Goal: Information Seeking & Learning: Learn about a topic

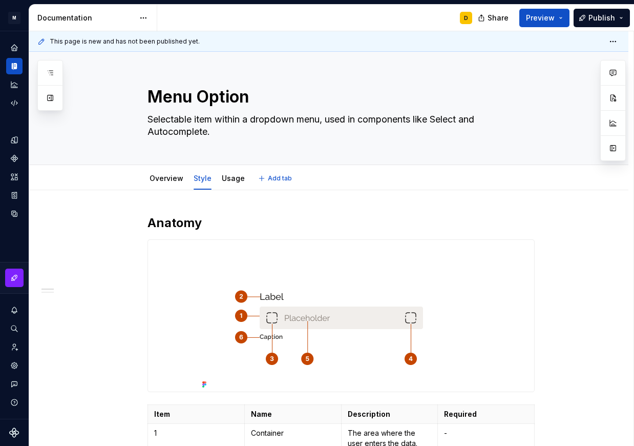
scroll to position [117, 0]
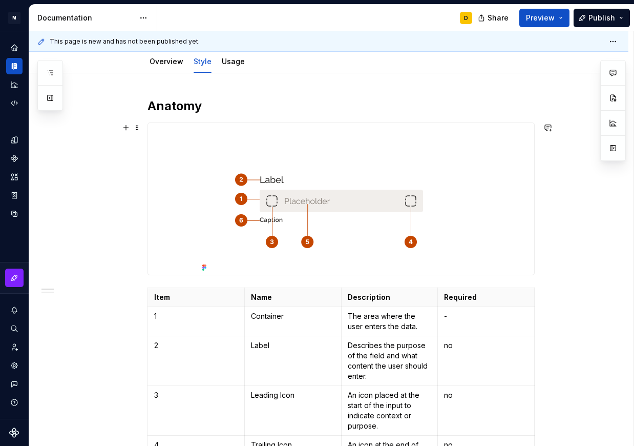
click at [378, 201] on img at bounding box center [341, 199] width 286 height 152
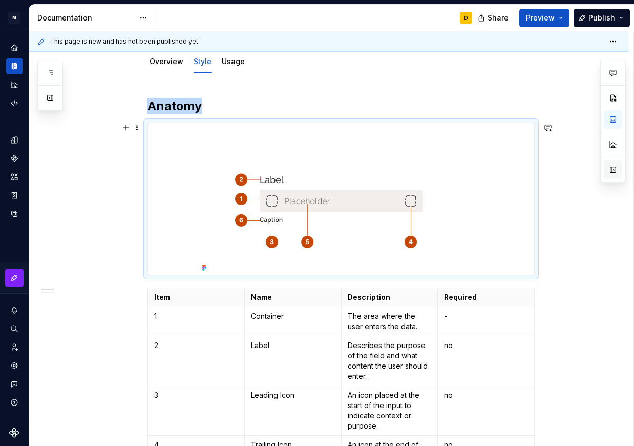
click at [616, 171] on button "button" at bounding box center [613, 169] width 18 height 18
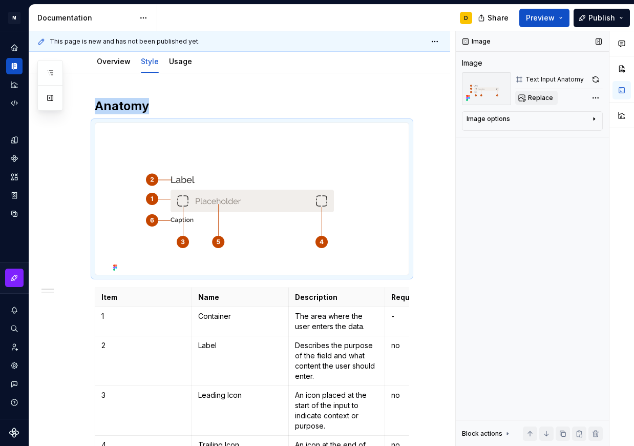
click at [539, 103] on button "Replace" at bounding box center [537, 98] width 43 height 14
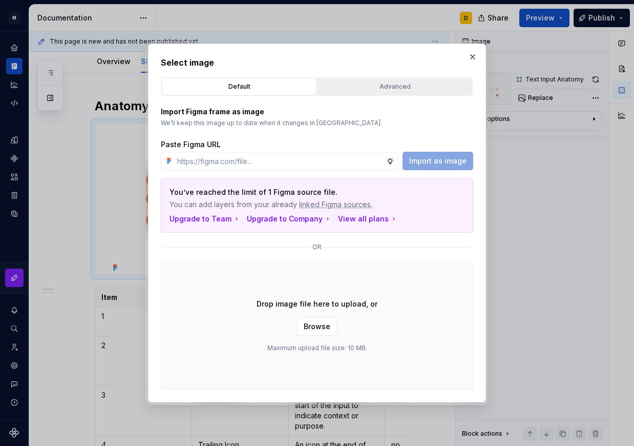
click at [407, 82] on div "Advanced" at bounding box center [395, 86] width 148 height 10
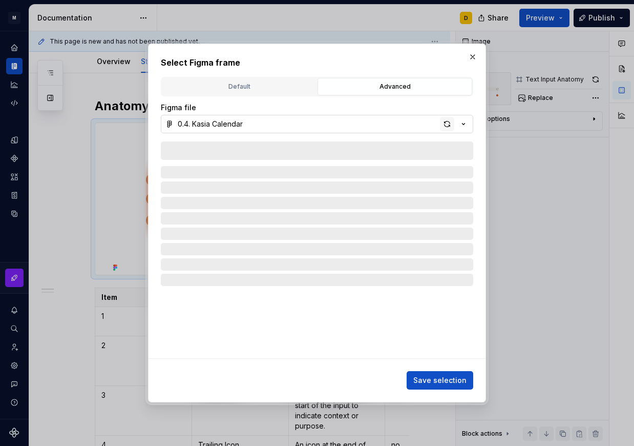
click at [448, 122] on div "button" at bounding box center [447, 124] width 14 height 14
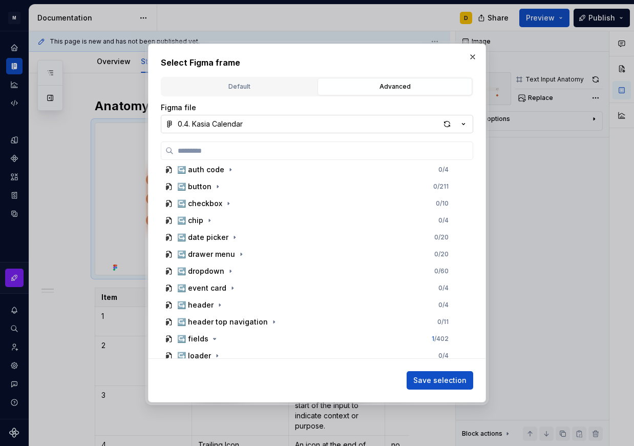
scroll to position [526, 0]
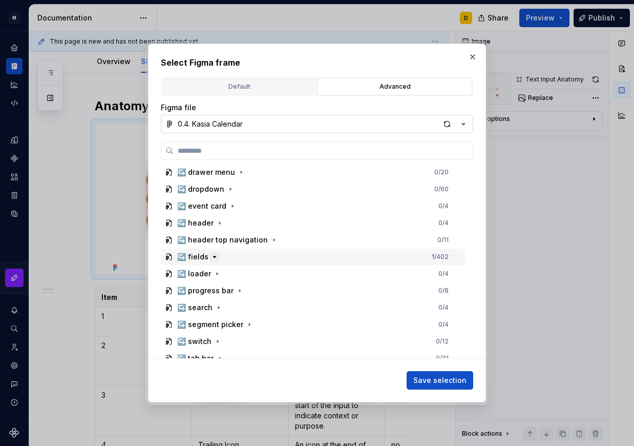
click at [214, 257] on icon "button" at bounding box center [215, 257] width 3 height 1
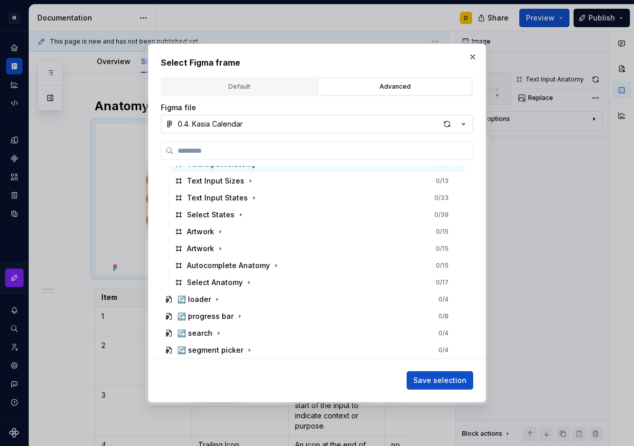
scroll to position [806, 0]
click at [446, 120] on div "button" at bounding box center [447, 124] width 14 height 14
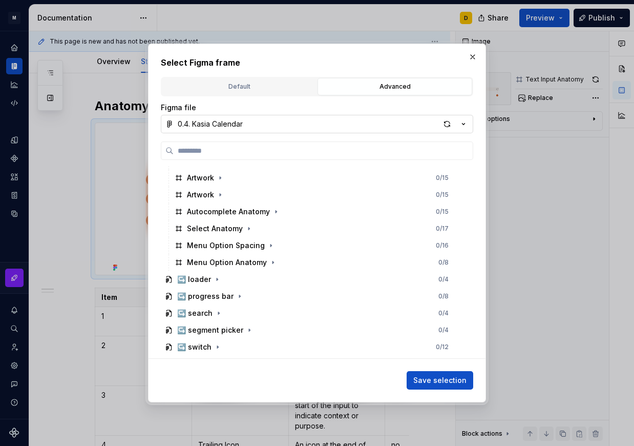
scroll to position [888, 0]
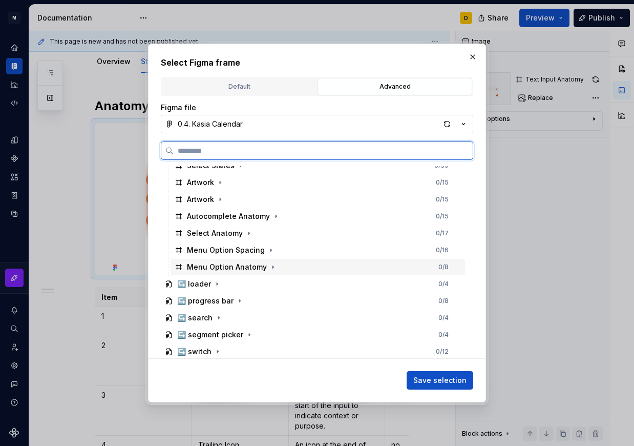
click at [314, 269] on div "Menu Option Anatomy 0 / 8" at bounding box center [318, 267] width 295 height 16
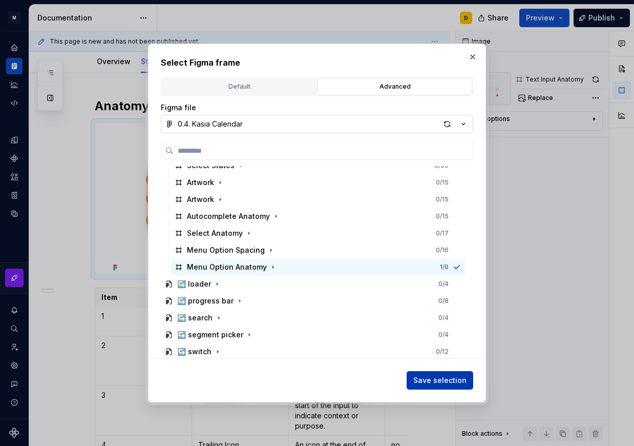
click at [460, 386] on button "Save selection" at bounding box center [440, 380] width 67 height 18
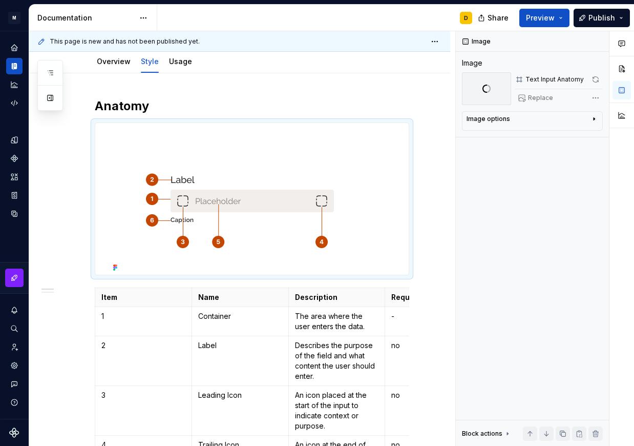
scroll to position [117, 0]
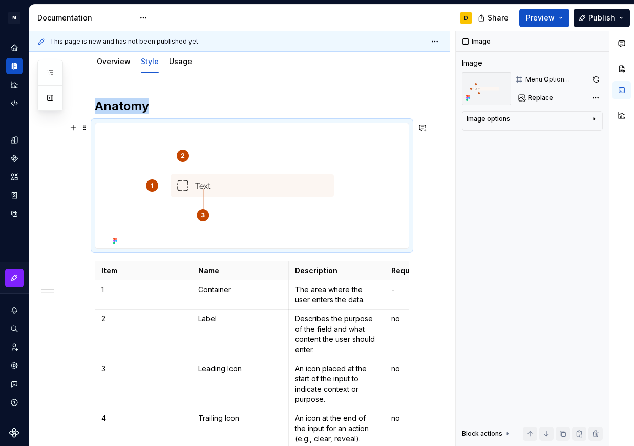
click at [318, 200] on img at bounding box center [252, 185] width 286 height 125
click at [548, 96] on span "Replace" at bounding box center [540, 98] width 25 height 8
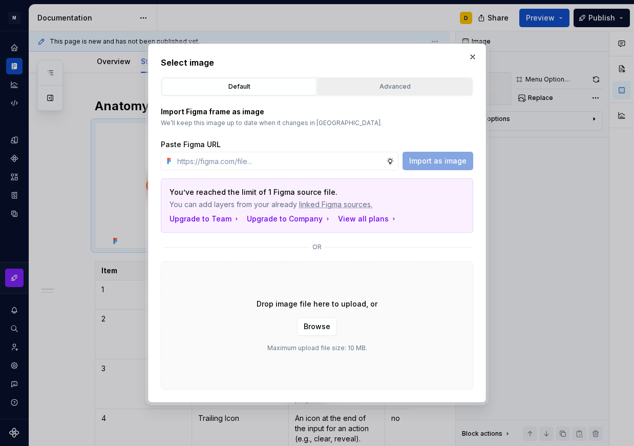
click at [405, 93] on button "Advanced" at bounding box center [395, 86] width 155 height 17
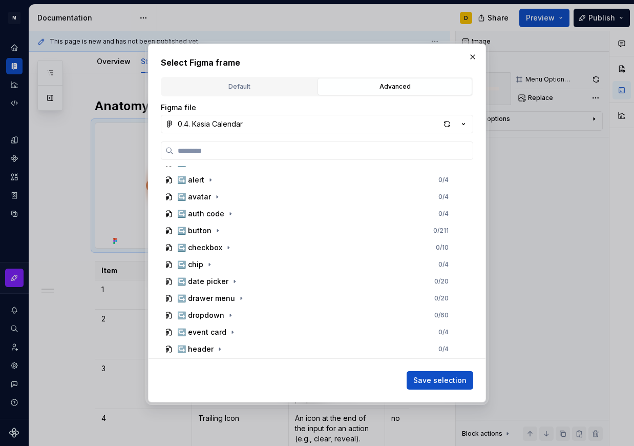
scroll to position [401, 0]
click at [447, 128] on div "button" at bounding box center [447, 124] width 14 height 14
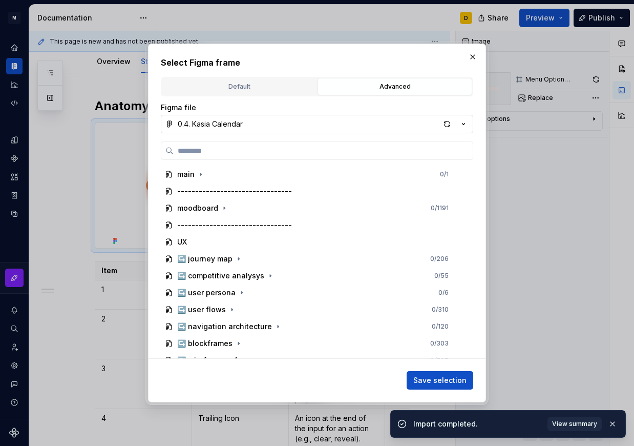
click at [447, 128] on div "button" at bounding box center [447, 124] width 14 height 14
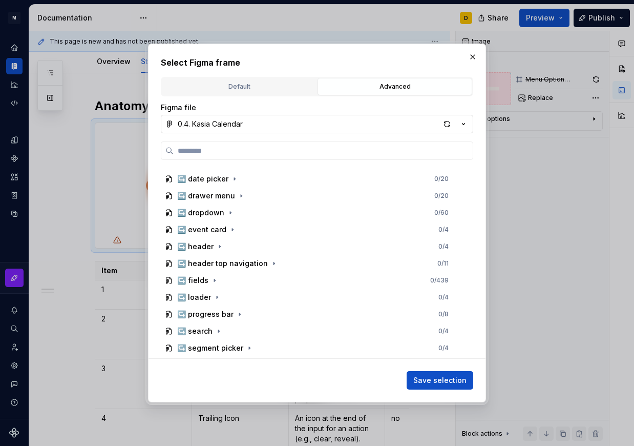
scroll to position [504, 0]
click at [213, 280] on icon "button" at bounding box center [215, 279] width 8 height 8
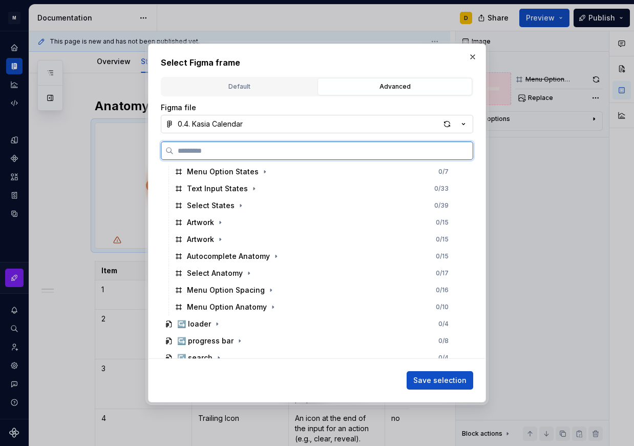
scroll to position [849, 0]
click at [297, 308] on div "Menu Option Anatomy 0 / 10" at bounding box center [318, 306] width 295 height 16
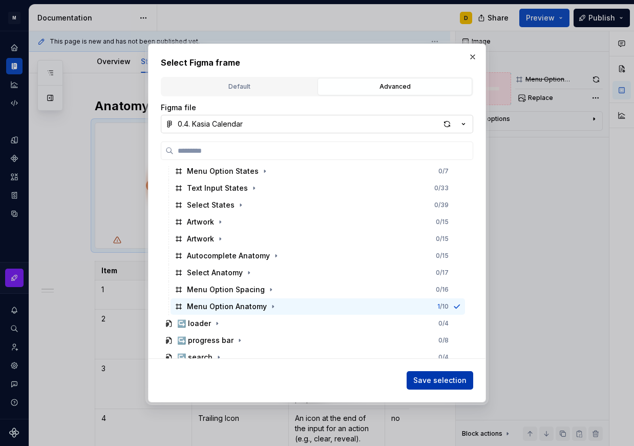
click at [449, 375] on button "Save selection" at bounding box center [440, 380] width 67 height 18
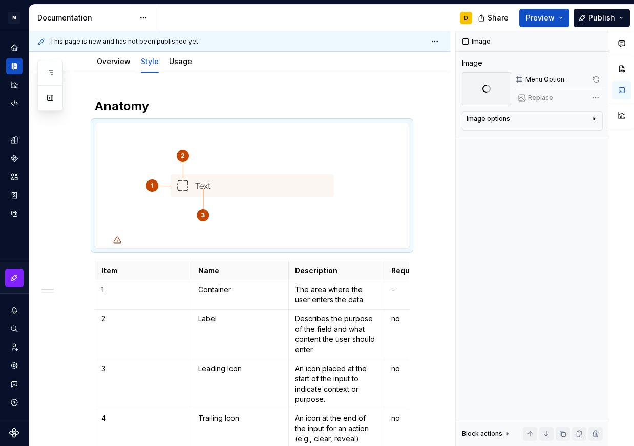
scroll to position [117, 0]
click at [241, 326] on td "Label" at bounding box center [240, 335] width 97 height 50
type textarea "*"
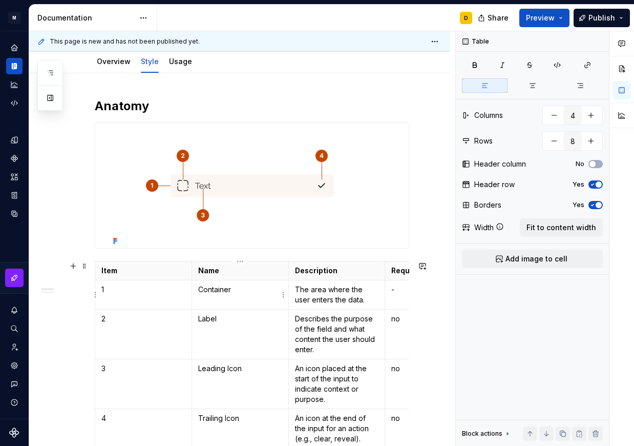
click at [246, 288] on p "Container" at bounding box center [240, 289] width 84 height 10
click at [222, 326] on td "Label" at bounding box center [240, 335] width 97 height 50
click at [308, 340] on p "Describes the purpose of the field and what content the user should enter." at bounding box center [337, 334] width 84 height 41
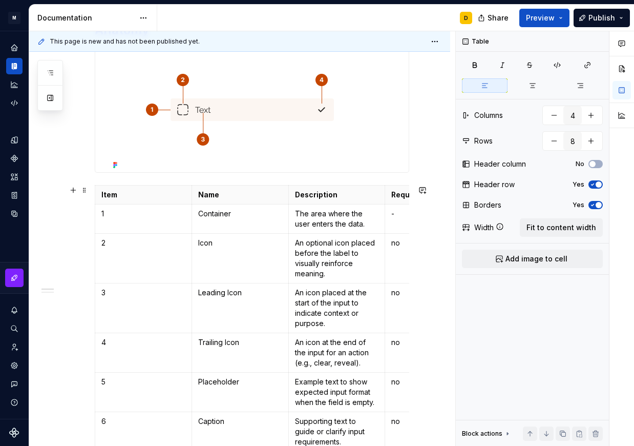
scroll to position [194, 0]
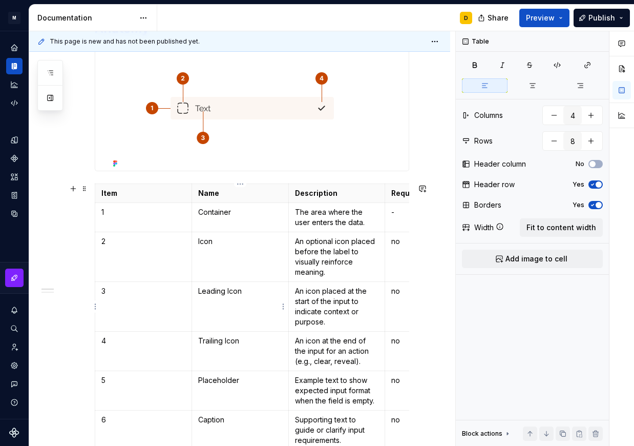
click at [255, 298] on td "Leading Icon" at bounding box center [240, 307] width 97 height 50
click at [170, 293] on p "3" at bounding box center [143, 291] width 84 height 10
click at [232, 299] on td "Leading Icon" at bounding box center [240, 307] width 97 height 50
drag, startPoint x: 246, startPoint y: 290, endPoint x: 200, endPoint y: 291, distance: 46.1
click at [200, 291] on p "Leading Icon" at bounding box center [240, 291] width 84 height 10
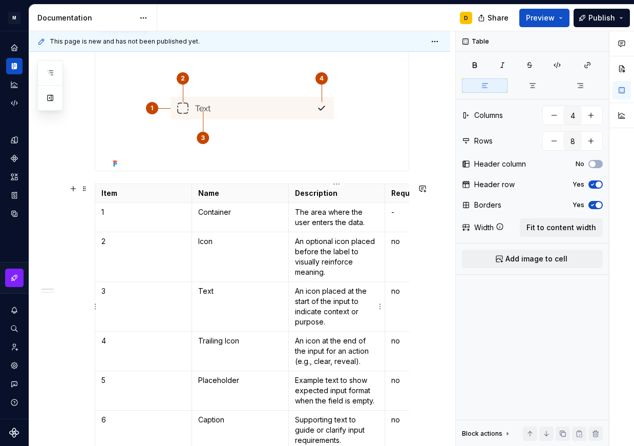
click at [316, 308] on p "An icon placed at the start of the input to indicate context or purpose." at bounding box center [337, 306] width 84 height 41
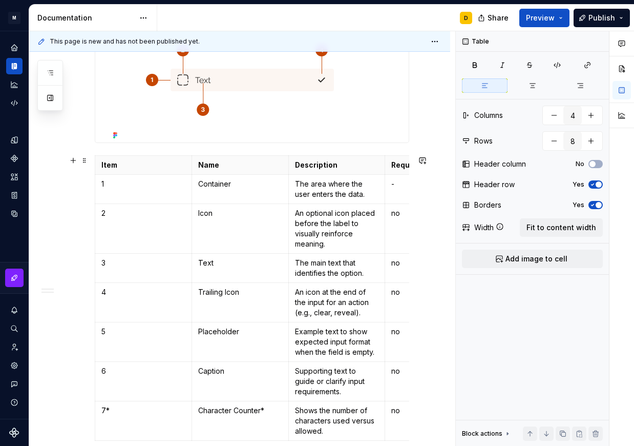
scroll to position [223, 0]
click at [249, 291] on p "Trailing Icon" at bounding box center [240, 291] width 84 height 10
click at [337, 291] on p "An icon at the end of the input for an action (e.g., clear, reveal)." at bounding box center [337, 301] width 84 height 31
click at [318, 298] on p "An icon at the end of the input for an action (e.g., clear, reveal)." at bounding box center [337, 301] width 84 height 31
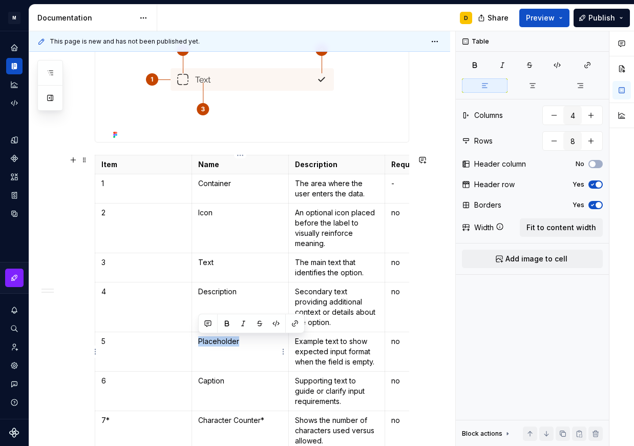
drag, startPoint x: 240, startPoint y: 339, endPoint x: 195, endPoint y: 342, distance: 45.7
click at [195, 342] on td "Placeholder" at bounding box center [240, 351] width 97 height 39
click at [325, 362] on p "Example text to show expected input format when the field is empty." at bounding box center [337, 351] width 84 height 31
click at [319, 356] on p "Example text to show expected input format when the field is empty." at bounding box center [337, 351] width 84 height 31
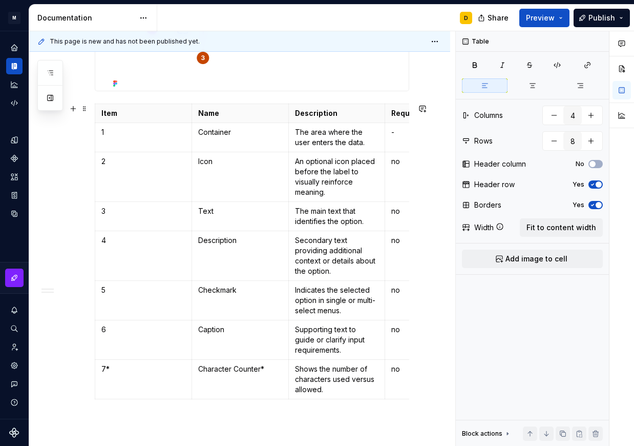
scroll to position [276, 0]
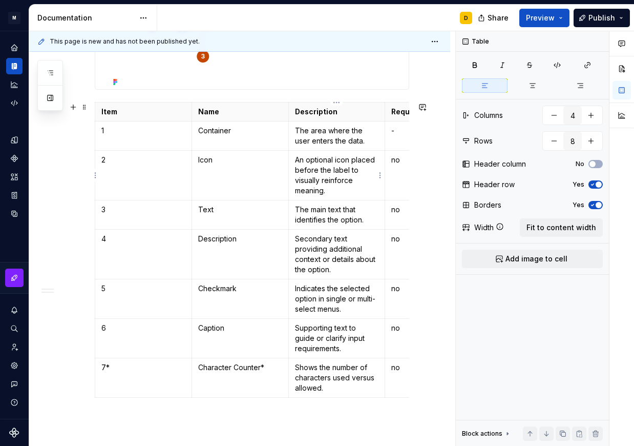
click at [325, 142] on p "The area where the user enters the data." at bounding box center [337, 136] width 84 height 20
type textarea "*"
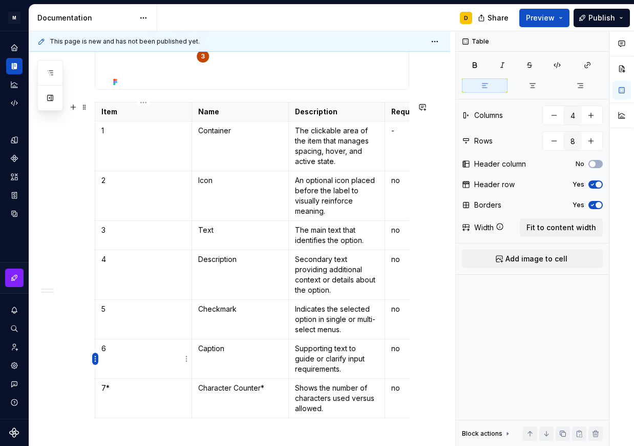
click at [93, 360] on html "M Mi D Design system data Documentation D Share Preview Publish Pages Add Acces…" at bounding box center [317, 223] width 634 height 446
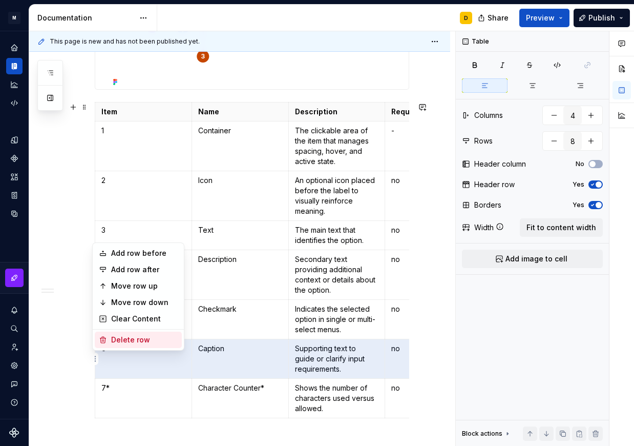
click at [112, 340] on div "Delete row" at bounding box center [144, 340] width 67 height 10
type input "7"
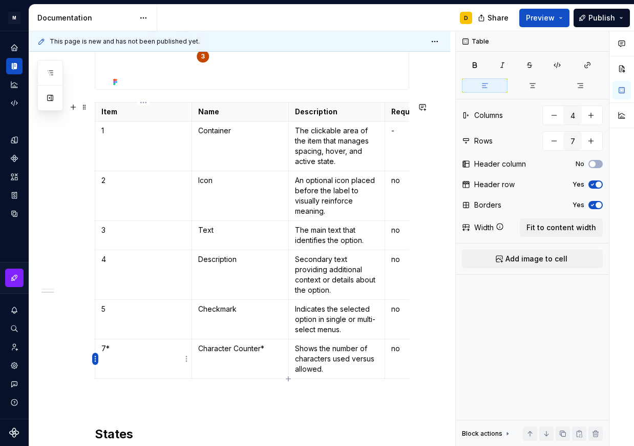
click at [95, 358] on html "M Mi D Design system data Documentation D Share Preview Publish Pages Add Acces…" at bounding box center [317, 223] width 634 height 446
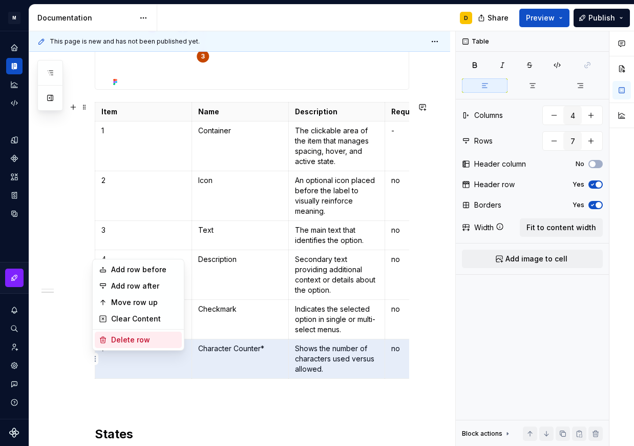
click at [117, 341] on div "Delete row" at bounding box center [144, 340] width 67 height 10
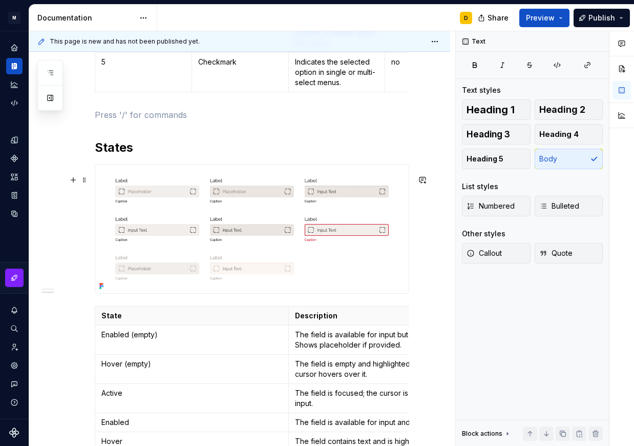
scroll to position [522, 0]
click at [294, 239] on img at bounding box center [252, 230] width 314 height 129
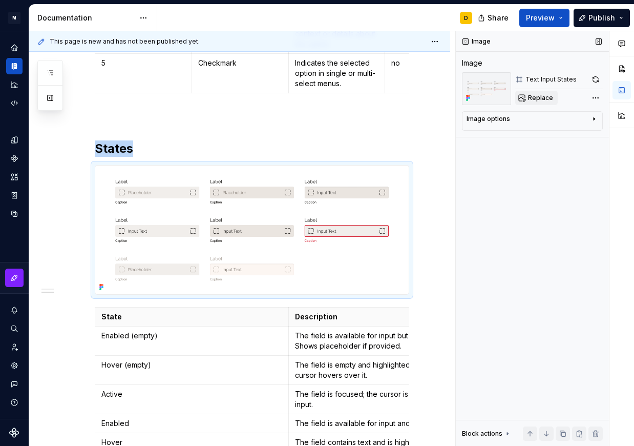
click at [533, 100] on span "Replace" at bounding box center [540, 98] width 25 height 8
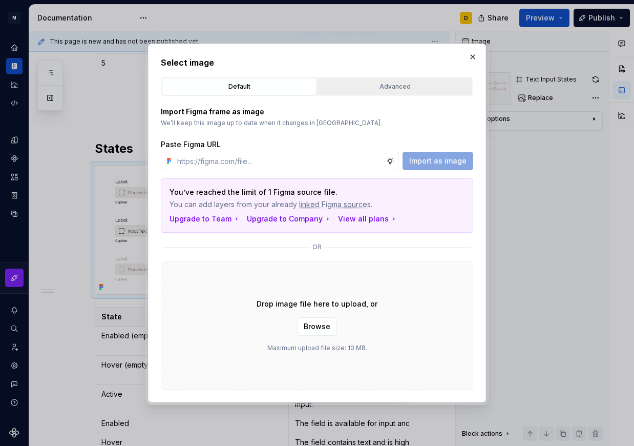
click at [379, 86] on div "Advanced" at bounding box center [395, 86] width 148 height 10
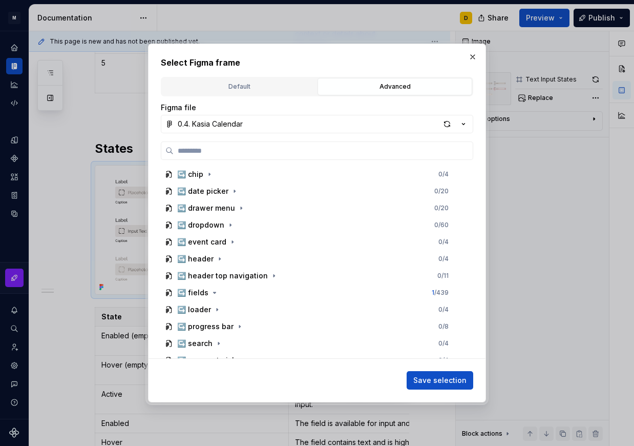
scroll to position [491, 0]
click at [214, 292] on icon "button" at bounding box center [215, 292] width 3 height 1
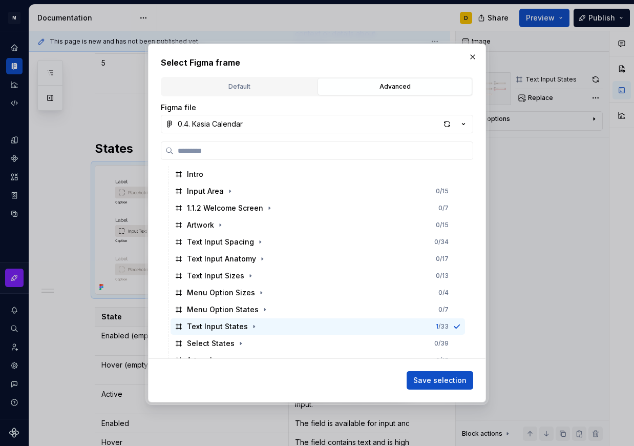
scroll to position [728, 0]
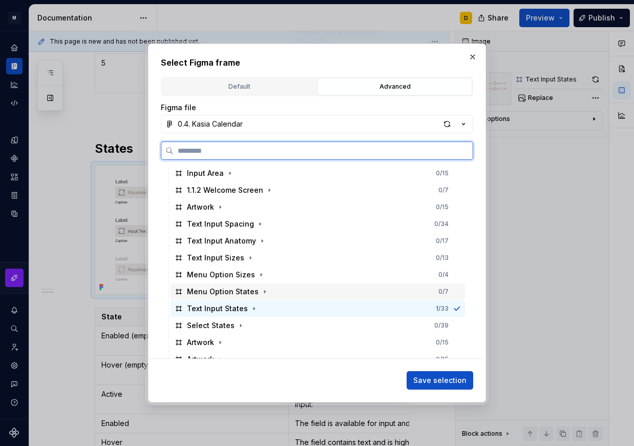
click at [319, 289] on div "Menu Option States 0 / 7" at bounding box center [318, 291] width 295 height 16
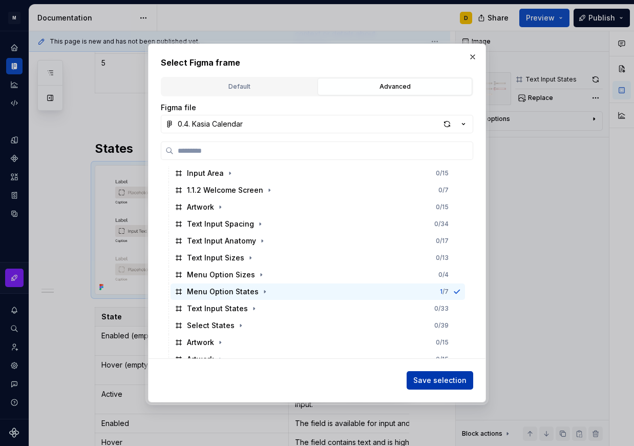
click at [433, 378] on span "Save selection" at bounding box center [440, 380] width 53 height 10
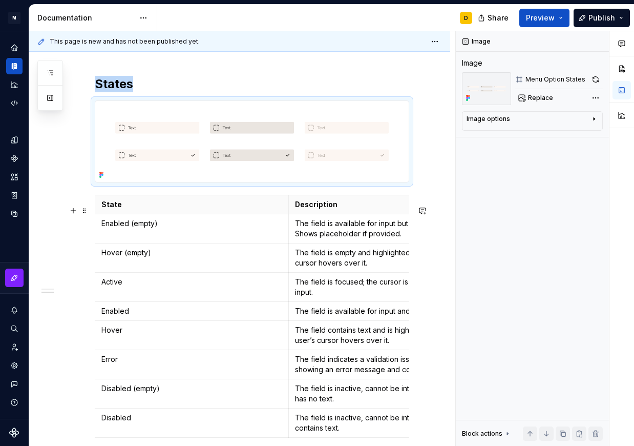
scroll to position [585, 0]
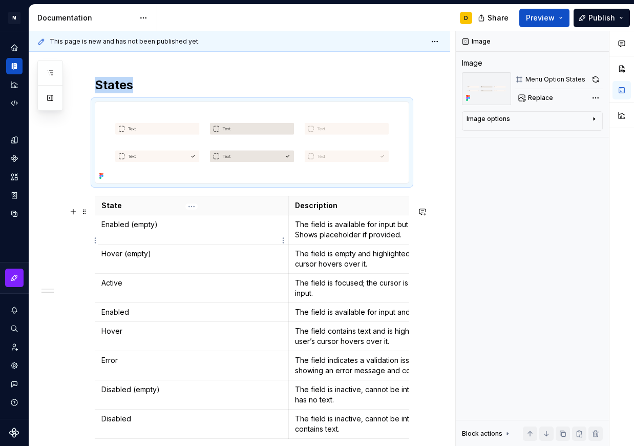
click at [160, 242] on td "Enabled (empty)" at bounding box center [192, 229] width 194 height 29
type textarea "*"
click at [163, 230] on p "Enabled (empty)" at bounding box center [191, 224] width 181 height 10
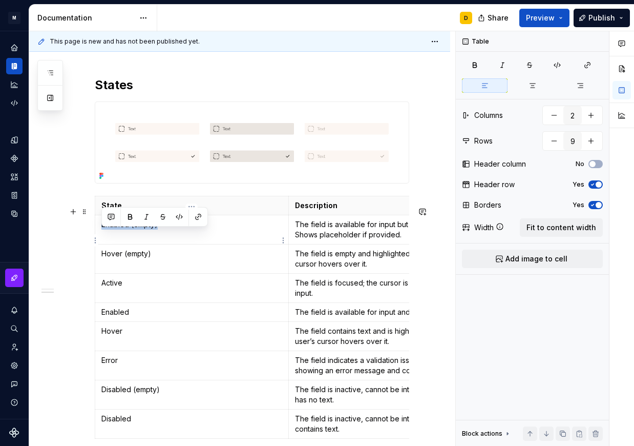
drag, startPoint x: 163, startPoint y: 234, endPoint x: 97, endPoint y: 245, distance: 66.6
click at [97, 244] on td "Enabled (empty)" at bounding box center [192, 229] width 194 height 29
click at [145, 230] on p "Default" at bounding box center [191, 224] width 181 height 10
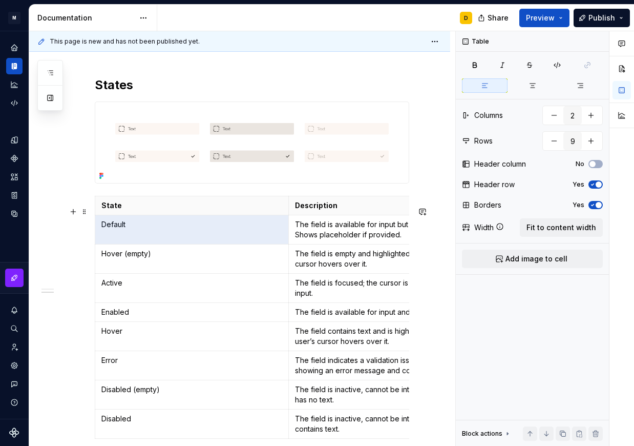
drag, startPoint x: 145, startPoint y: 233, endPoint x: 65, endPoint y: 237, distance: 79.6
click at [95, 237] on div "State Description Default The field is available for input but contains no text…" at bounding box center [252, 319] width 315 height 247
click at [162, 240] on td "Default" at bounding box center [192, 229] width 194 height 29
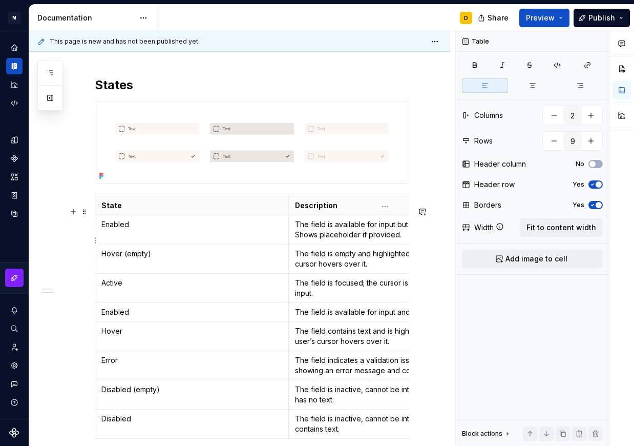
click at [307, 240] on p "The field is available for input but contains no text. Shows placeholder if pro…" at bounding box center [385, 229] width 181 height 20
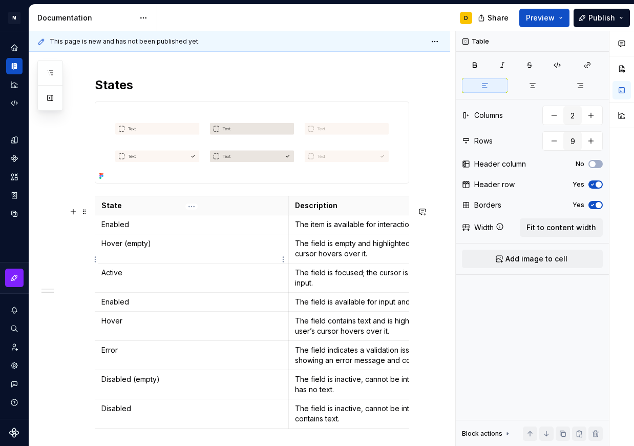
click at [180, 262] on td "Hover (empty)" at bounding box center [192, 248] width 194 height 29
click at [337, 259] on p "The field is empty and highlighted when the user’s cursor hovers over it." at bounding box center [385, 248] width 181 height 20
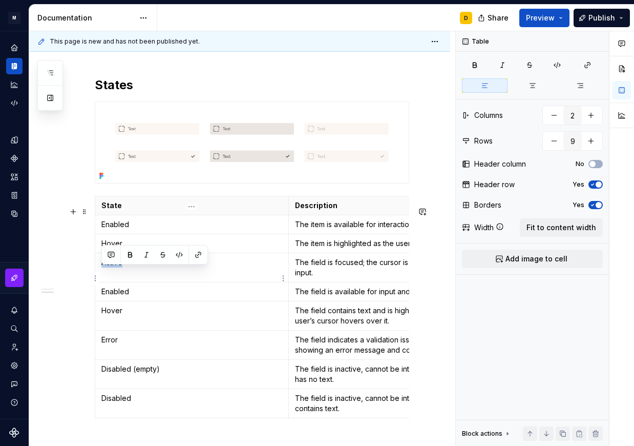
drag, startPoint x: 133, startPoint y: 270, endPoint x: 101, endPoint y: 274, distance: 32.0
click at [101, 274] on td "Active" at bounding box center [192, 267] width 194 height 29
click at [319, 278] on p "The field is focused; the cursor is active inside the input." at bounding box center [385, 267] width 181 height 20
click at [95, 301] on html "M Mi D Design system data Documentation D Share Preview Publish Pages Add Acces…" at bounding box center [317, 223] width 634 height 446
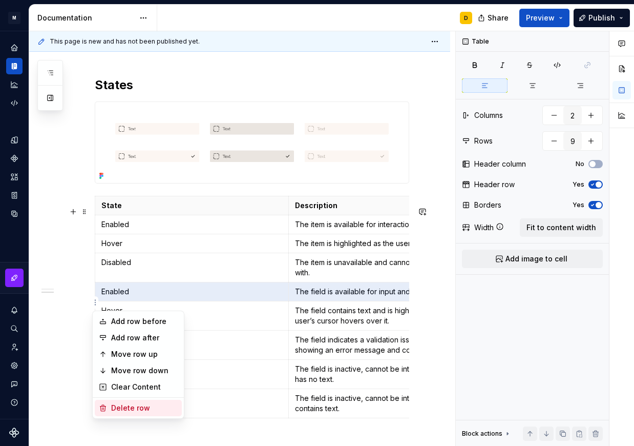
click at [119, 406] on div "Delete row" at bounding box center [144, 408] width 67 height 10
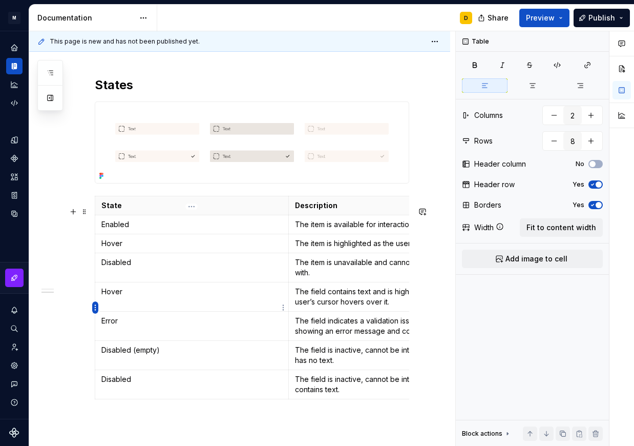
click at [95, 309] on html "M Mi D Design system data Documentation D Share Preview Publish Pages Add Acces…" at bounding box center [317, 223] width 634 height 446
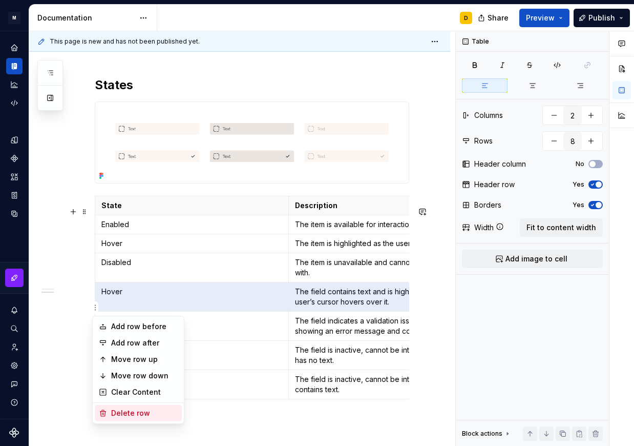
click at [136, 411] on div "Delete row" at bounding box center [144, 413] width 67 height 10
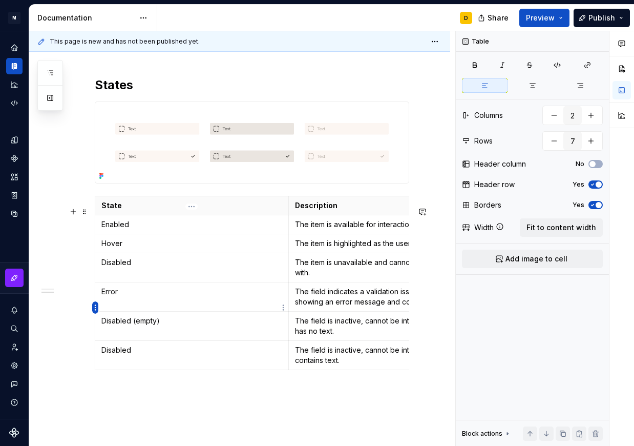
click at [93, 305] on html "M Mi D Design system data Documentation D Share Preview Publish Pages Add Acces…" at bounding box center [317, 223] width 634 height 446
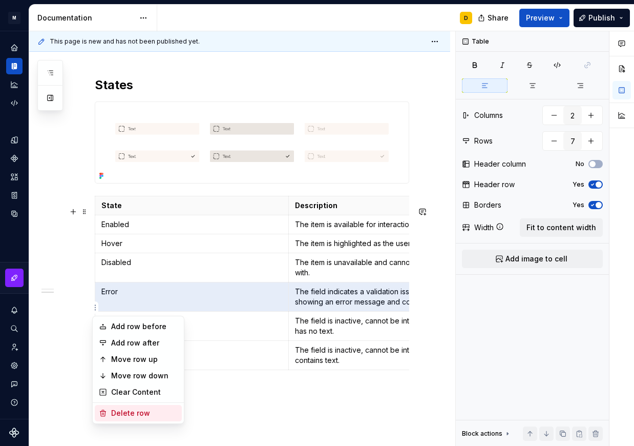
click at [131, 414] on div "Delete row" at bounding box center [144, 413] width 67 height 10
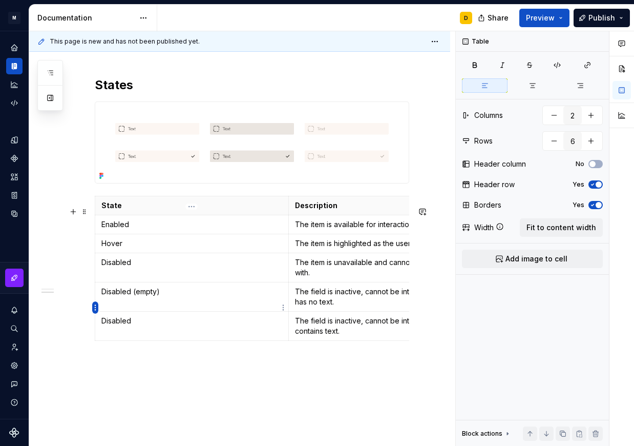
click at [94, 308] on html "M Mi D Design system data Documentation D Share Preview Publish Pages Add Acces…" at bounding box center [317, 223] width 634 height 446
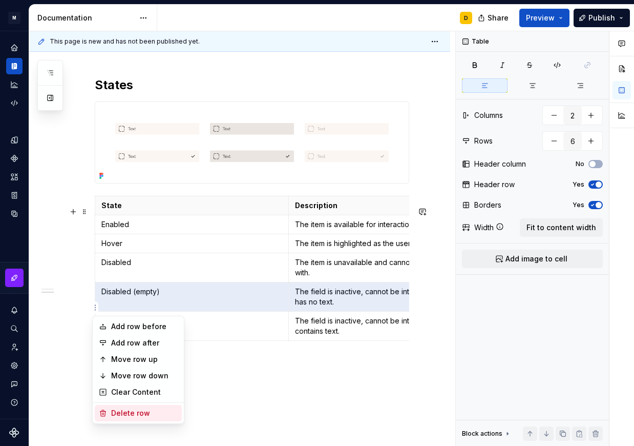
click at [131, 414] on div "Delete row" at bounding box center [144, 413] width 67 height 10
type input "5"
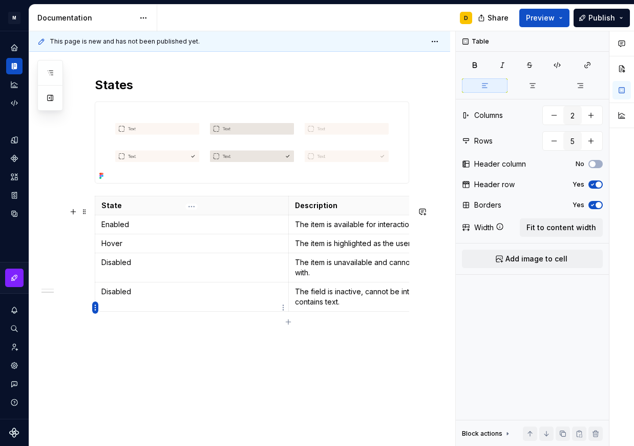
click at [94, 308] on html "M Mi D Design system data Documentation D Share Preview Publish Pages Add Acces…" at bounding box center [317, 223] width 634 height 446
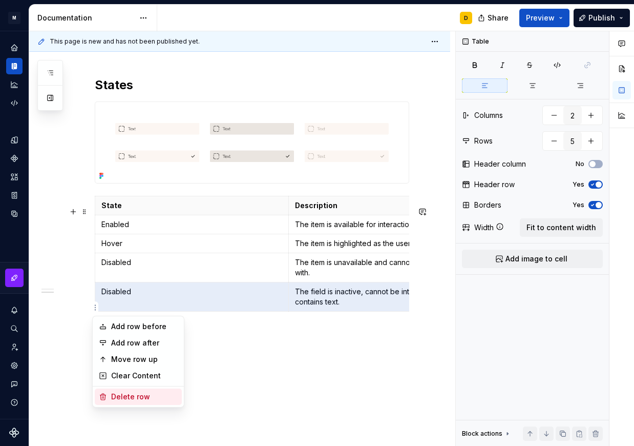
click at [134, 398] on div "Delete row" at bounding box center [144, 397] width 67 height 10
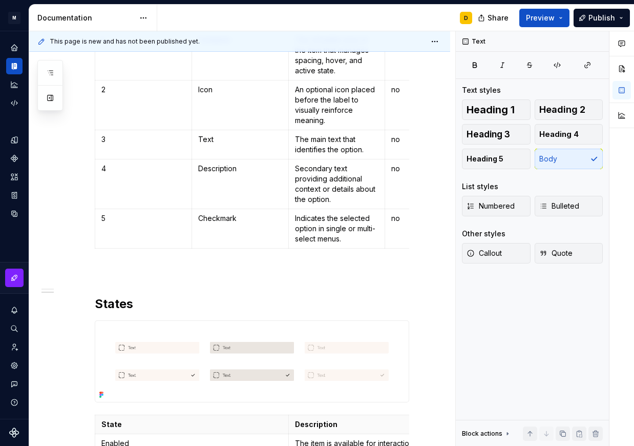
scroll to position [367, 0]
click at [129, 289] on div "Anatomy Item Name Description Required 1 Container The clickable area of the it…" at bounding box center [252, 188] width 315 height 682
click at [124, 276] on p at bounding box center [252, 270] width 315 height 12
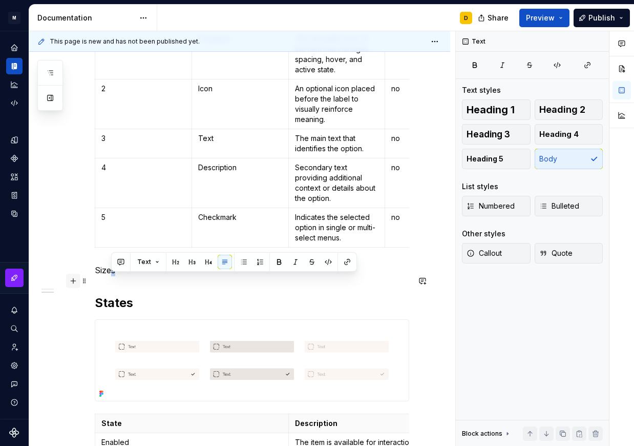
drag, startPoint x: 121, startPoint y: 278, endPoint x: 79, endPoint y: 280, distance: 42.1
click at [95, 280] on div "Anatomy Item Name Description Required 1 Container The clickable area of the it…" at bounding box center [252, 194] width 315 height 694
click at [117, 276] on p "Sizes" at bounding box center [252, 270] width 315 height 12
drag, startPoint x: 117, startPoint y: 282, endPoint x: 97, endPoint y: 281, distance: 20.0
click at [97, 276] on p "Sizes" at bounding box center [252, 270] width 315 height 12
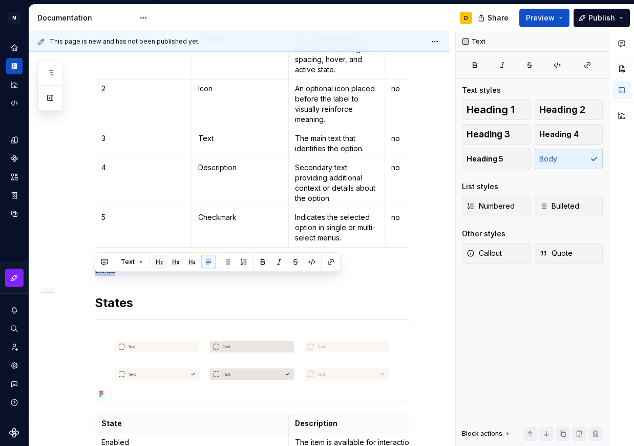
click at [158, 262] on button "button" at bounding box center [159, 262] width 14 height 14
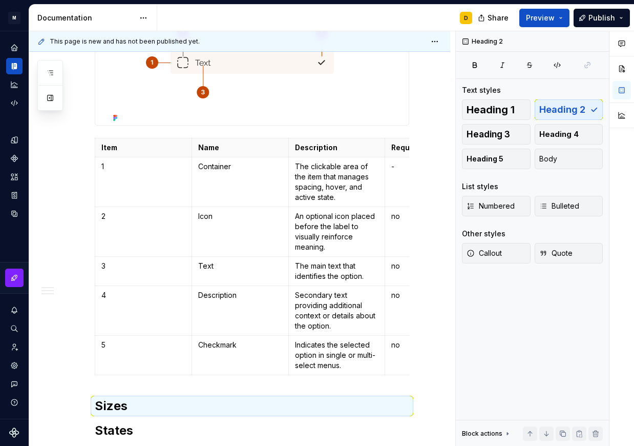
scroll to position [221, 0]
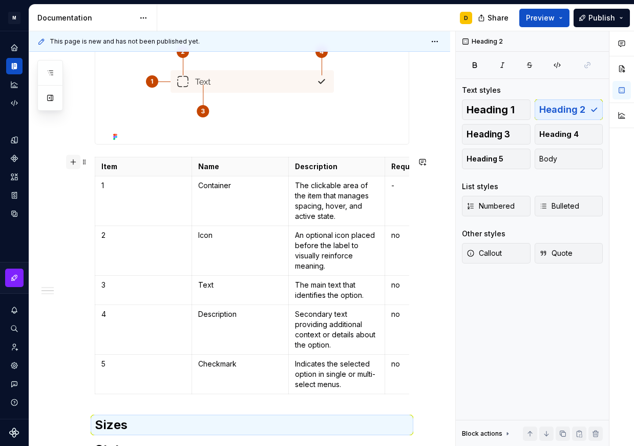
click at [71, 164] on button "button" at bounding box center [73, 162] width 14 height 14
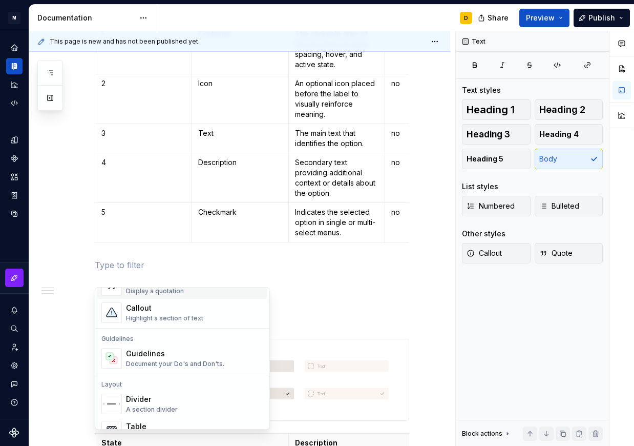
scroll to position [0, 0]
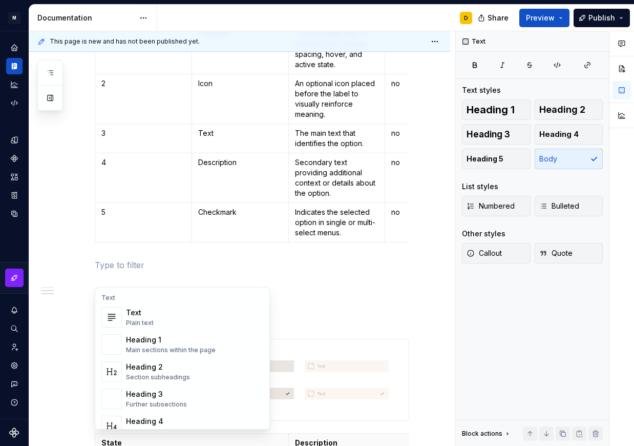
click at [290, 283] on div "Anatomy Item Name Description Required 1 Container The clickable area of the it…" at bounding box center [252, 195] width 315 height 706
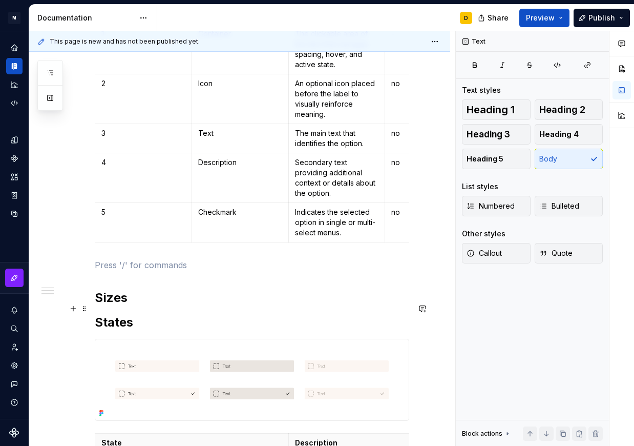
click at [159, 306] on h2 "Sizes" at bounding box center [252, 298] width 315 height 16
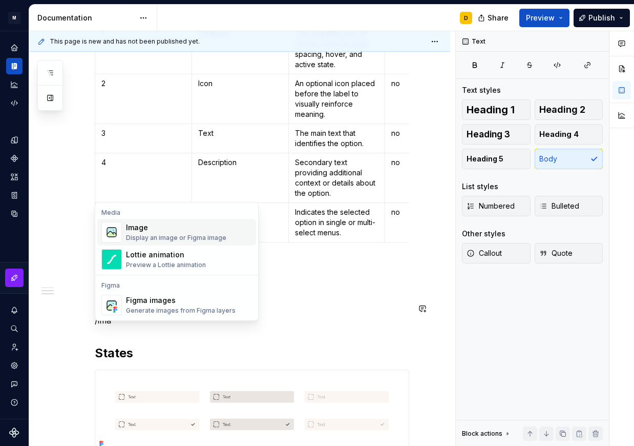
click at [183, 228] on div "Image" at bounding box center [176, 227] width 100 height 10
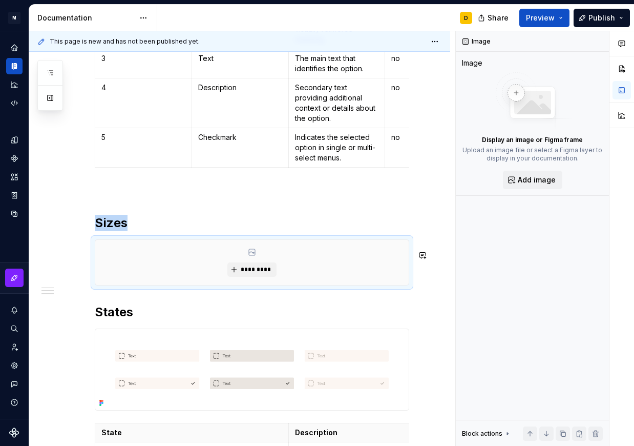
scroll to position [449, 0]
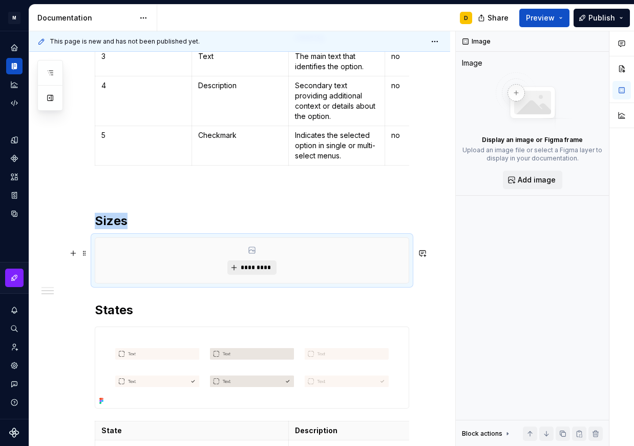
click at [248, 272] on span "*********" at bounding box center [255, 267] width 31 height 8
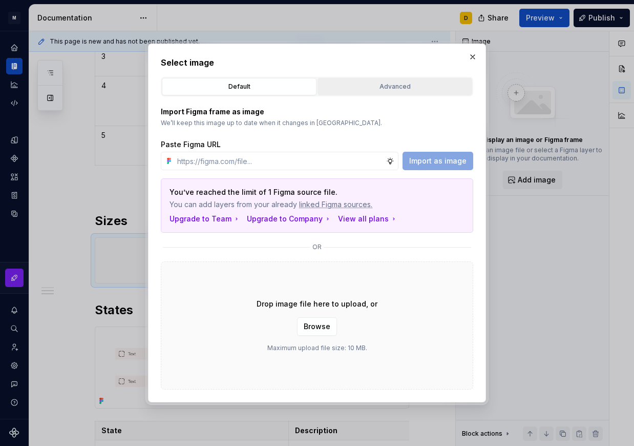
click at [376, 87] on div "Advanced" at bounding box center [395, 86] width 148 height 10
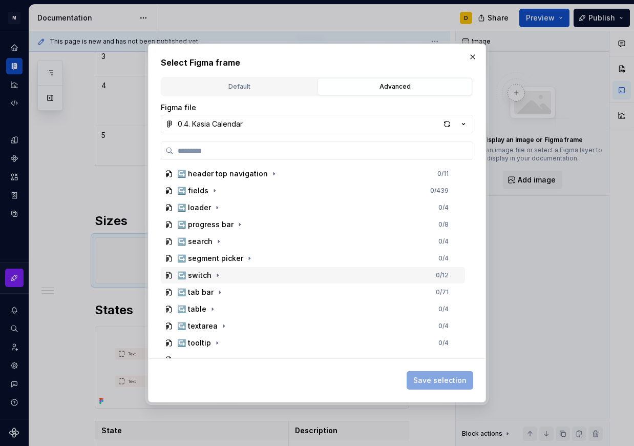
scroll to position [591, 0]
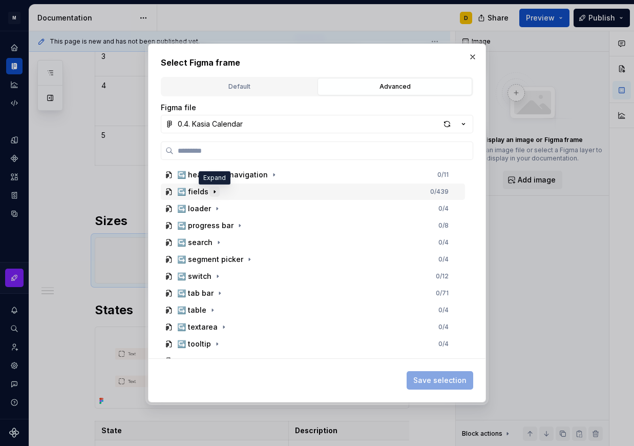
click at [215, 191] on icon "button" at bounding box center [214, 192] width 1 height 3
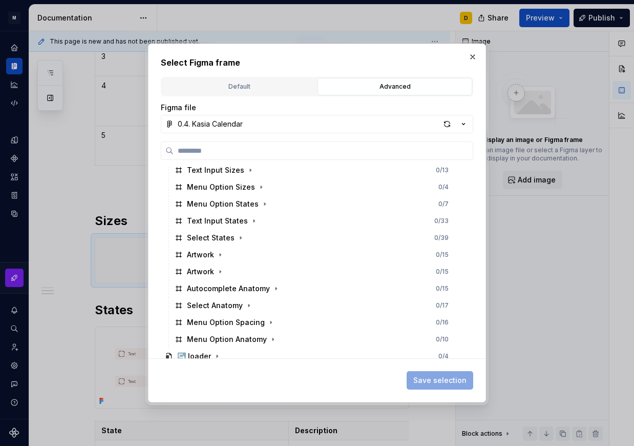
scroll to position [817, 0]
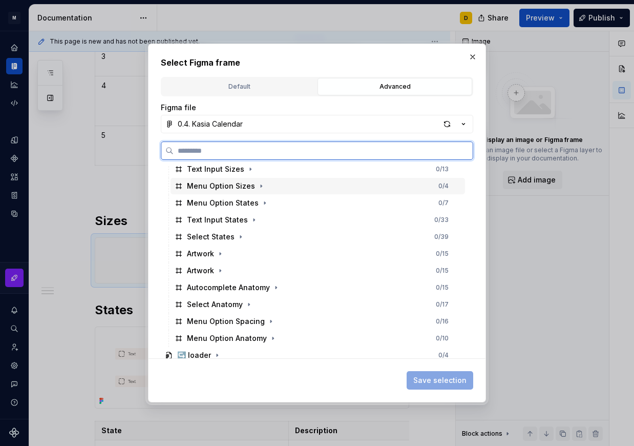
click at [278, 187] on div "Menu Option Sizes 0 / 4" at bounding box center [318, 186] width 295 height 16
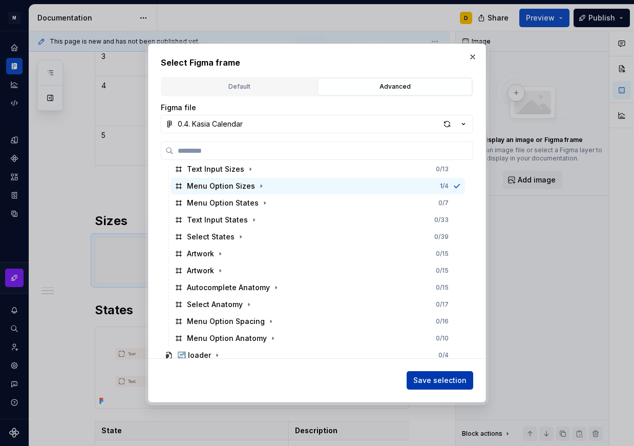
click at [433, 382] on span "Save selection" at bounding box center [440, 380] width 53 height 10
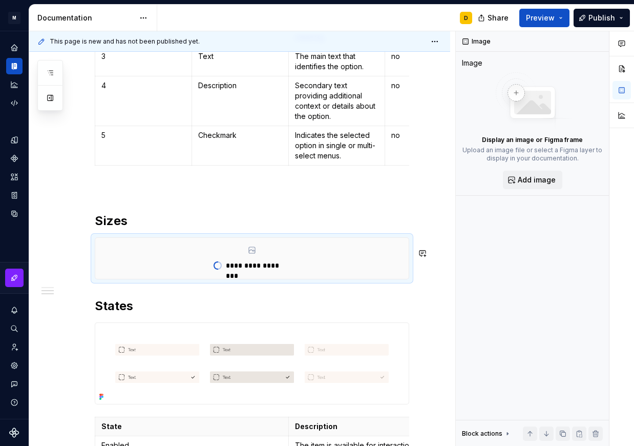
scroll to position [449, 0]
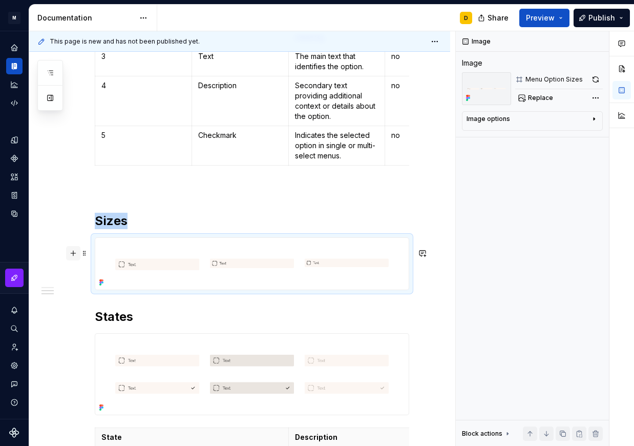
click at [74, 252] on button "button" at bounding box center [73, 253] width 14 height 14
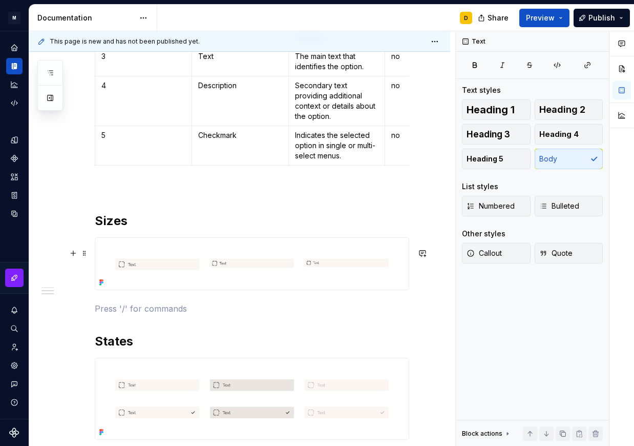
click at [136, 315] on p at bounding box center [252, 308] width 315 height 12
click at [602, 39] on button "button" at bounding box center [599, 41] width 14 height 14
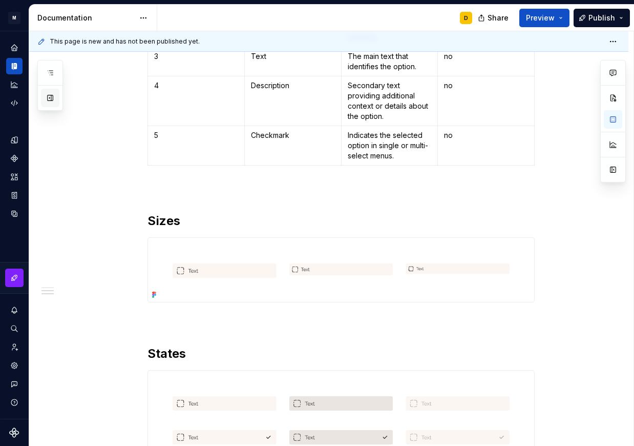
click at [47, 97] on button "button" at bounding box center [50, 98] width 18 height 18
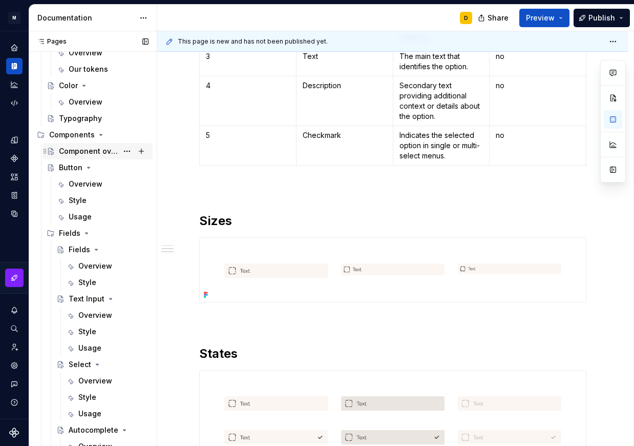
scroll to position [141, 0]
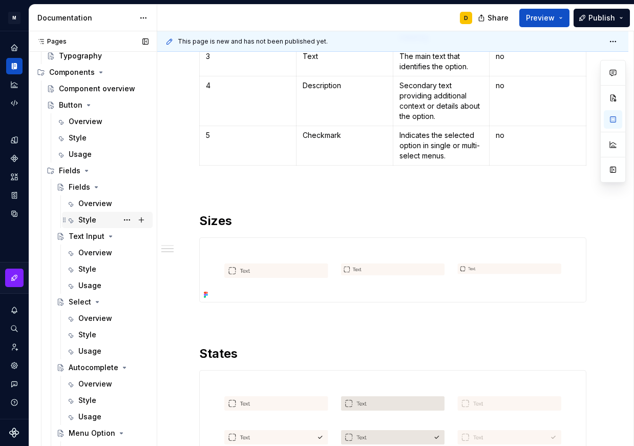
click at [92, 217] on div "Style" at bounding box center [87, 220] width 18 height 10
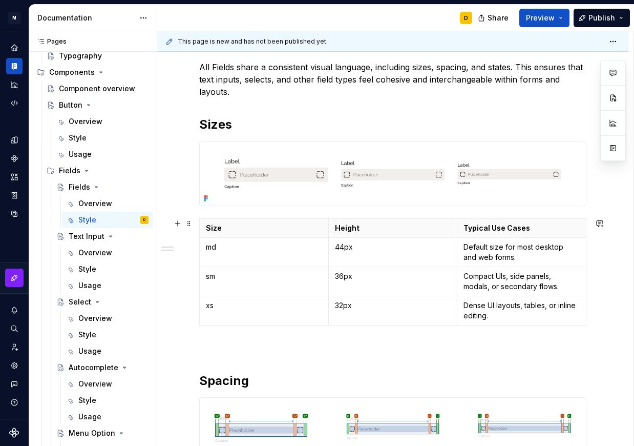
scroll to position [141, 0]
click at [232, 227] on p "Size" at bounding box center [264, 228] width 116 height 10
click at [186, 224] on span at bounding box center [189, 224] width 8 height 14
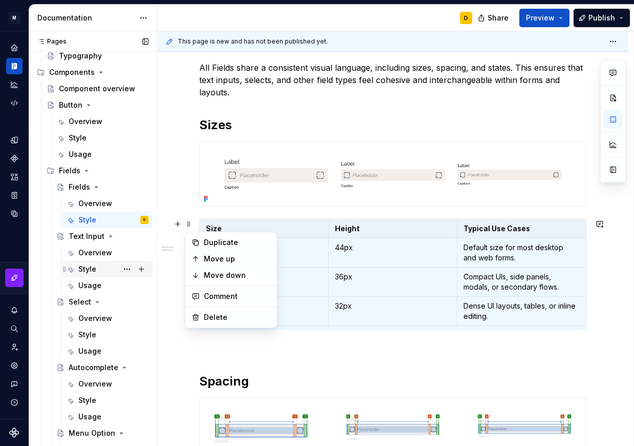
scroll to position [183, 0]
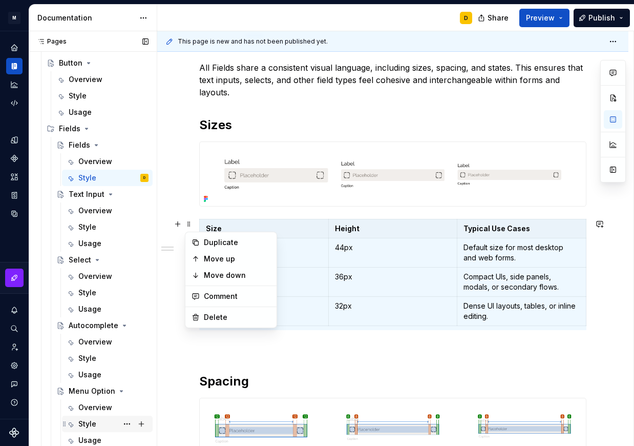
click at [90, 419] on div "Style" at bounding box center [87, 424] width 18 height 10
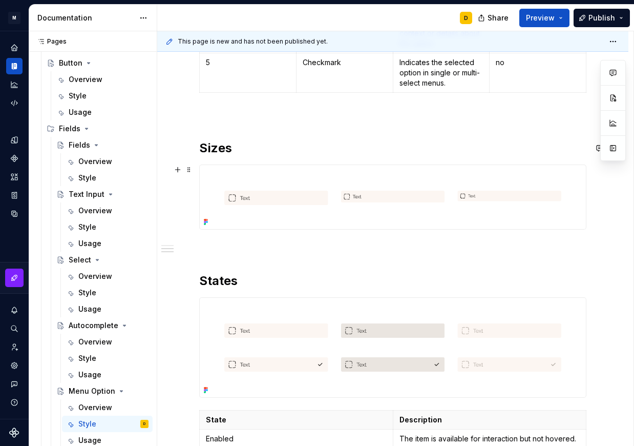
scroll to position [523, 0]
click at [283, 242] on p at bounding box center [392, 247] width 387 height 12
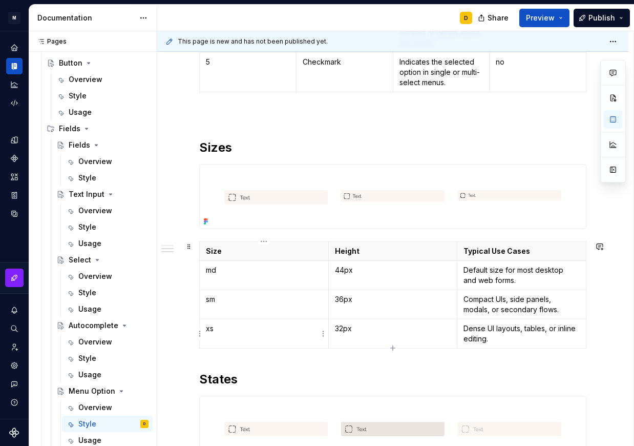
click at [254, 330] on p "xs" at bounding box center [264, 328] width 116 height 10
type textarea "*"
click at [237, 149] on h2 "Sizes" at bounding box center [392, 147] width 387 height 16
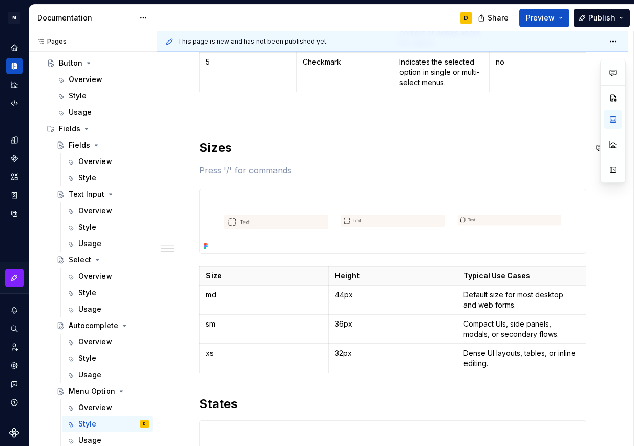
paste div
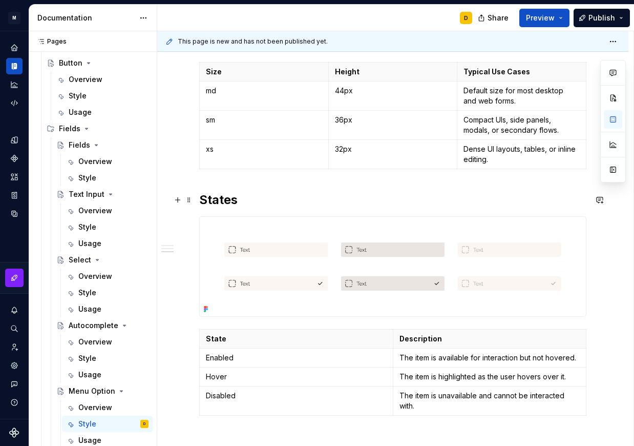
scroll to position [739, 0]
click at [364, 196] on h2 "States" at bounding box center [392, 199] width 387 height 16
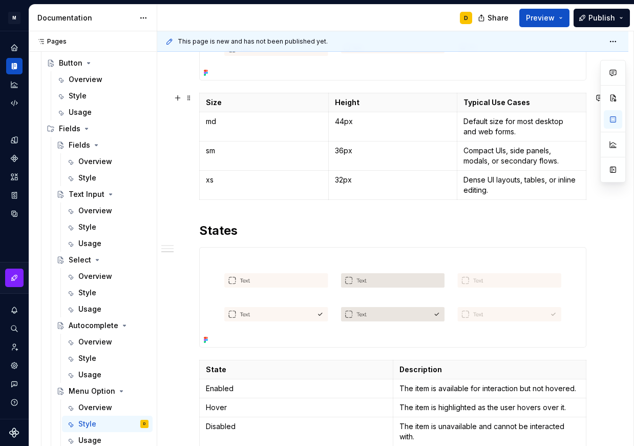
scroll to position [706, 0]
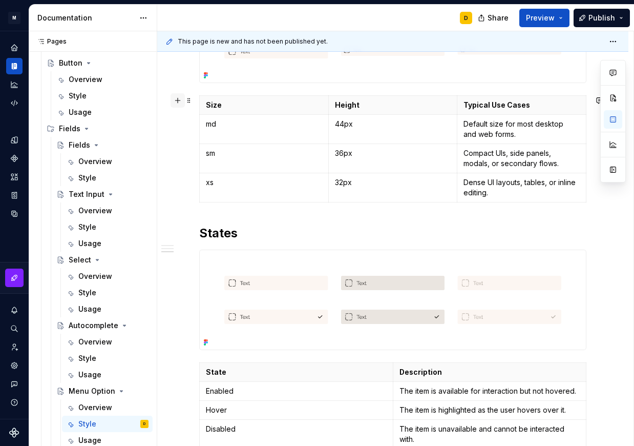
click at [178, 98] on button "button" at bounding box center [178, 100] width 14 height 14
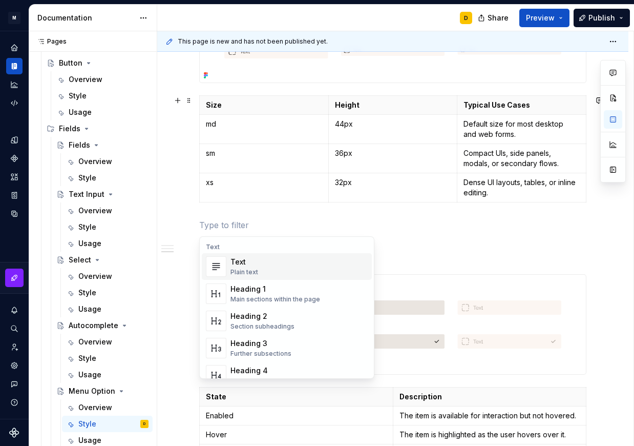
click at [252, 223] on p at bounding box center [392, 225] width 387 height 12
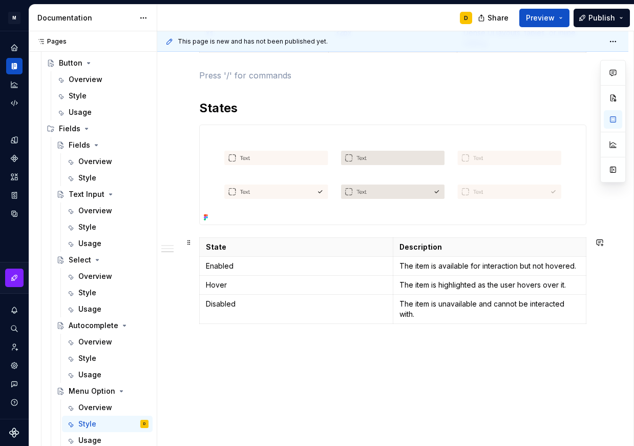
scroll to position [908, 0]
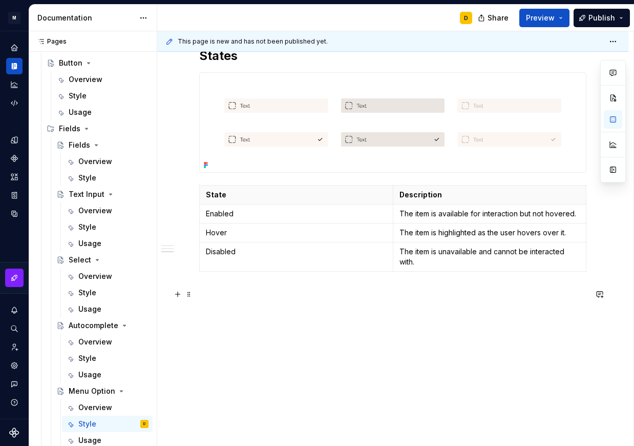
click at [252, 291] on p at bounding box center [392, 294] width 387 height 12
click at [239, 297] on p at bounding box center [392, 294] width 387 height 12
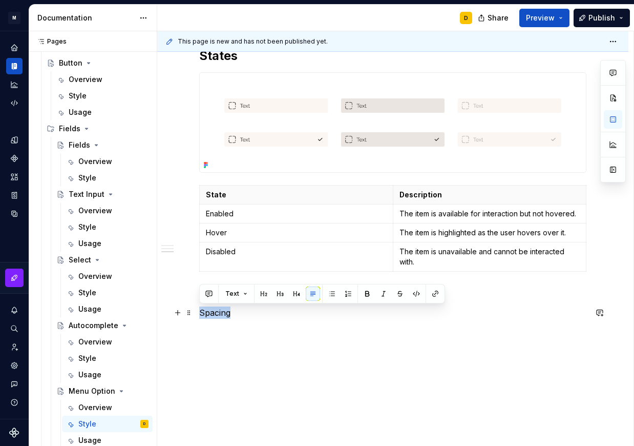
drag, startPoint x: 234, startPoint y: 307, endPoint x: 199, endPoint y: 310, distance: 35.0
click at [199, 310] on p "Spacing" at bounding box center [392, 312] width 387 height 12
click at [259, 293] on button "button" at bounding box center [264, 293] width 14 height 14
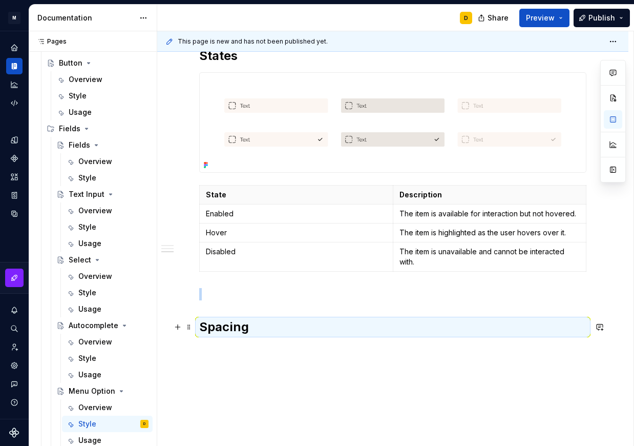
click at [260, 325] on h2 "Spacing" at bounding box center [392, 327] width 387 height 16
click at [250, 326] on h2 "Spacing" at bounding box center [392, 327] width 387 height 16
click at [249, 326] on h2 "Spacing" at bounding box center [392, 327] width 387 height 16
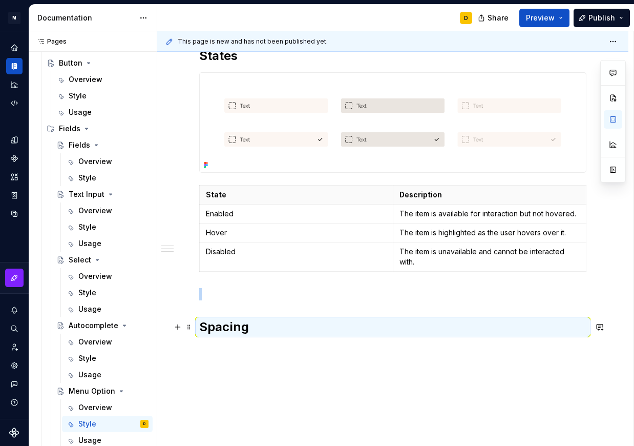
click at [237, 327] on h2 "Spacing" at bounding box center [392, 327] width 387 height 16
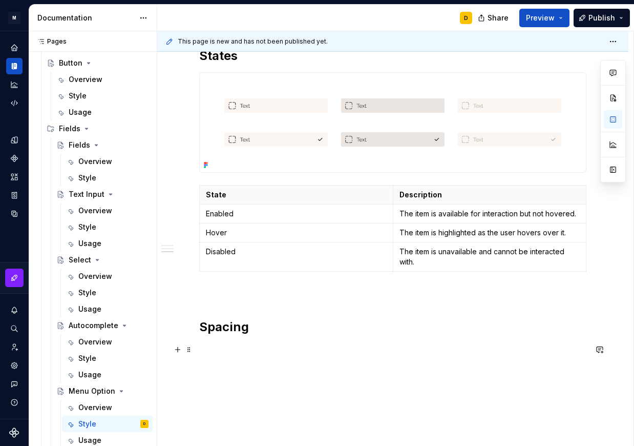
click at [248, 346] on p at bounding box center [392, 349] width 387 height 12
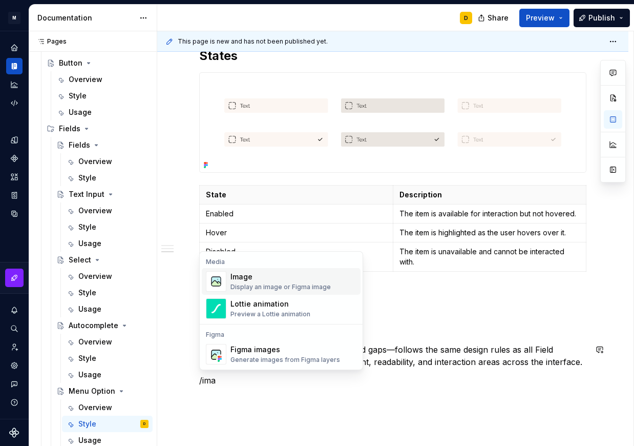
click at [269, 283] on div "Display an image or Figma image" at bounding box center [281, 287] width 100 height 8
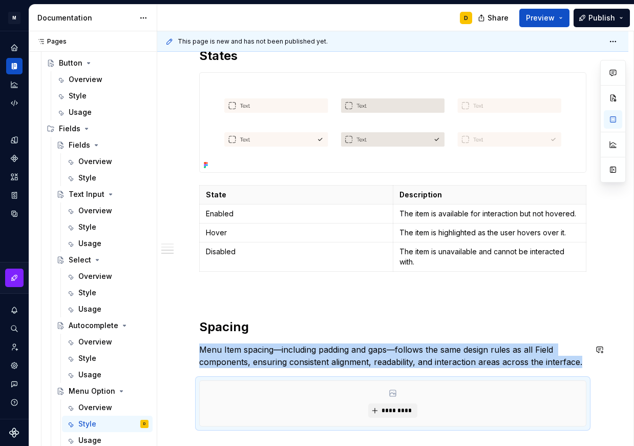
scroll to position [994, 0]
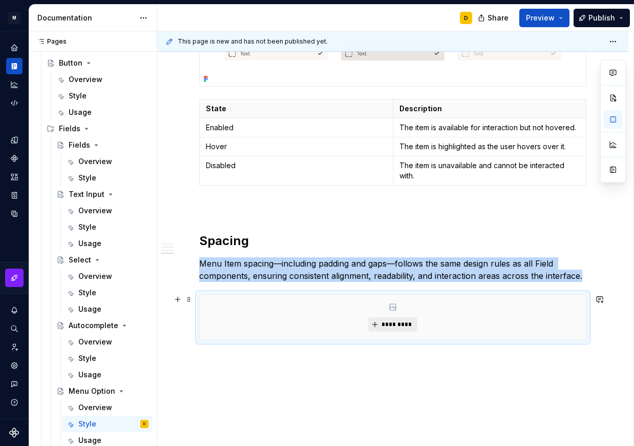
click at [399, 326] on span "*********" at bounding box center [396, 324] width 31 height 8
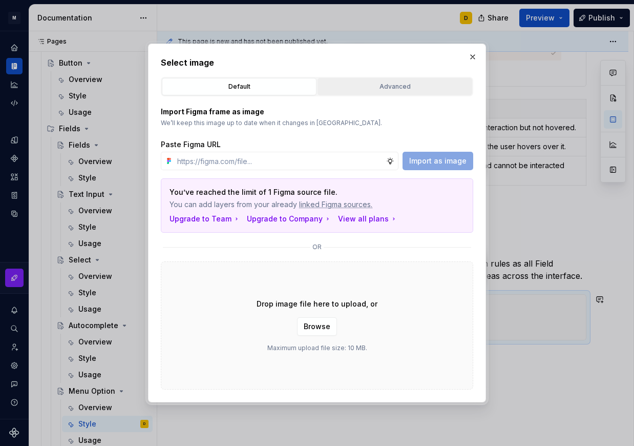
click at [388, 92] on button "Advanced" at bounding box center [395, 86] width 155 height 17
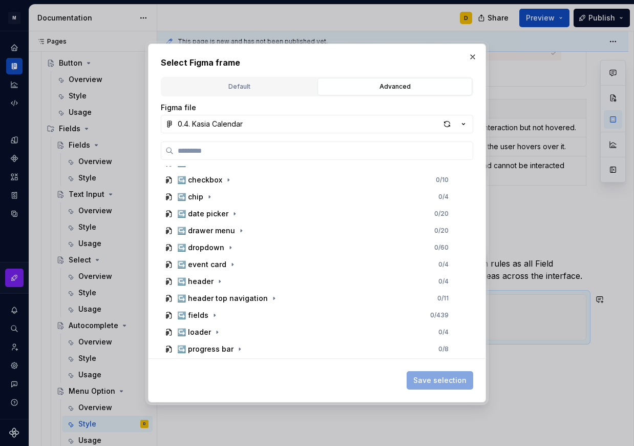
scroll to position [468, 0]
click at [215, 310] on button "button" at bounding box center [215, 315] width 10 height 10
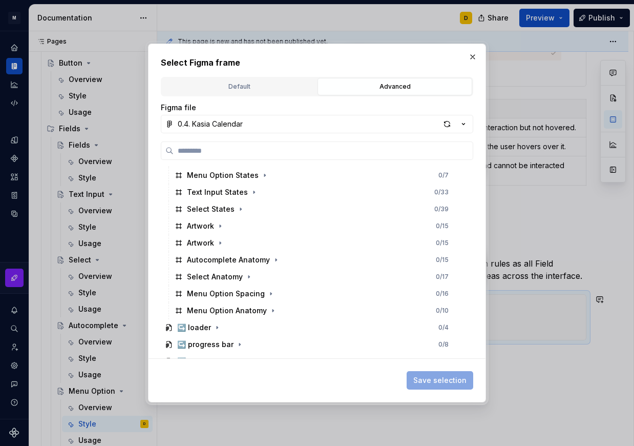
scroll to position [848, 0]
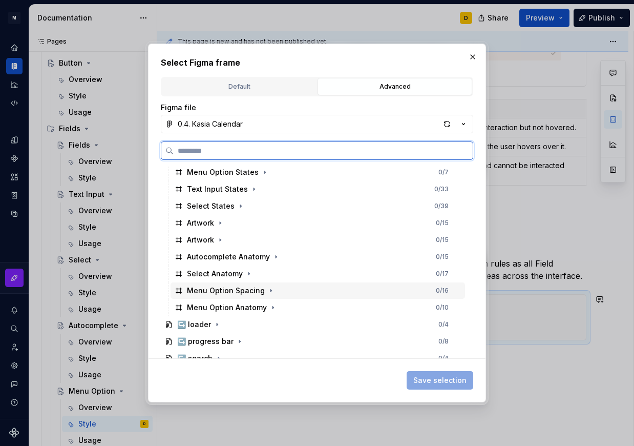
click at [297, 287] on div "Menu Option Spacing 0 / 16" at bounding box center [318, 290] width 295 height 16
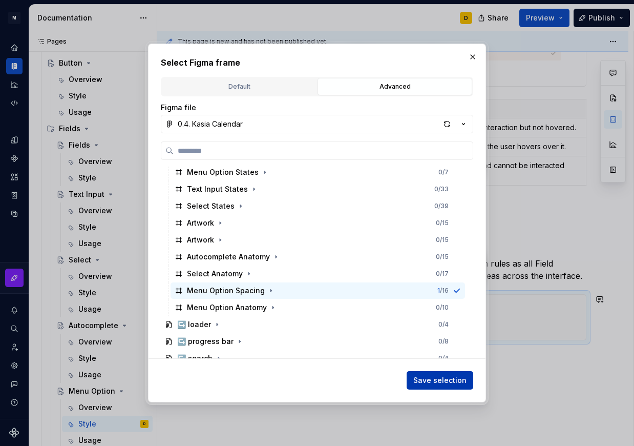
click at [432, 379] on span "Save selection" at bounding box center [440, 380] width 53 height 10
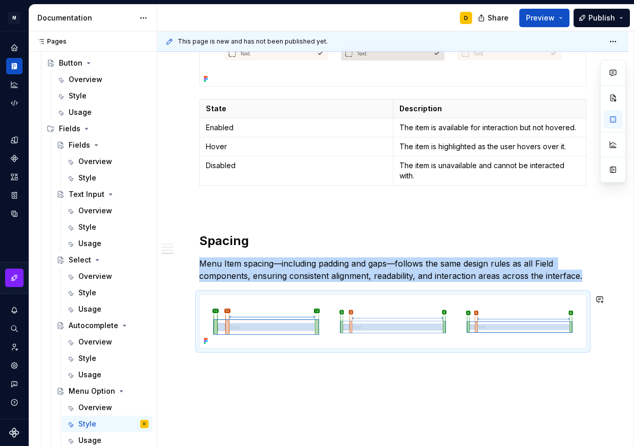
scroll to position [1042, 0]
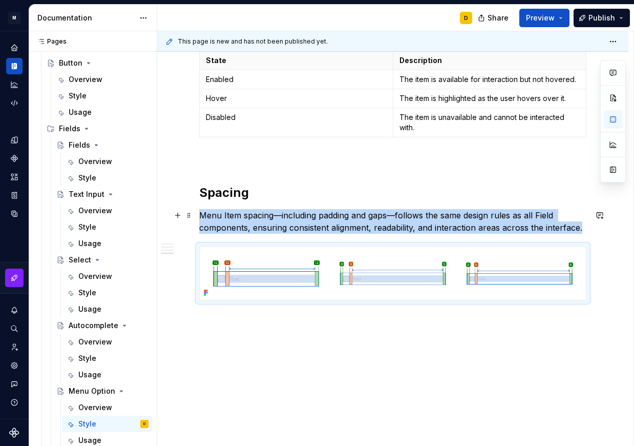
click at [201, 214] on p "Menu Item spacing—including padding and gaps—follows the same design rules as a…" at bounding box center [392, 221] width 387 height 25
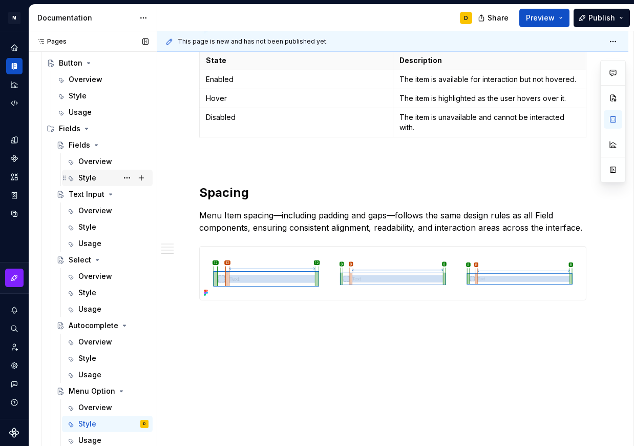
click at [89, 175] on div "Style" at bounding box center [87, 178] width 18 height 10
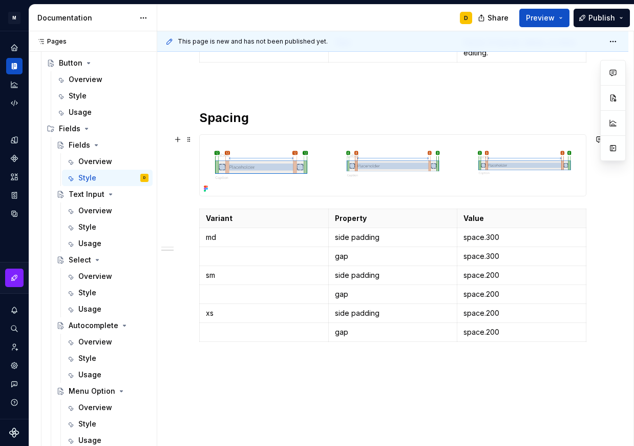
scroll to position [405, 0]
click at [262, 223] on th "Variant" at bounding box center [264, 217] width 129 height 19
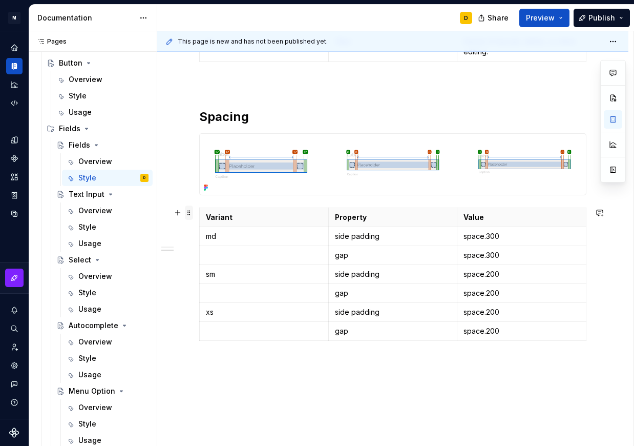
click at [189, 213] on span at bounding box center [189, 212] width 8 height 14
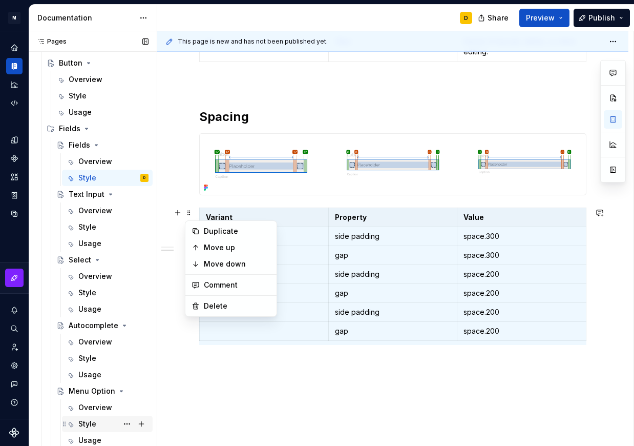
click at [100, 422] on div "Style" at bounding box center [113, 424] width 70 height 14
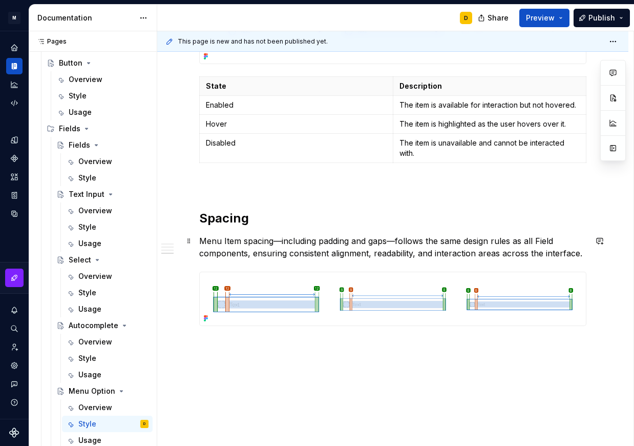
scroll to position [1042, 0]
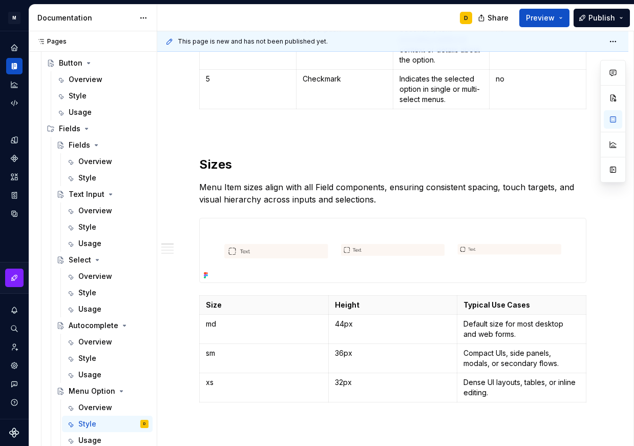
scroll to position [0, 0]
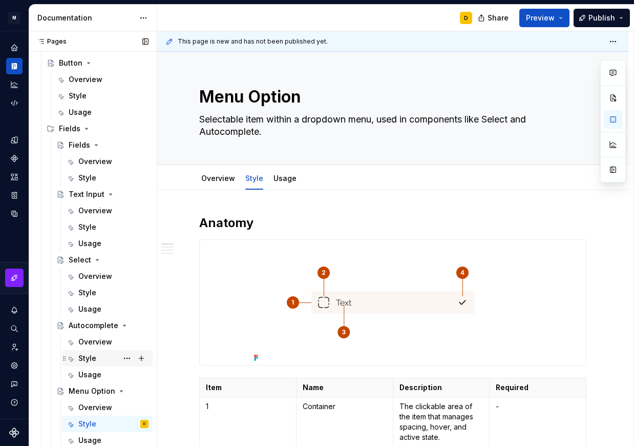
click at [84, 359] on div "Style" at bounding box center [87, 358] width 18 height 10
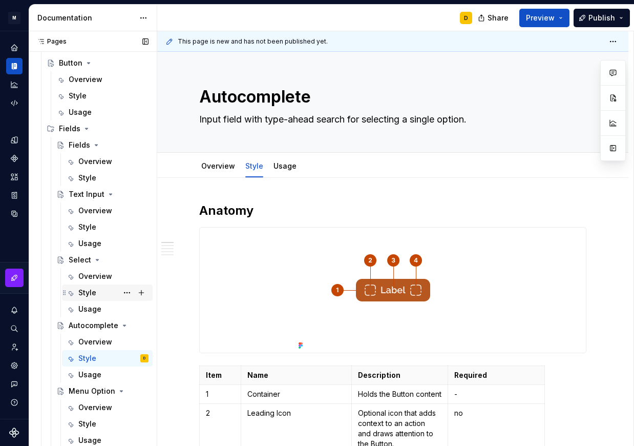
click at [90, 289] on div "Style" at bounding box center [87, 292] width 18 height 10
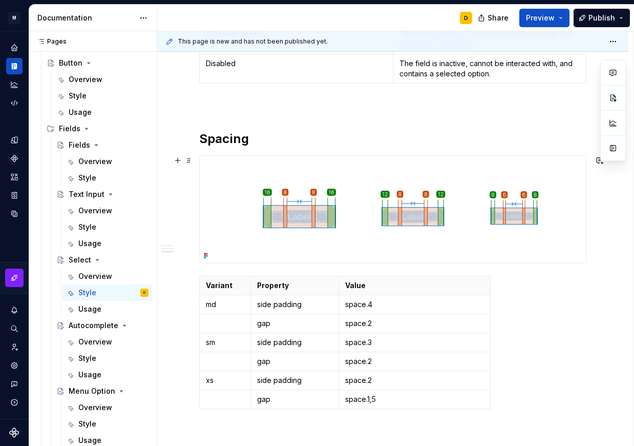
scroll to position [1179, 0]
click at [188, 139] on span at bounding box center [189, 138] width 8 height 14
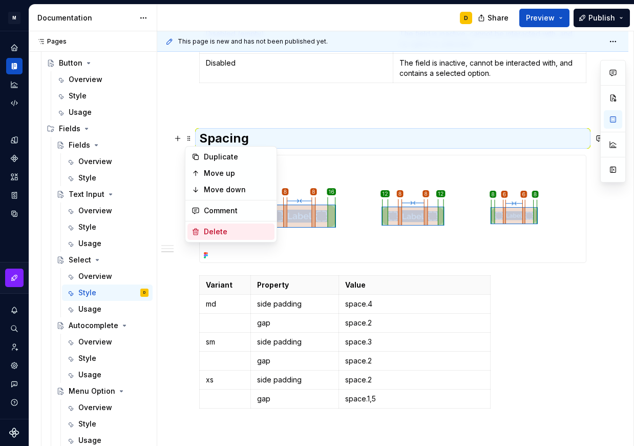
click at [209, 234] on div "Delete" at bounding box center [237, 232] width 67 height 10
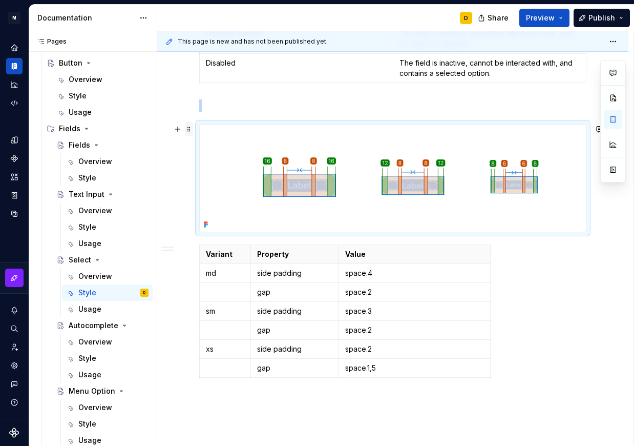
click at [188, 134] on span at bounding box center [189, 129] width 8 height 14
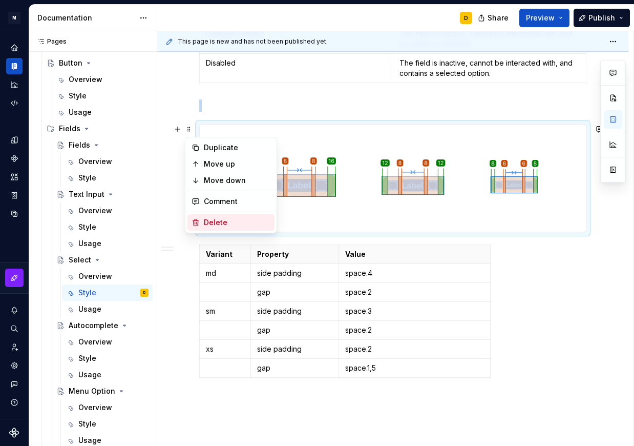
click at [225, 214] on div "Delete" at bounding box center [231, 222] width 87 height 16
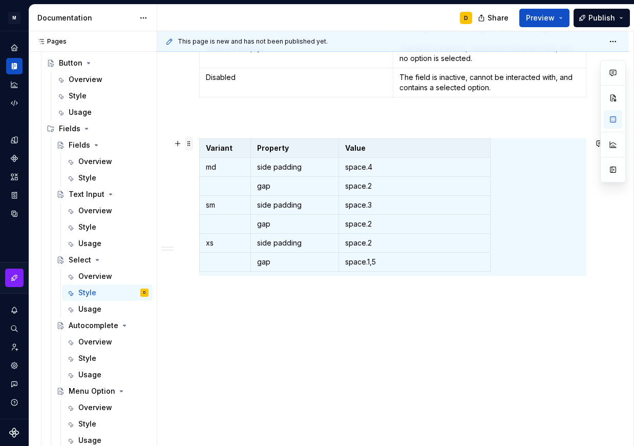
click at [190, 136] on span at bounding box center [189, 143] width 8 height 14
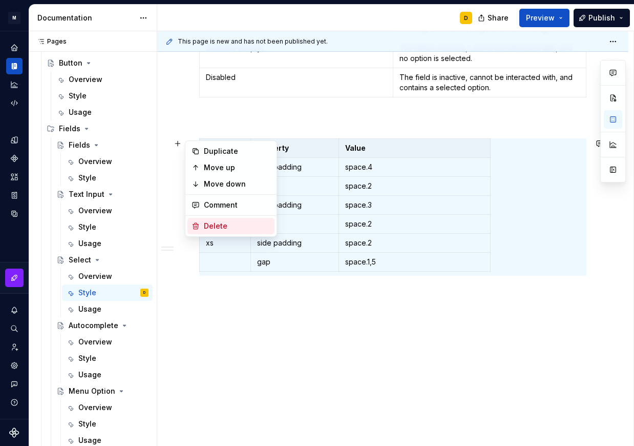
click at [214, 227] on div "Delete" at bounding box center [237, 226] width 67 height 10
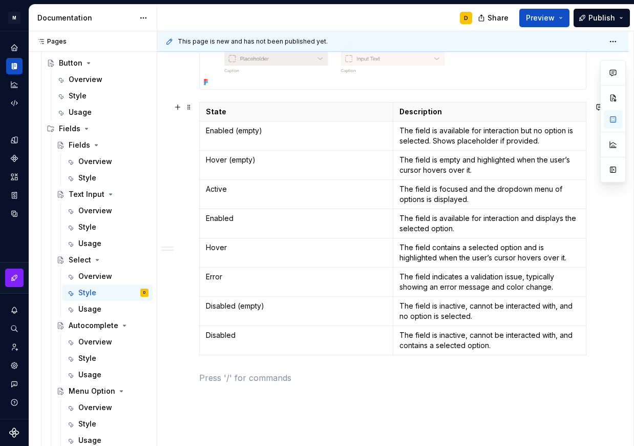
scroll to position [907, 0]
click at [93, 359] on div "Style" at bounding box center [87, 358] width 18 height 10
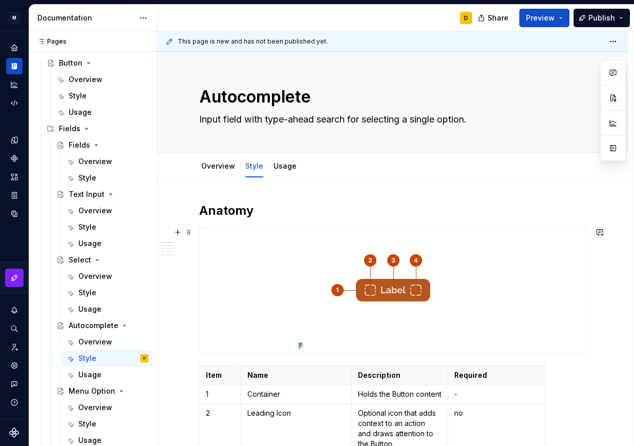
click at [401, 269] on img at bounding box center [393, 290] width 197 height 125
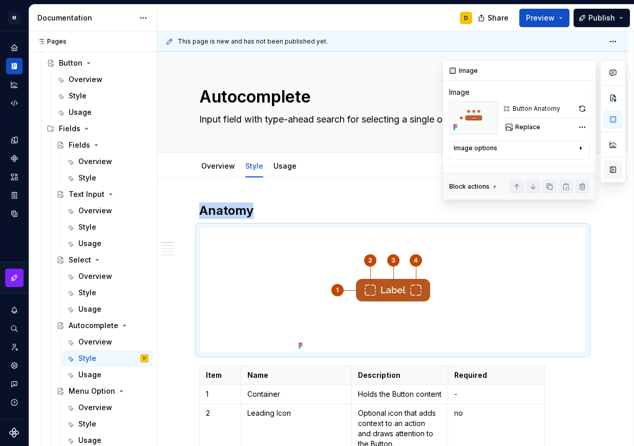
click at [613, 175] on button "button" at bounding box center [613, 169] width 18 height 18
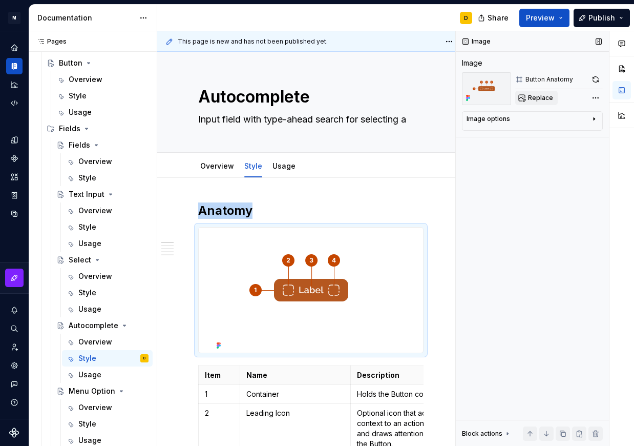
click at [539, 100] on span "Replace" at bounding box center [540, 98] width 25 height 8
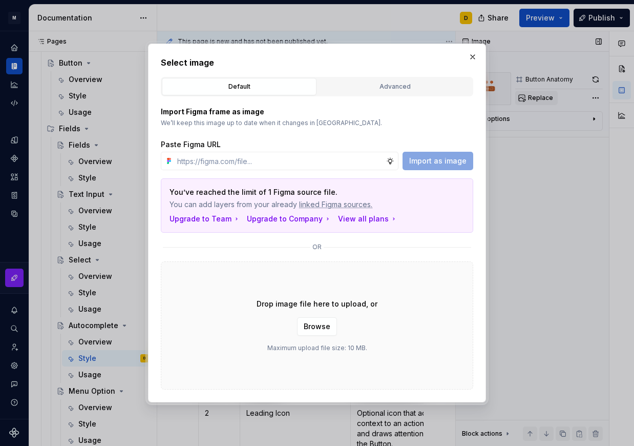
scroll to position [183, 0]
click at [360, 83] on div "Advanced" at bounding box center [395, 86] width 148 height 10
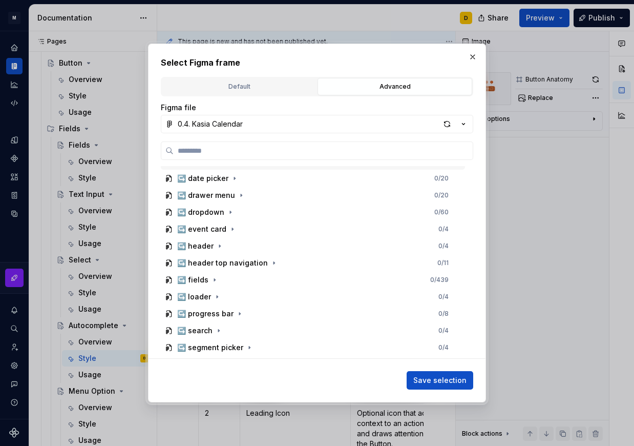
scroll to position [503, 0]
click at [215, 280] on icon "button" at bounding box center [214, 280] width 1 height 3
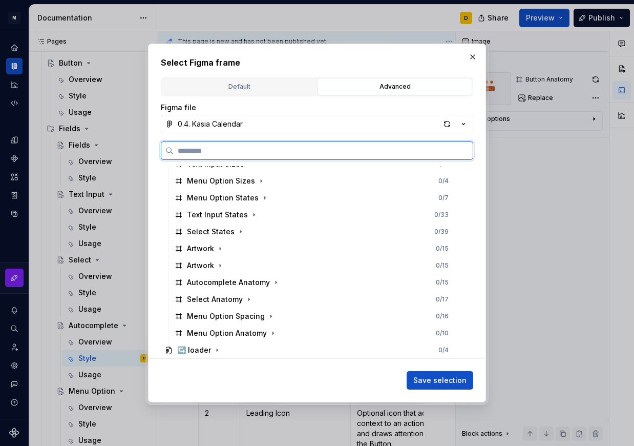
scroll to position [852, 0]
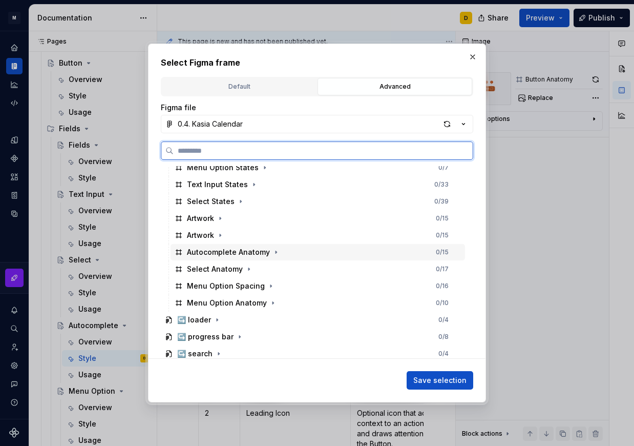
click at [302, 259] on div "Autocomplete Anatomy 0 / 15" at bounding box center [318, 252] width 295 height 16
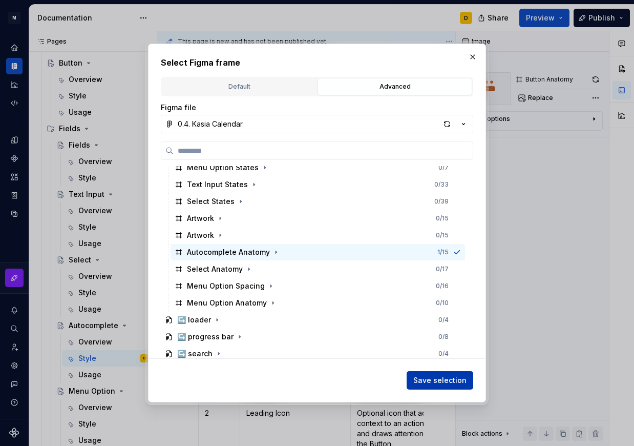
click at [436, 376] on span "Save selection" at bounding box center [440, 380] width 53 height 10
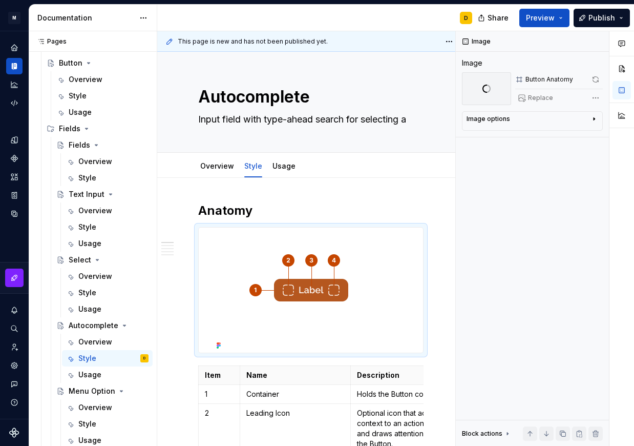
scroll to position [183, 0]
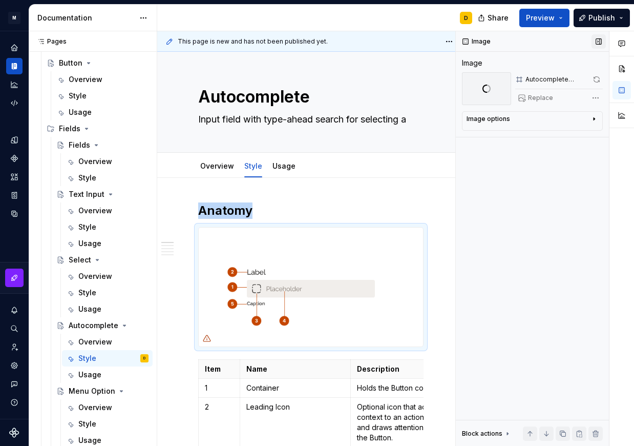
click at [600, 40] on button "button" at bounding box center [599, 41] width 14 height 14
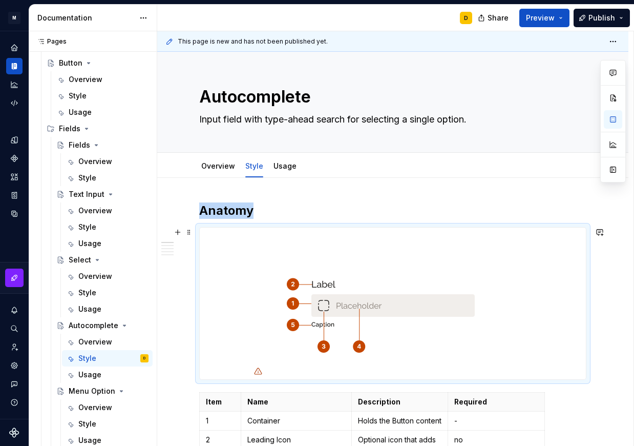
scroll to position [83, 0]
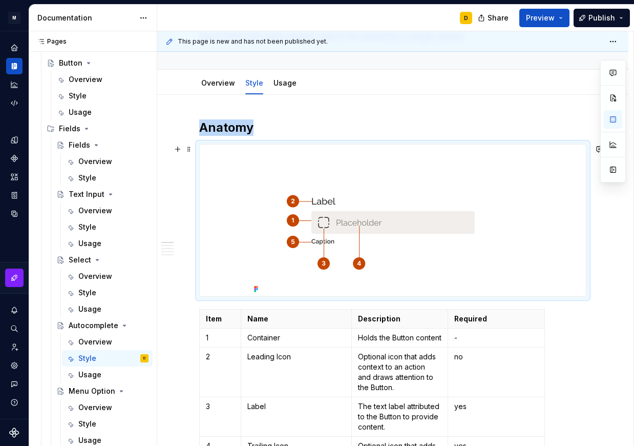
click at [445, 227] on img at bounding box center [393, 221] width 286 height 152
click at [611, 171] on button "button" at bounding box center [613, 169] width 18 height 18
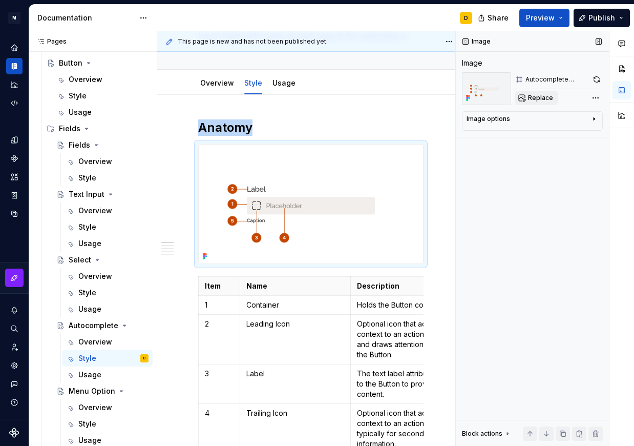
click at [551, 98] on span "Replace" at bounding box center [540, 98] width 25 height 8
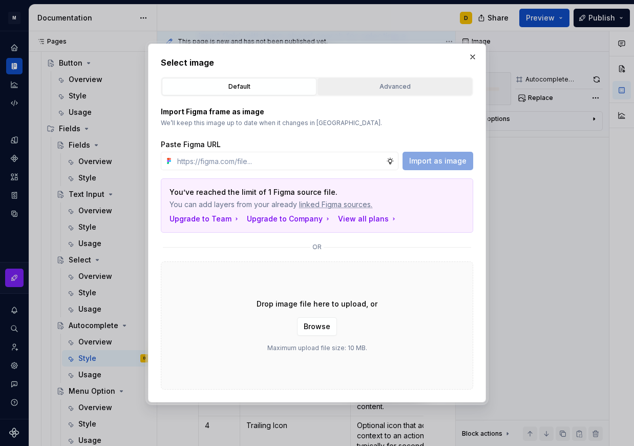
click at [416, 85] on div "Advanced" at bounding box center [395, 86] width 148 height 10
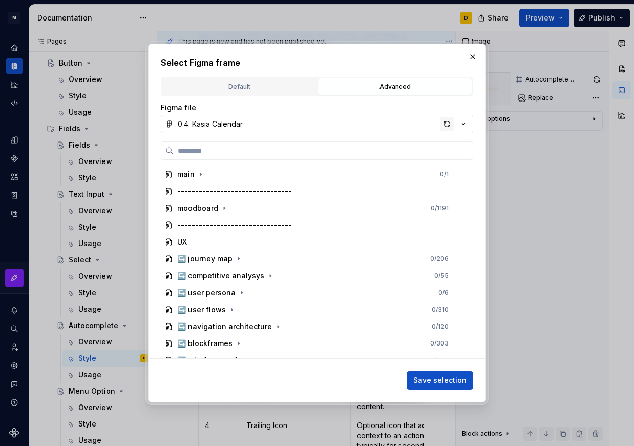
click at [444, 122] on div "button" at bounding box center [447, 124] width 14 height 14
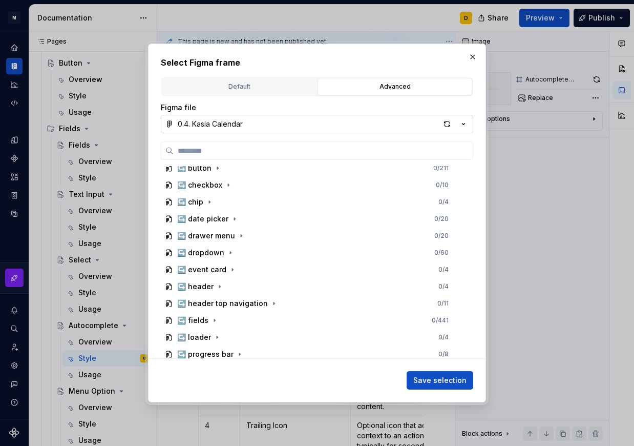
scroll to position [476, 0]
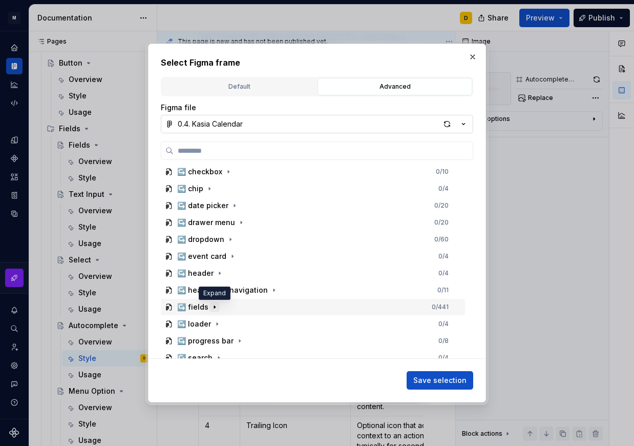
click at [214, 307] on icon "button" at bounding box center [214, 307] width 1 height 3
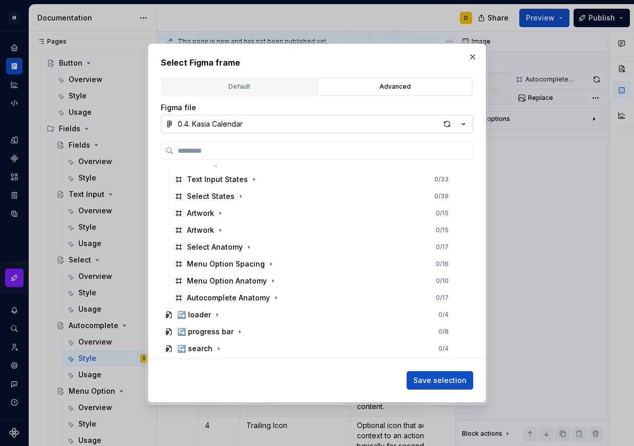
scroll to position [858, 0]
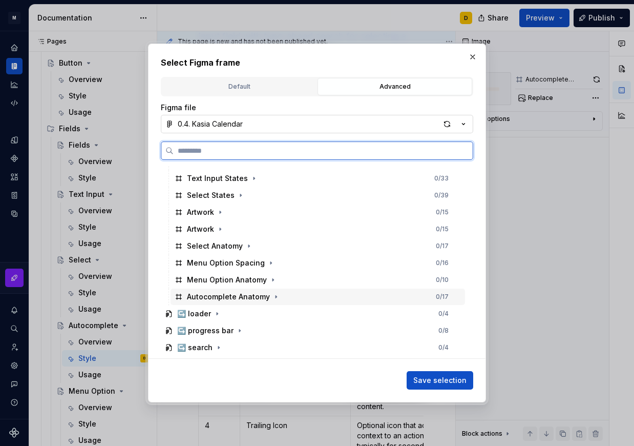
click at [328, 293] on div "Autocomplete Anatomy 0 / 17" at bounding box center [318, 297] width 295 height 16
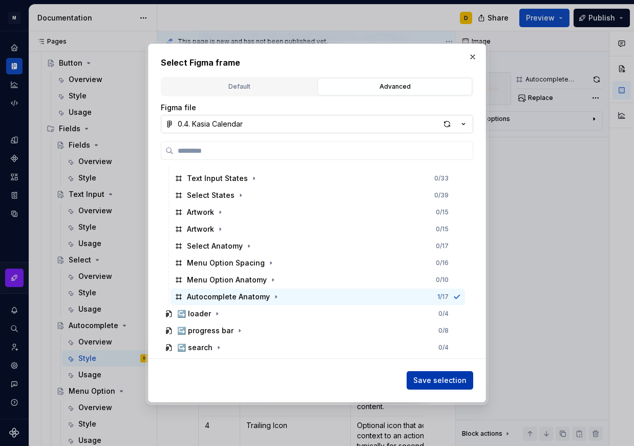
click at [438, 381] on span "Save selection" at bounding box center [440, 380] width 53 height 10
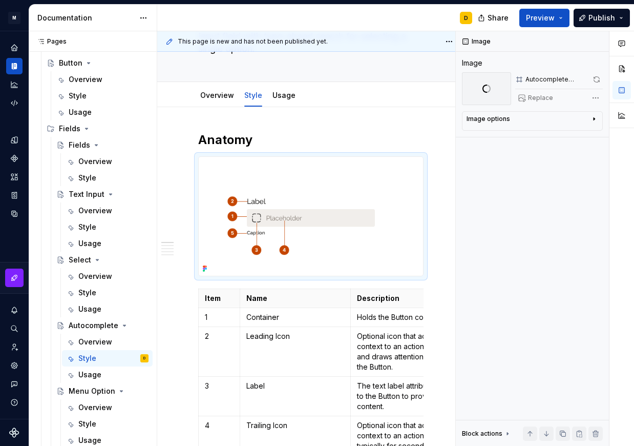
scroll to position [83, 0]
click at [597, 42] on button "button" at bounding box center [599, 41] width 14 height 14
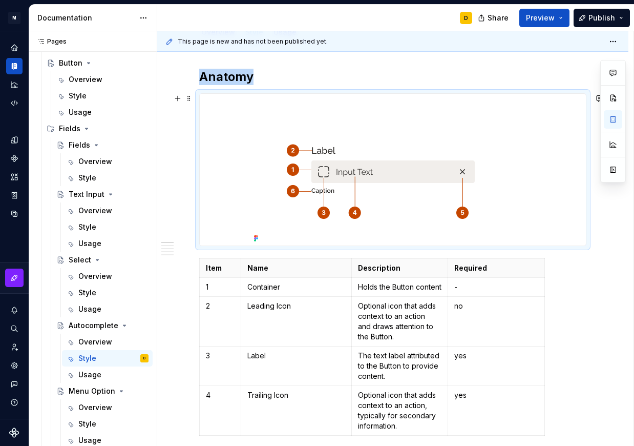
scroll to position [135, 0]
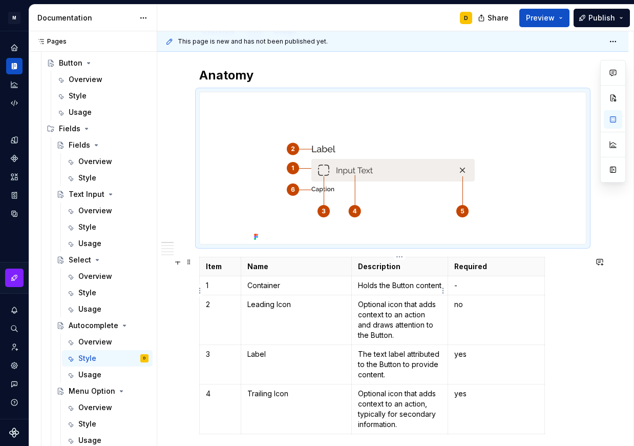
click at [389, 291] on p "Holds the Button content" at bounding box center [400, 285] width 84 height 10
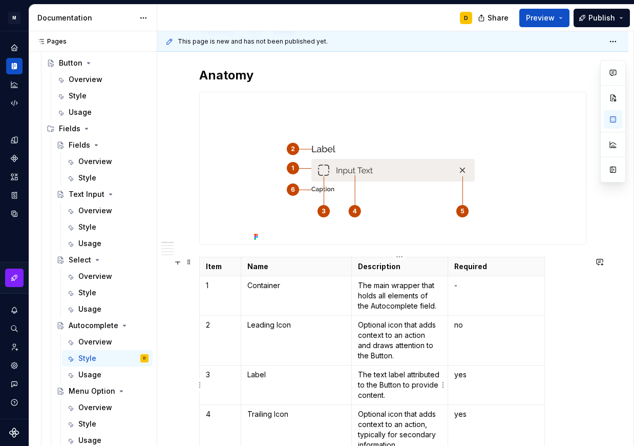
click at [393, 382] on p "The text label attributed to the Button to provide content." at bounding box center [400, 384] width 84 height 31
click at [201, 385] on html "M Mi D Design system data Documentation D Share Preview Publish Pages Pages Add…" at bounding box center [317, 223] width 634 height 446
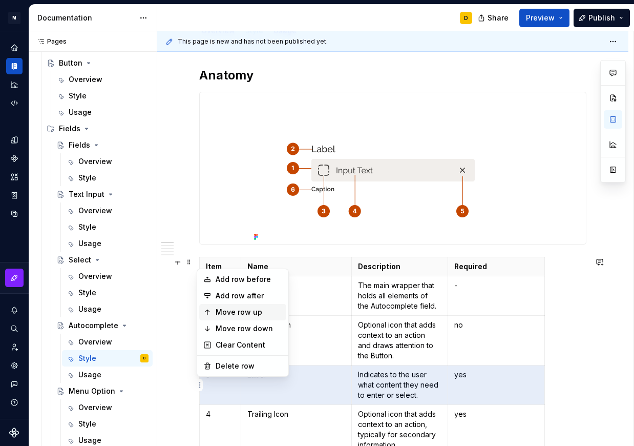
click at [258, 311] on div "Move row up" at bounding box center [249, 312] width 67 height 10
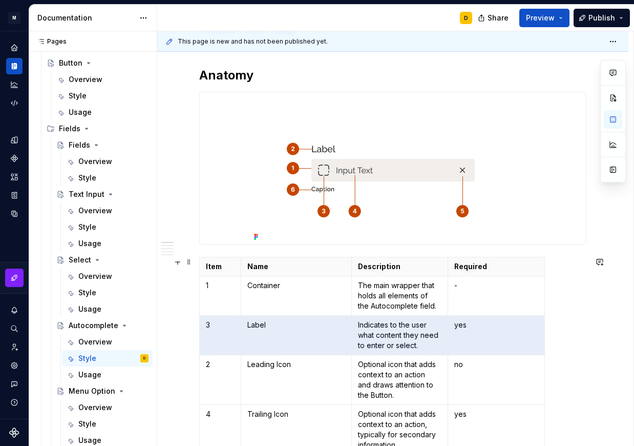
type textarea "*"
click at [224, 324] on p "3" at bounding box center [220, 325] width 29 height 10
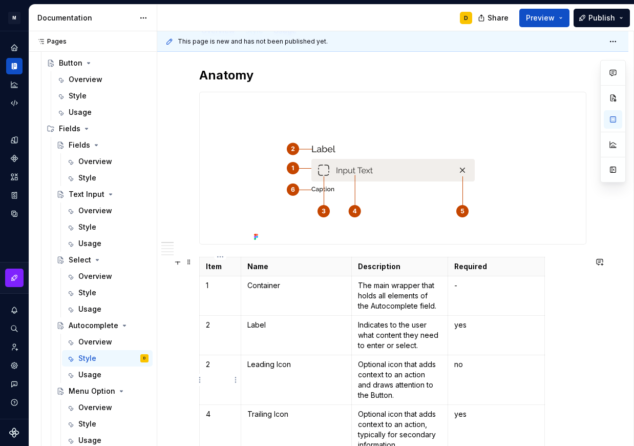
click at [224, 366] on p "2" at bounding box center [220, 364] width 29 height 10
click at [395, 376] on p "Optional icon that adds context to an action and draws attention to the Button." at bounding box center [400, 379] width 84 height 41
click at [493, 324] on p "yes" at bounding box center [497, 325] width 84 height 10
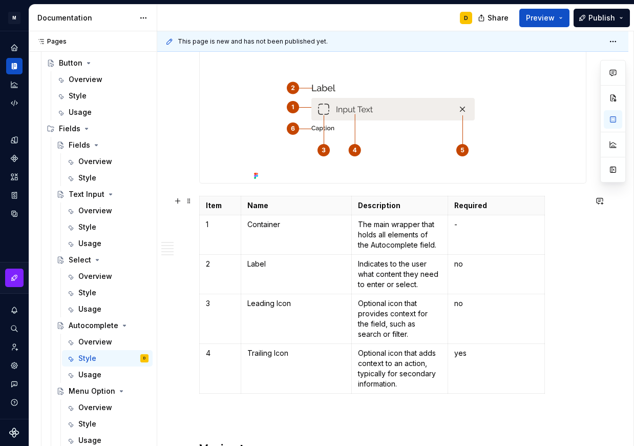
scroll to position [197, 0]
click at [393, 361] on p "Optional icon that adds context to an action, typically for secondary informati…" at bounding box center [400, 367] width 84 height 41
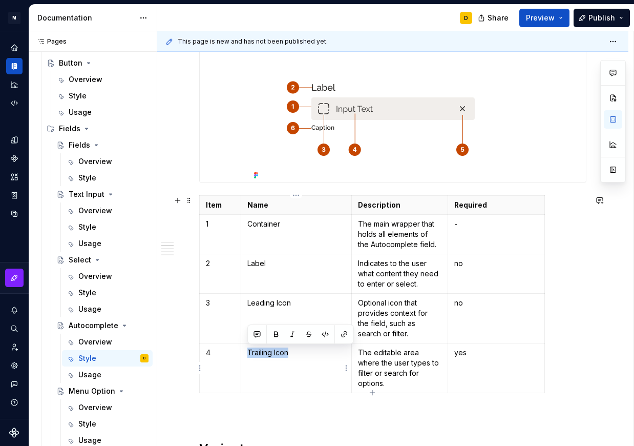
drag, startPoint x: 299, startPoint y: 354, endPoint x: 243, endPoint y: 356, distance: 55.9
click at [243, 356] on td "Trailing Icon" at bounding box center [296, 368] width 111 height 50
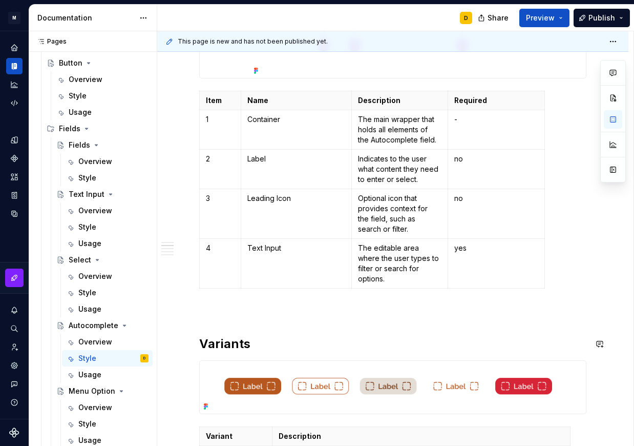
scroll to position [299, 0]
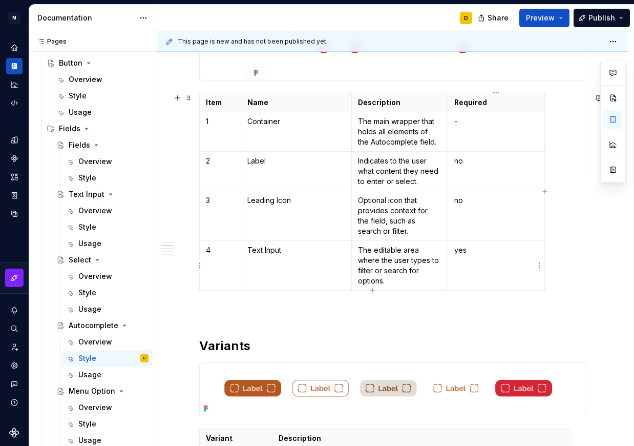
click at [477, 260] on td "yes" at bounding box center [496, 266] width 97 height 50
click at [310, 256] on td "Text Input" at bounding box center [296, 266] width 111 height 50
click at [374, 292] on icon "button" at bounding box center [372, 290] width 8 height 8
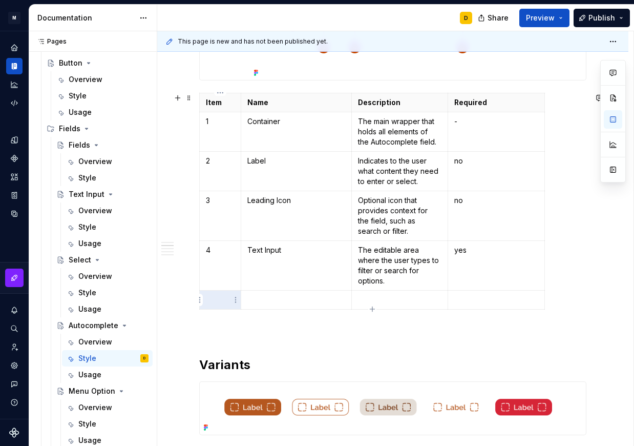
click at [219, 299] on p at bounding box center [220, 300] width 29 height 10
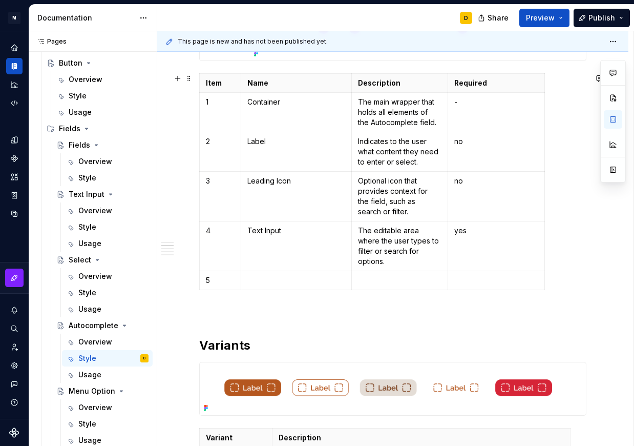
scroll to position [323, 0]
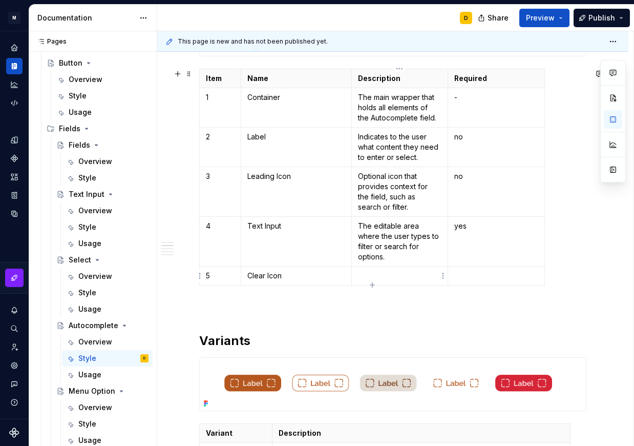
click at [392, 277] on p at bounding box center [400, 276] width 84 height 10
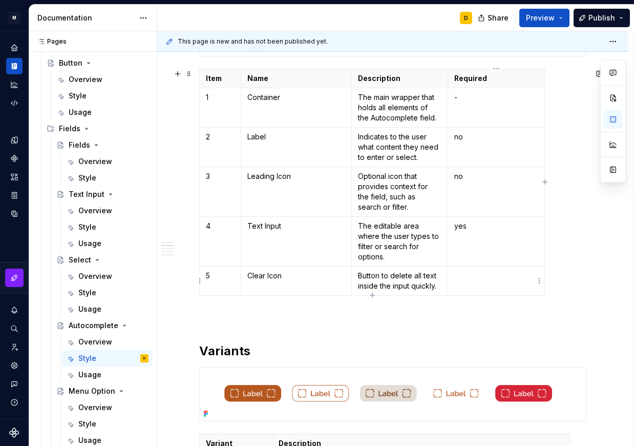
click at [477, 281] on td at bounding box center [496, 280] width 97 height 29
click at [369, 296] on icon "button" at bounding box center [372, 295] width 8 height 8
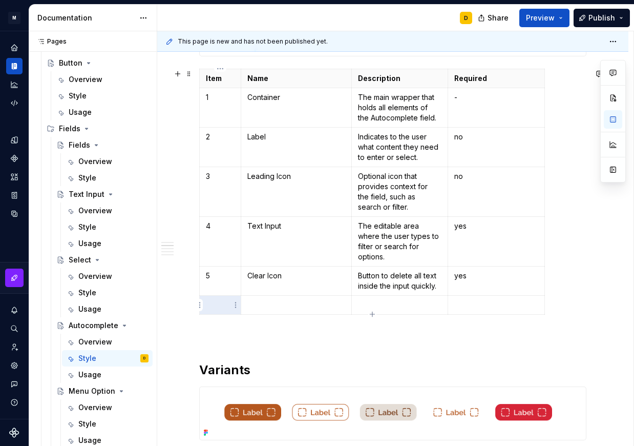
click at [221, 307] on p at bounding box center [220, 305] width 29 height 10
click at [368, 307] on p at bounding box center [400, 305] width 84 height 10
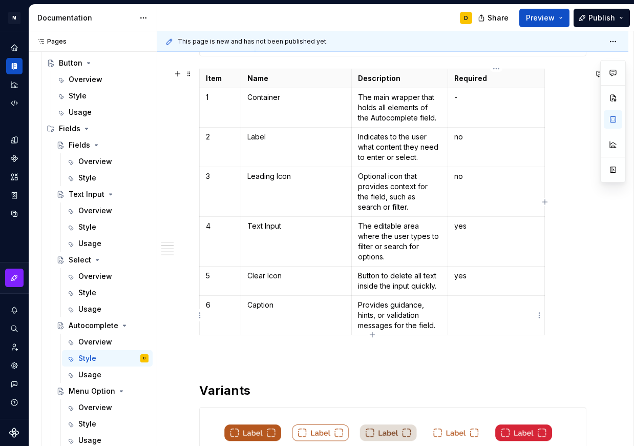
click at [458, 315] on td at bounding box center [496, 315] width 97 height 39
click at [291, 357] on p at bounding box center [392, 358] width 387 height 12
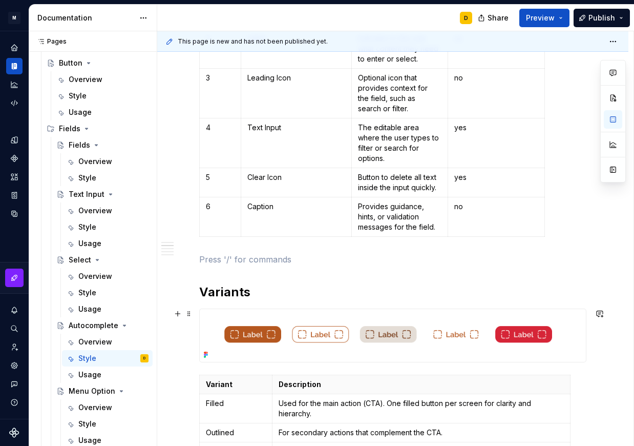
scroll to position [423, 0]
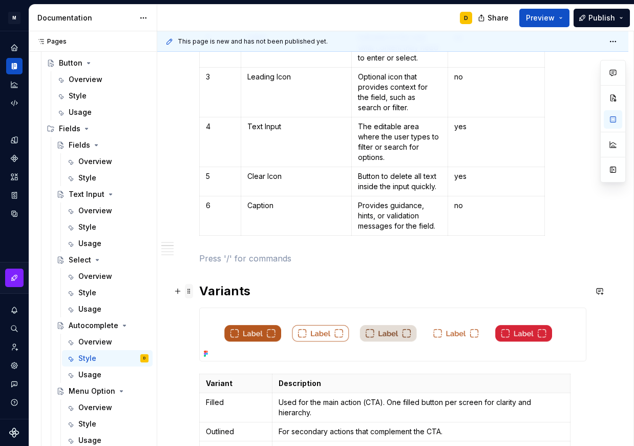
click at [190, 293] on span at bounding box center [189, 291] width 8 height 14
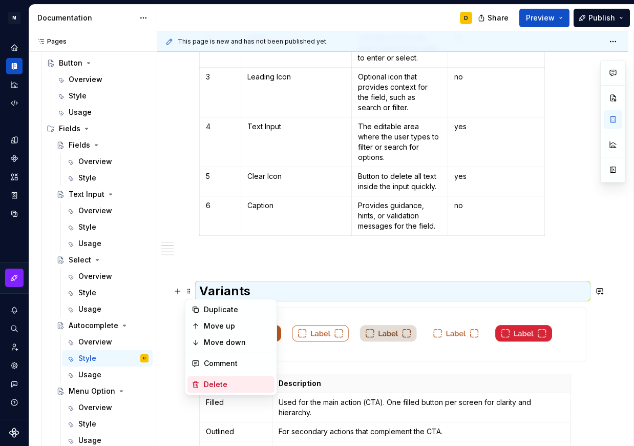
click at [203, 383] on div "Delete" at bounding box center [231, 384] width 87 height 16
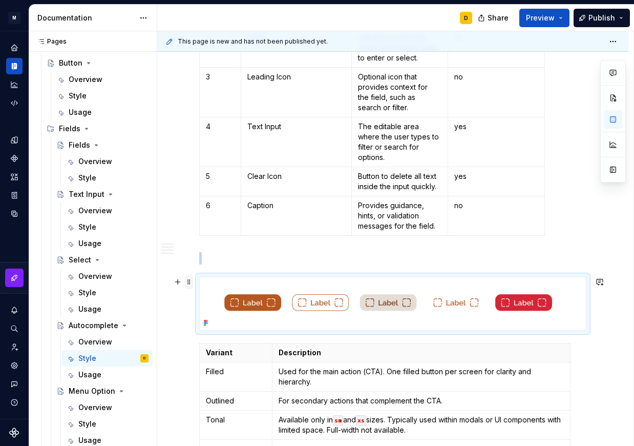
click at [188, 286] on span at bounding box center [189, 282] width 8 height 14
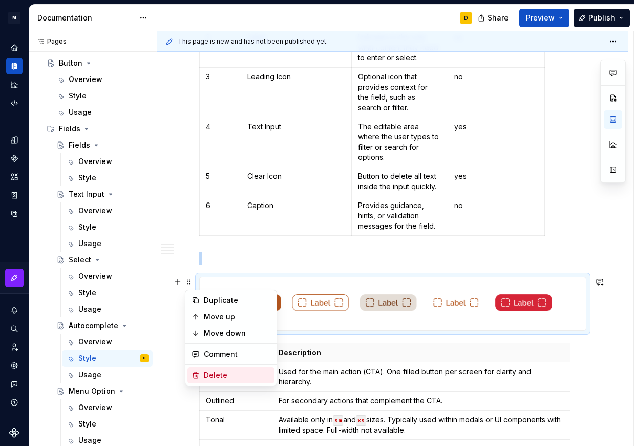
click at [221, 375] on div "Delete" at bounding box center [237, 375] width 67 height 10
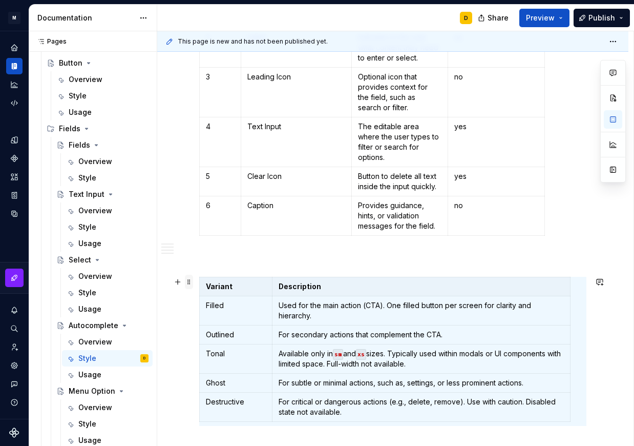
click at [187, 282] on span at bounding box center [189, 282] width 8 height 14
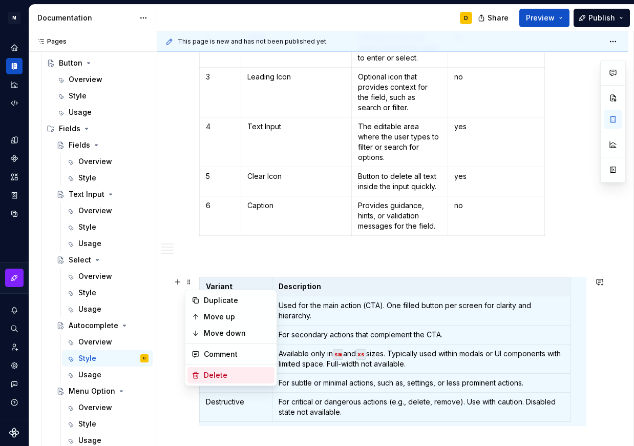
click at [224, 380] on div "Delete" at bounding box center [237, 375] width 67 height 10
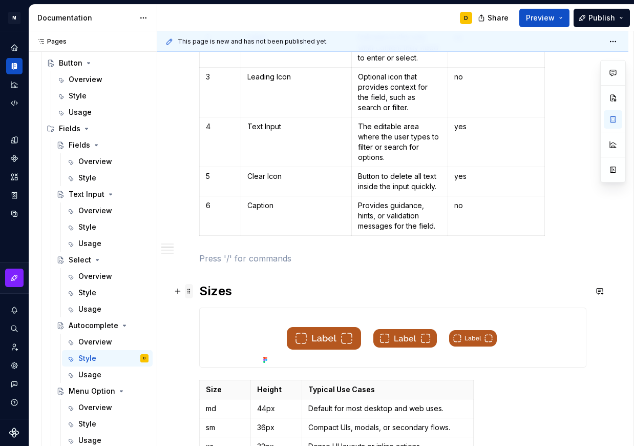
click at [189, 295] on span at bounding box center [189, 291] width 8 height 14
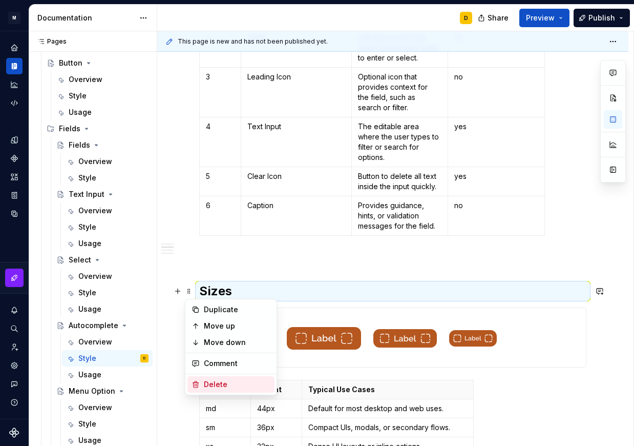
click at [223, 380] on div "Delete" at bounding box center [237, 384] width 67 height 10
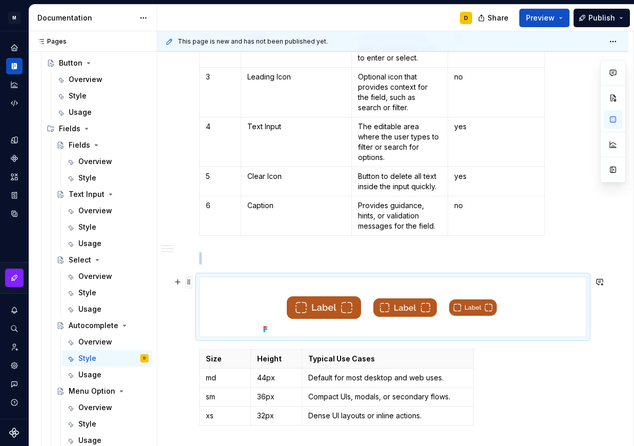
click at [189, 282] on span at bounding box center [189, 282] width 8 height 14
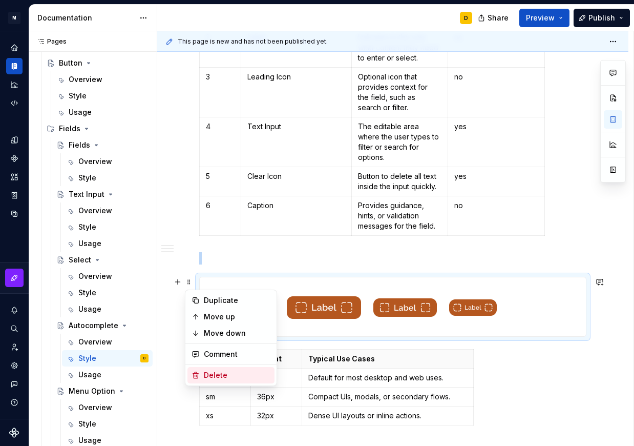
click at [212, 374] on div "Delete" at bounding box center [237, 375] width 67 height 10
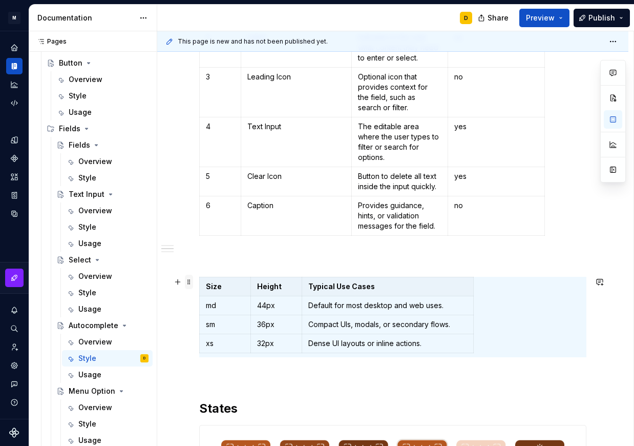
click at [189, 284] on span at bounding box center [189, 282] width 8 height 14
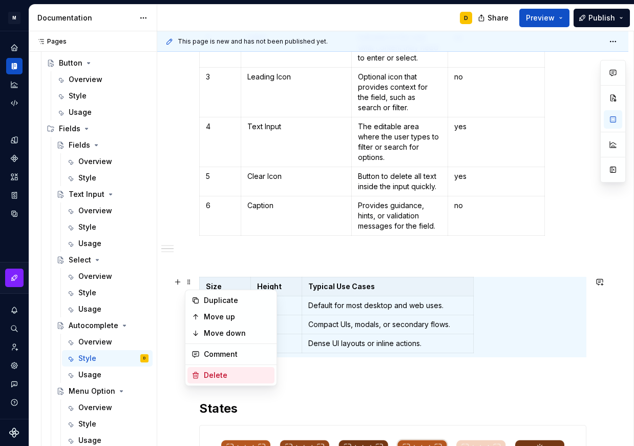
click at [214, 373] on div "Delete" at bounding box center [237, 375] width 67 height 10
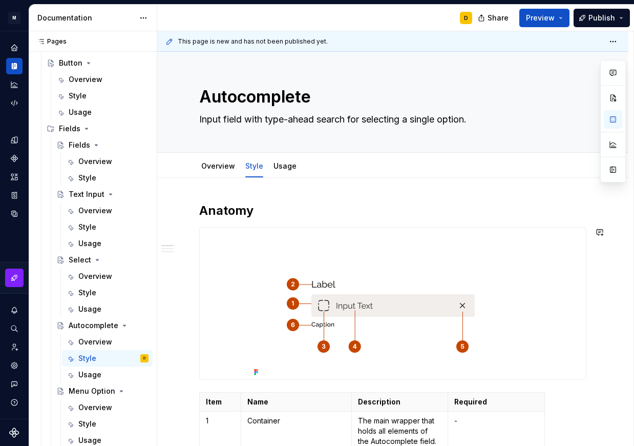
scroll to position [291, 0]
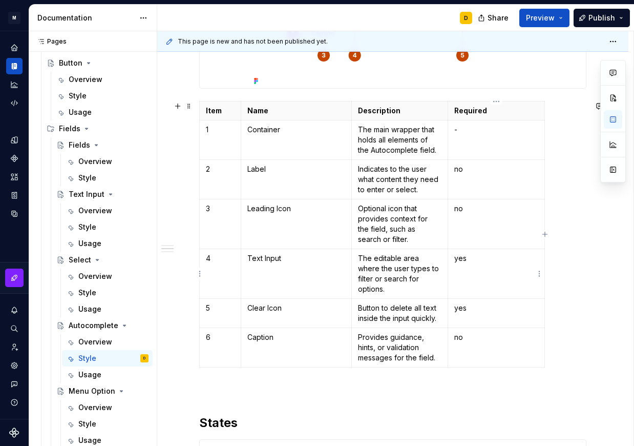
click at [480, 256] on p "yes" at bounding box center [497, 258] width 84 height 10
click at [305, 210] on p "Leading Icon" at bounding box center [297, 208] width 98 height 10
click at [560, 19] on button "Preview" at bounding box center [545, 18] width 50 height 18
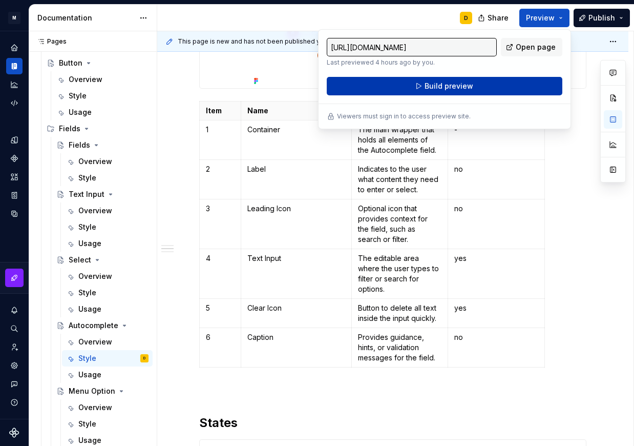
click at [448, 85] on span "Build preview" at bounding box center [449, 86] width 49 height 10
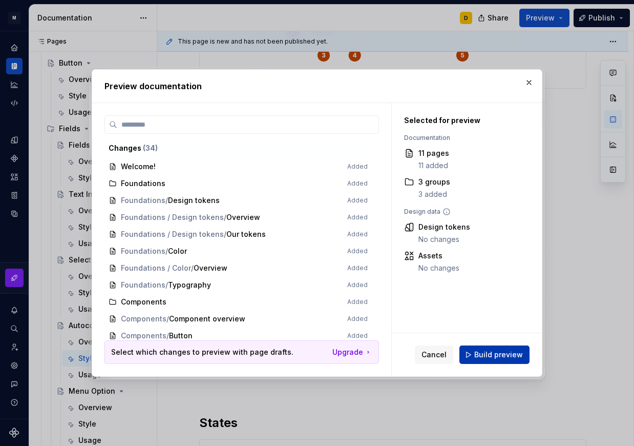
click at [501, 353] on span "Build preview" at bounding box center [499, 354] width 49 height 10
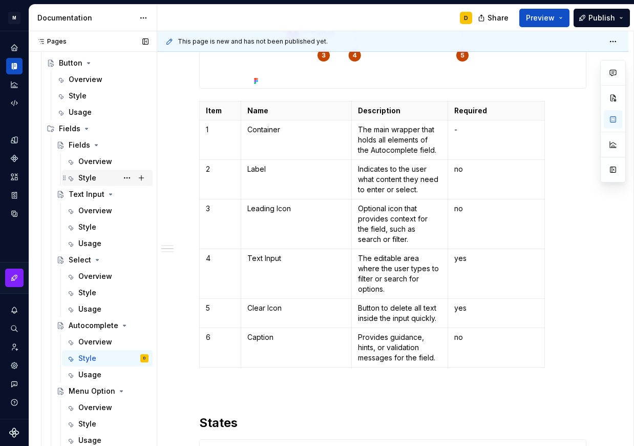
click at [91, 178] on div "Style" at bounding box center [87, 178] width 18 height 10
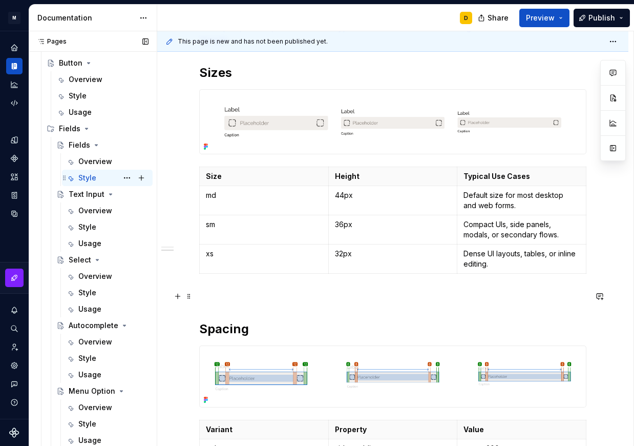
scroll to position [382, 0]
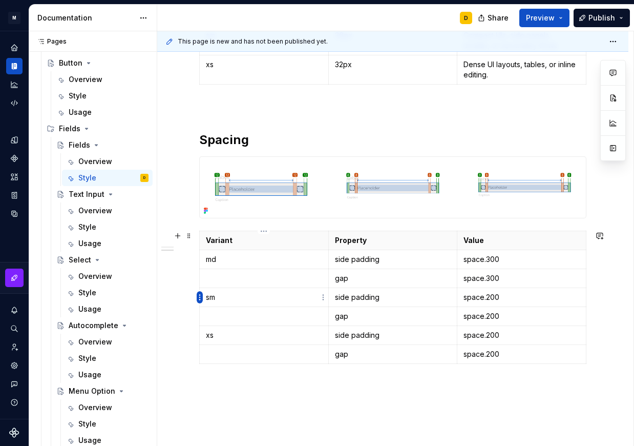
click at [197, 297] on html "M Mi D Design system data Documentation D Share Preview Publish Pages Pages Add…" at bounding box center [317, 223] width 634 height 446
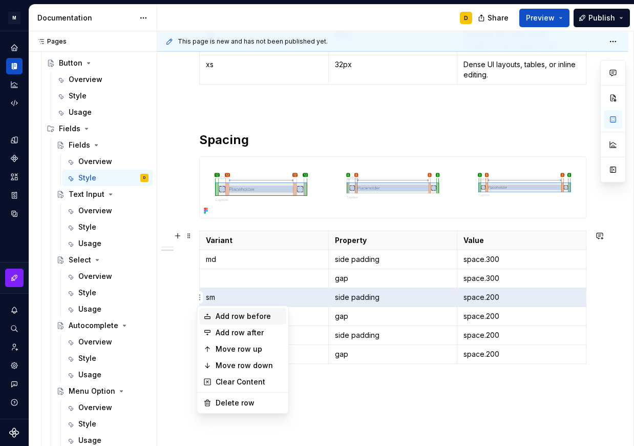
click at [259, 314] on div "Add row before" at bounding box center [249, 316] width 67 height 10
type textarea "*"
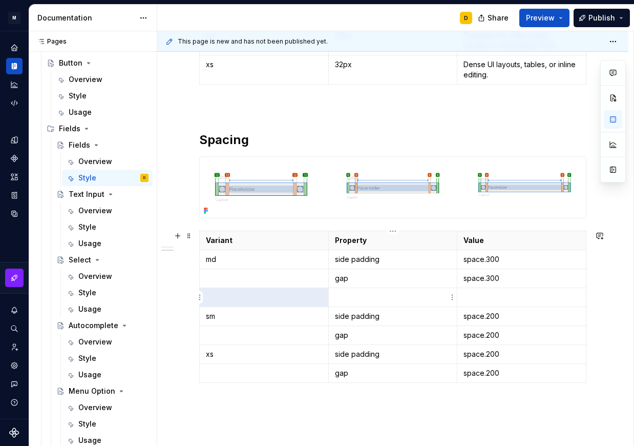
click at [359, 295] on p at bounding box center [393, 297] width 116 height 10
click at [499, 297] on p at bounding box center [522, 297] width 116 height 10
click at [384, 317] on p "side padding" at bounding box center [393, 316] width 116 height 10
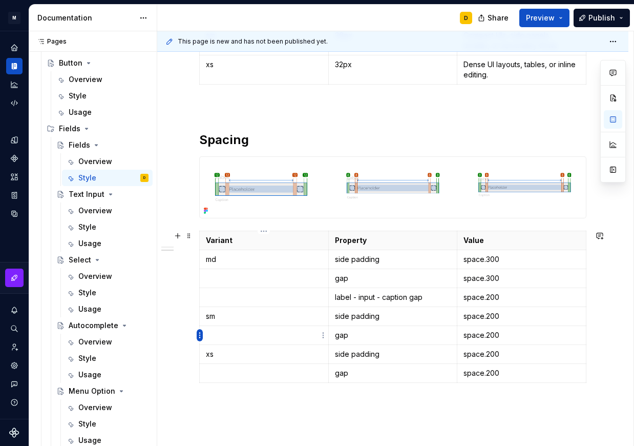
click at [199, 335] on html "M Mi D Design system data Documentation D Share Preview Publish Pages Pages Add…" at bounding box center [317, 223] width 634 height 446
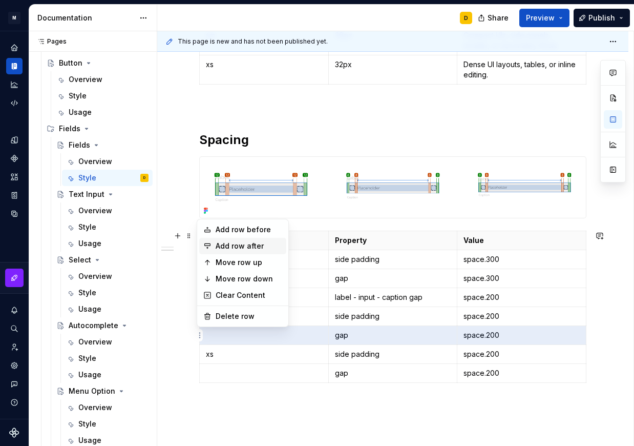
click at [249, 244] on div "Add row after" at bounding box center [249, 246] width 67 height 10
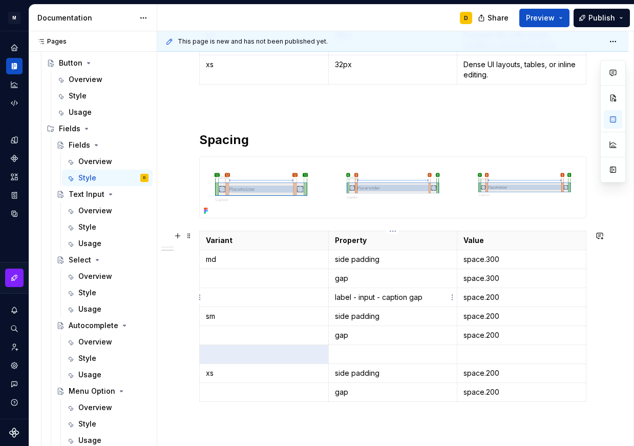
click at [424, 297] on p "label - input - caption gap" at bounding box center [393, 297] width 116 height 10
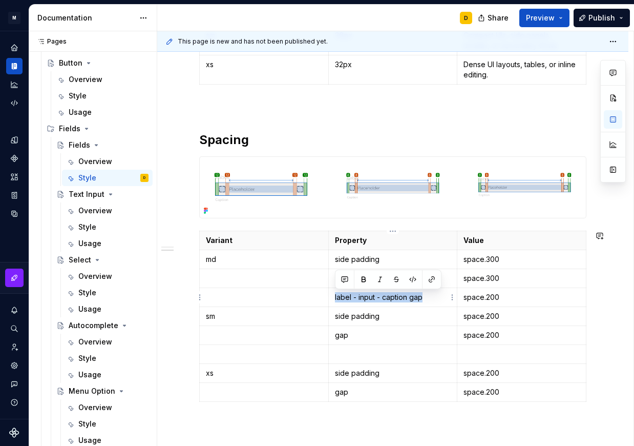
copy p "label - input - caption gap"
click at [384, 358] on p at bounding box center [393, 354] width 116 height 10
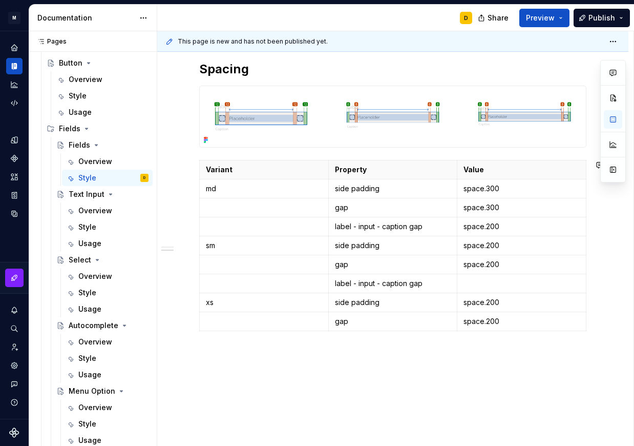
scroll to position [455, 0]
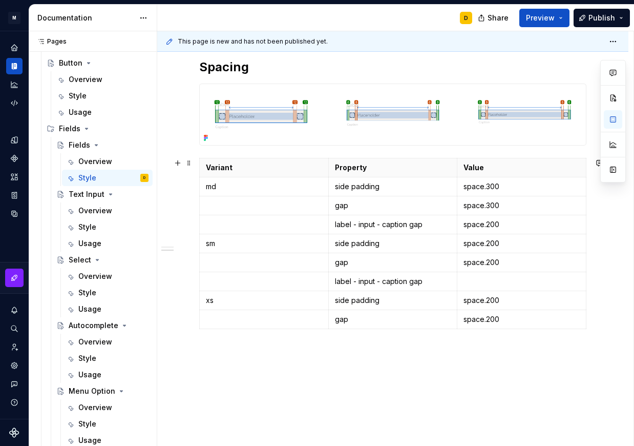
click at [394, 329] on table "Variant Property Value md side padding space.300 gap space.300 label - input - …" at bounding box center [392, 243] width 387 height 171
click at [395, 328] on icon "button" at bounding box center [393, 329] width 8 height 8
click at [385, 335] on p at bounding box center [393, 338] width 116 height 10
click at [524, 284] on p at bounding box center [522, 281] width 116 height 10
click at [517, 342] on p at bounding box center [522, 338] width 116 height 10
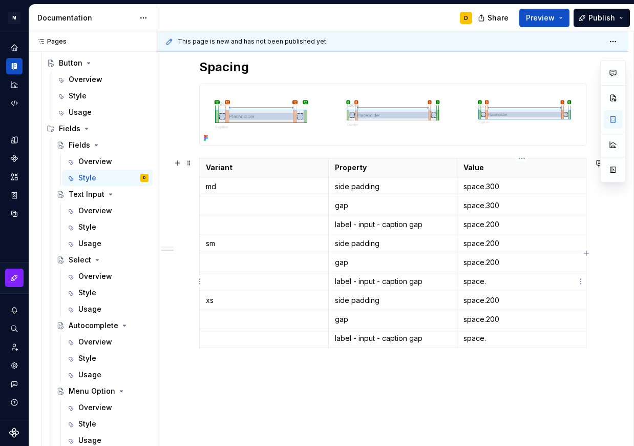
click at [494, 277] on p "space." at bounding box center [522, 281] width 116 height 10
click at [504, 338] on p "space." at bounding box center [522, 338] width 116 height 10
click at [328, 395] on div "All Fields share a consistent visual language, including sizes, spacing, and st…" at bounding box center [392, 110] width 471 height 775
click at [561, 14] on button "Preview" at bounding box center [545, 18] width 50 height 18
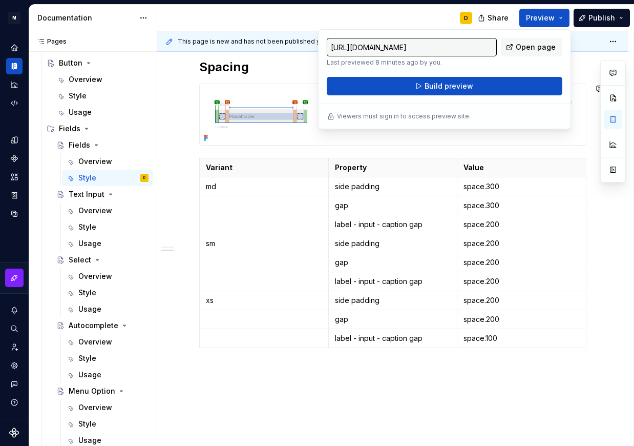
click at [274, 112] on img at bounding box center [393, 114] width 386 height 61
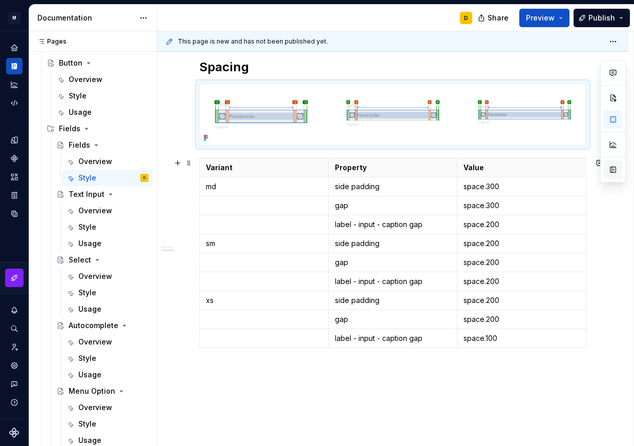
click at [612, 169] on button "button" at bounding box center [613, 169] width 18 height 18
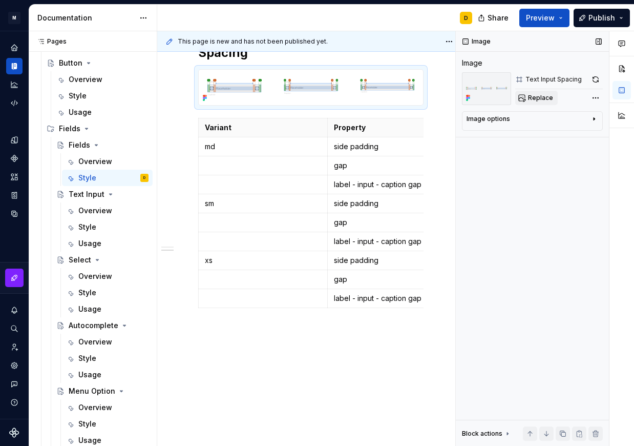
click at [548, 97] on span "Replace" at bounding box center [540, 98] width 25 height 8
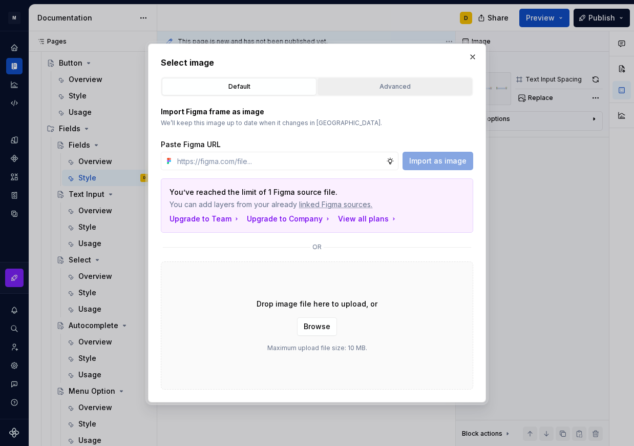
click at [415, 94] on button "Advanced" at bounding box center [395, 86] width 155 height 17
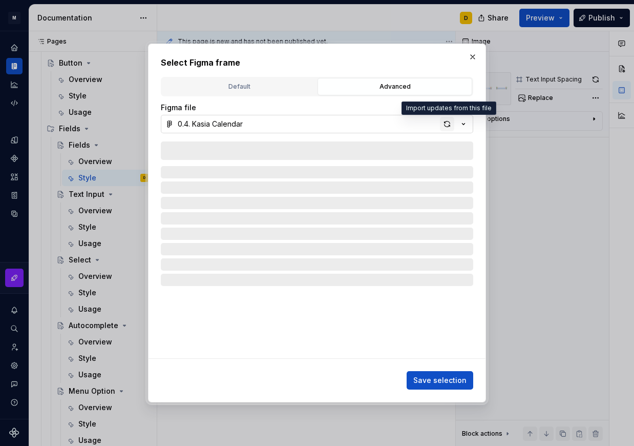
click at [445, 126] on div "button" at bounding box center [447, 124] width 14 height 14
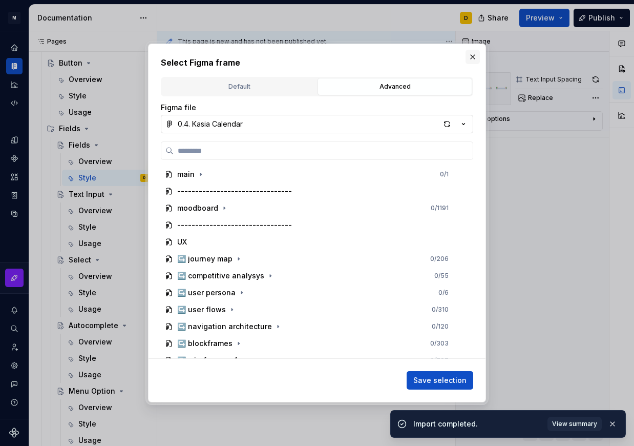
click at [474, 53] on button "button" at bounding box center [473, 57] width 14 height 14
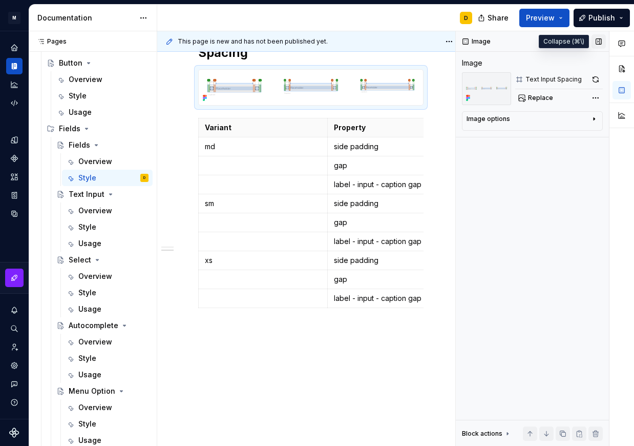
click at [604, 43] on button "button" at bounding box center [599, 41] width 14 height 14
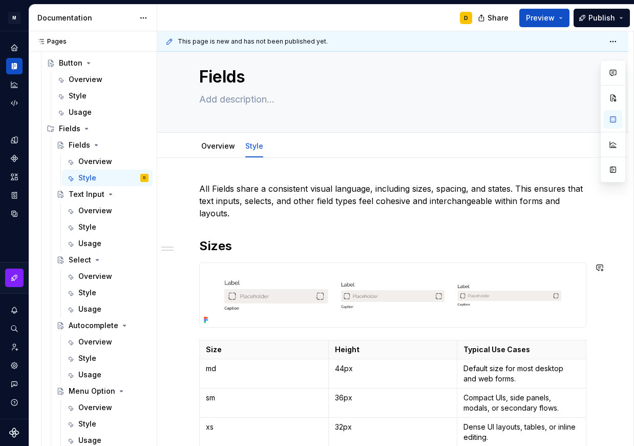
scroll to position [0, 0]
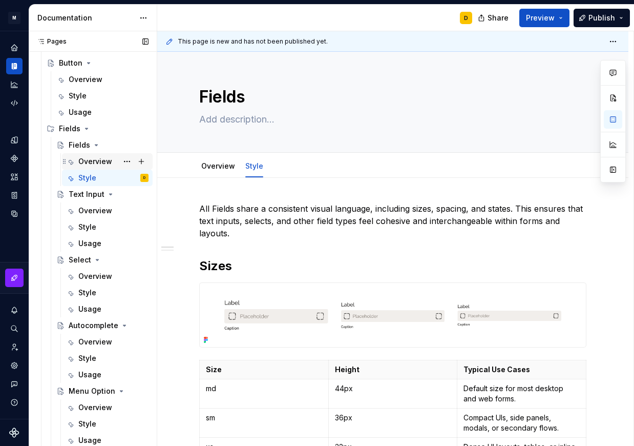
click at [81, 157] on div "Overview" at bounding box center [95, 161] width 34 height 10
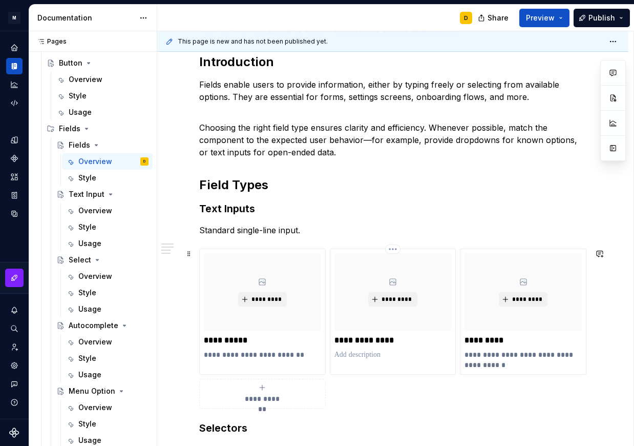
scroll to position [205, 0]
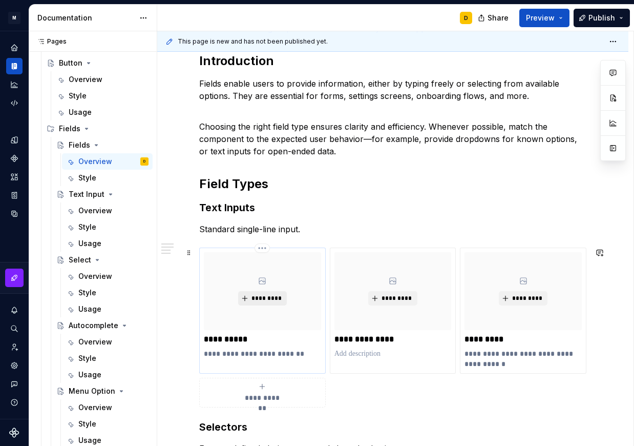
click at [260, 298] on span "*********" at bounding box center [266, 298] width 31 height 8
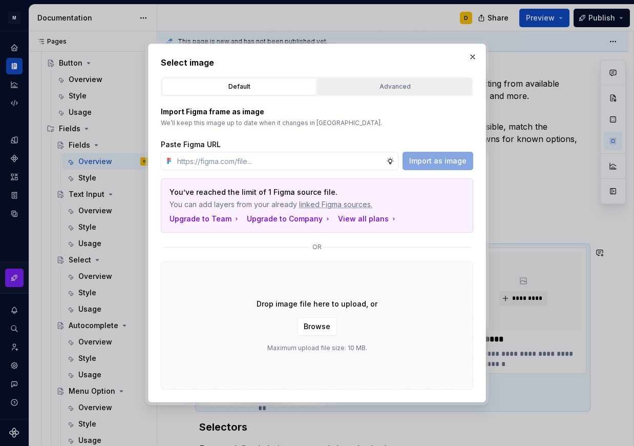
click at [367, 83] on div "Advanced" at bounding box center [395, 86] width 148 height 10
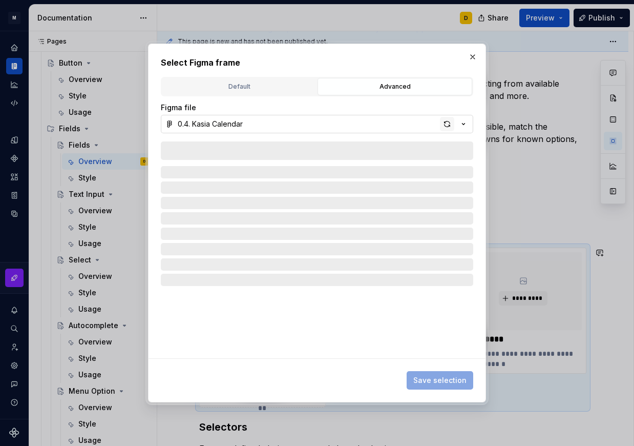
click at [447, 121] on div "button" at bounding box center [447, 124] width 14 height 14
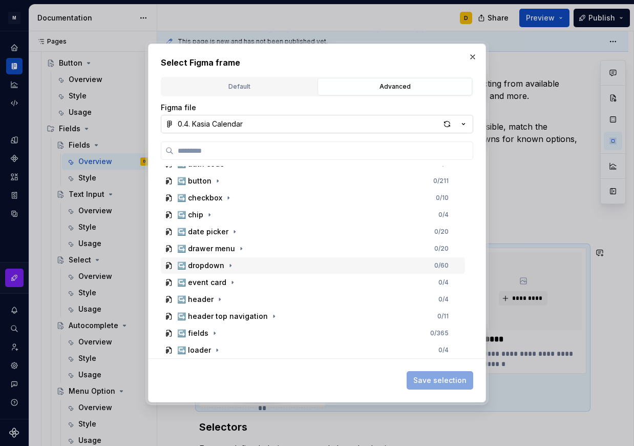
scroll to position [492, 0]
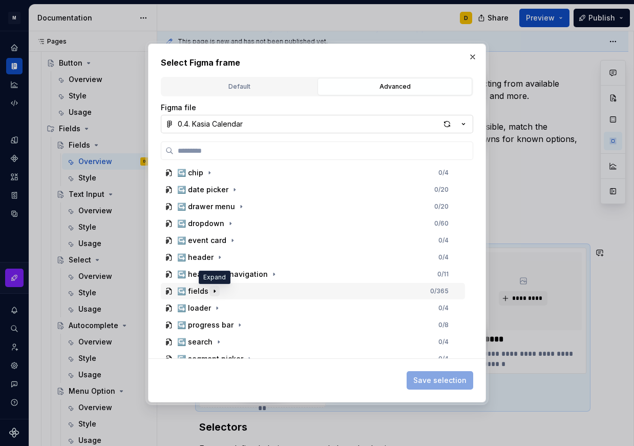
click at [213, 290] on icon "button" at bounding box center [215, 291] width 8 height 8
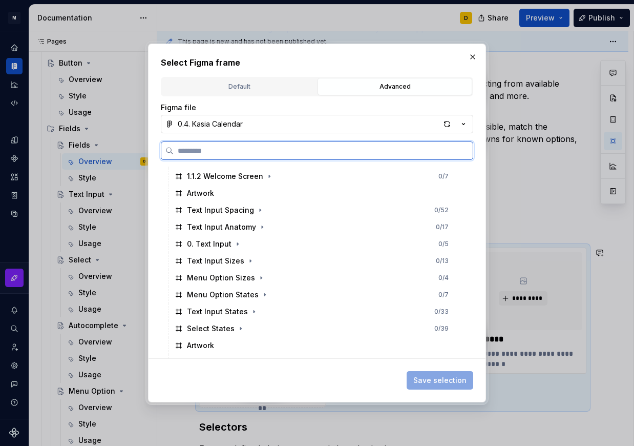
scroll to position [692, 0]
click at [265, 244] on div "0. Text Input 0 / 5" at bounding box center [318, 243] width 295 height 16
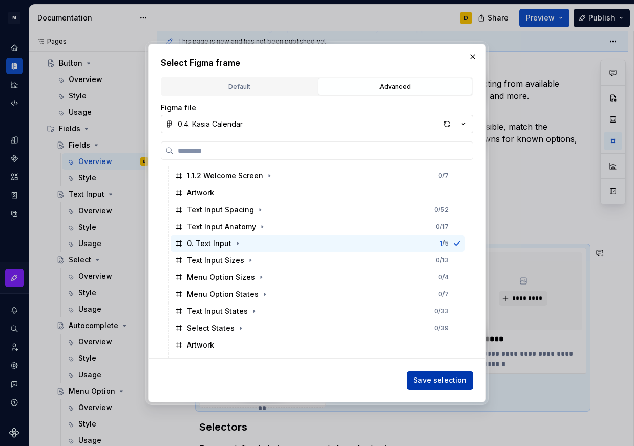
click at [427, 379] on span "Save selection" at bounding box center [440, 380] width 53 height 10
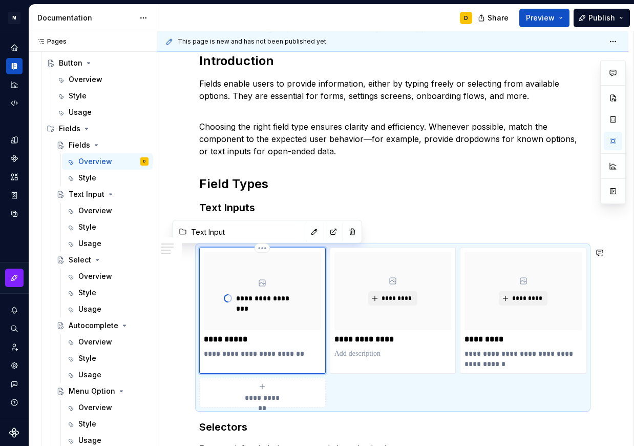
scroll to position [205, 0]
click at [375, 174] on div "**********" at bounding box center [392, 372] width 387 height 751
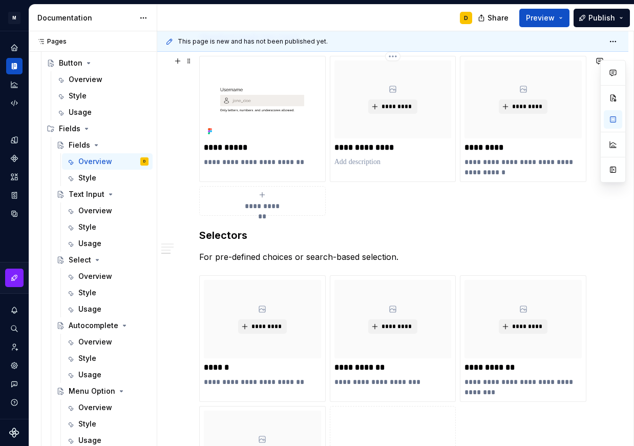
scroll to position [397, 0]
click at [265, 322] on span "*********" at bounding box center [266, 326] width 31 height 8
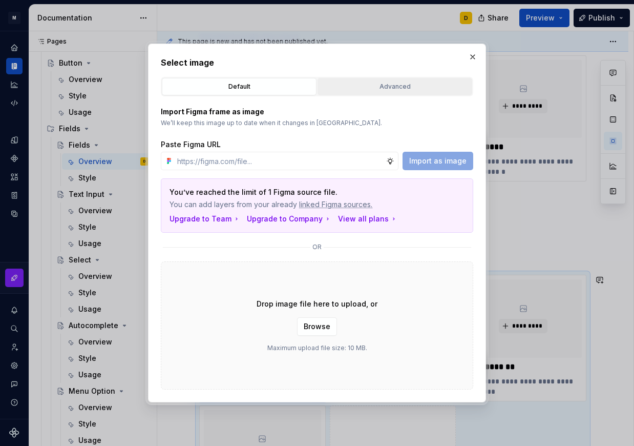
click at [381, 86] on div "Advanced" at bounding box center [395, 86] width 148 height 10
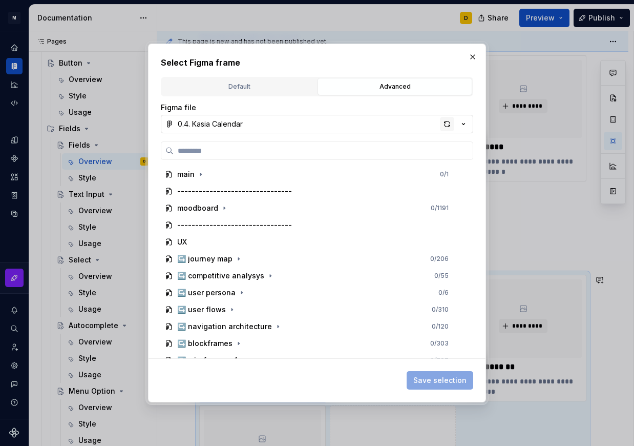
click at [450, 123] on div "button" at bounding box center [447, 124] width 14 height 14
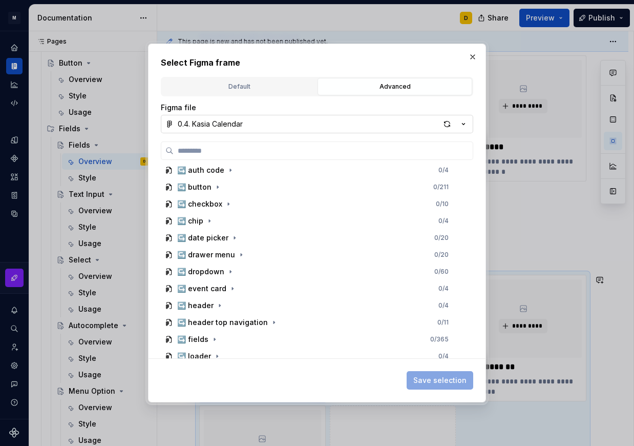
scroll to position [445, 0]
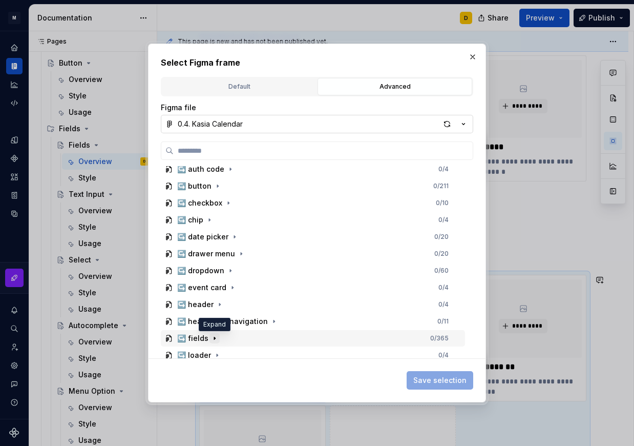
click at [217, 339] on icon "button" at bounding box center [215, 338] width 8 height 8
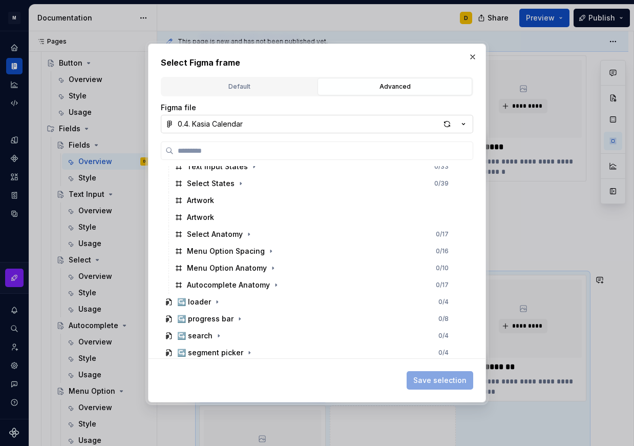
scroll to position [837, 0]
click at [449, 123] on div "button" at bounding box center [447, 124] width 14 height 14
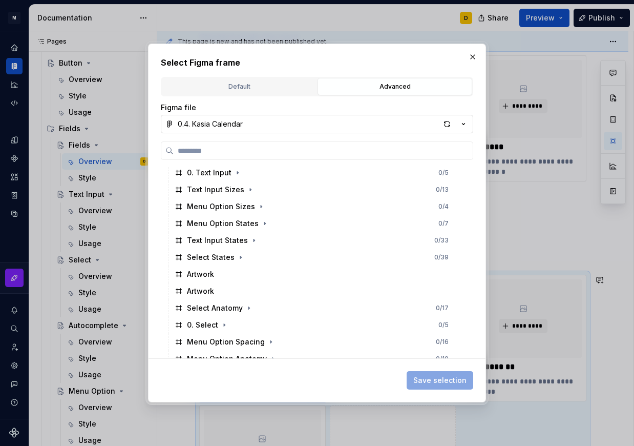
scroll to position [765, 0]
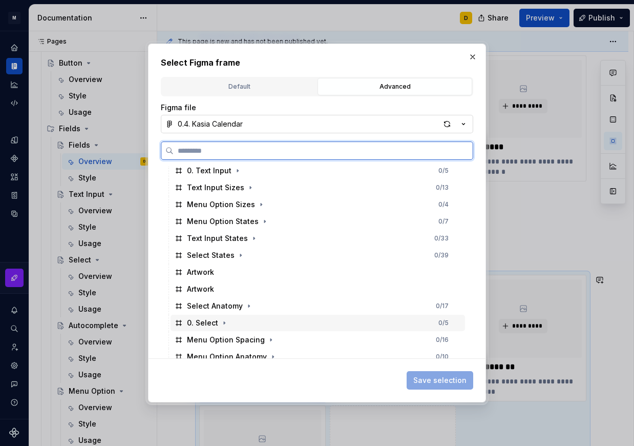
click at [243, 326] on div "0. Select 0 / 5" at bounding box center [318, 323] width 295 height 16
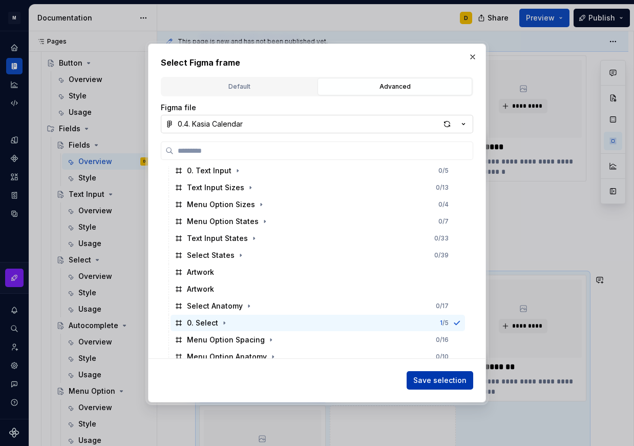
click at [427, 381] on span "Save selection" at bounding box center [440, 380] width 53 height 10
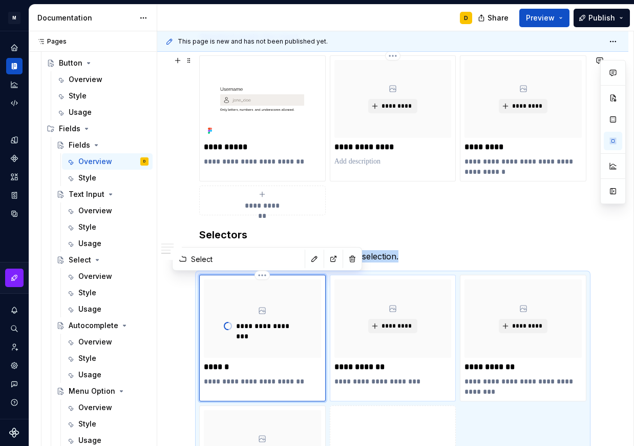
scroll to position [497, 0]
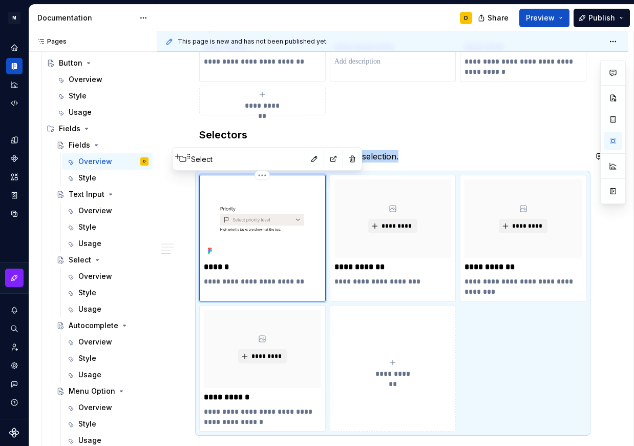
click at [413, 154] on p "For pre-defined choices or search-based selection." at bounding box center [392, 156] width 387 height 12
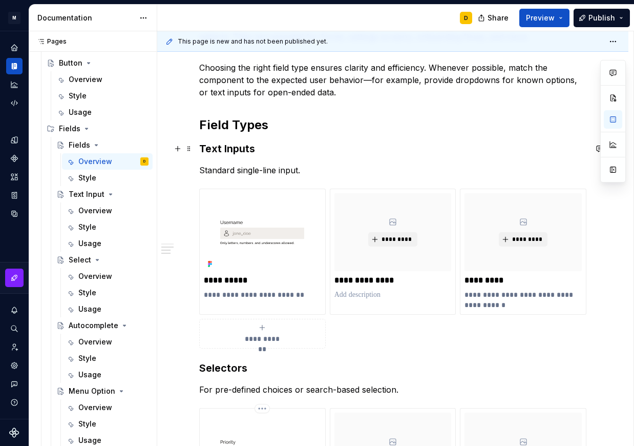
scroll to position [262, 0]
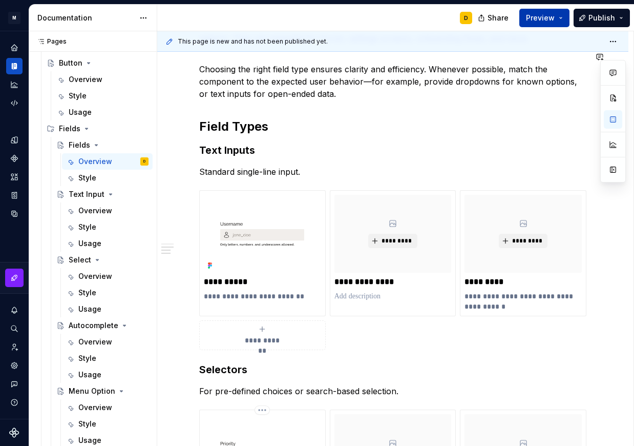
click at [530, 14] on span "Preview" at bounding box center [540, 18] width 29 height 10
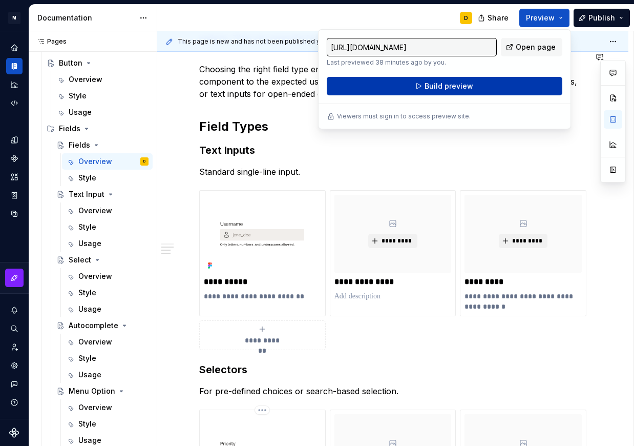
click at [440, 85] on span "Build preview" at bounding box center [449, 86] width 49 height 10
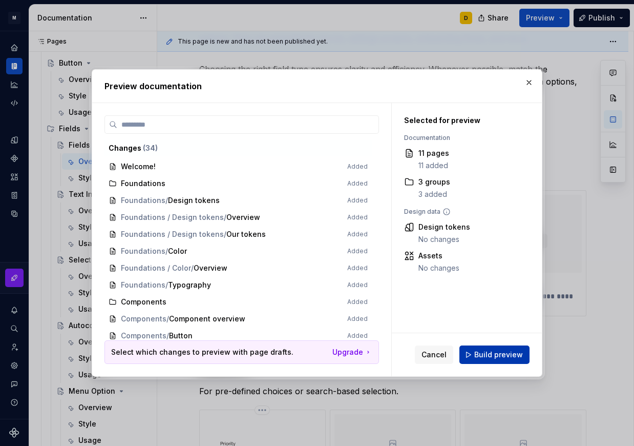
click at [513, 355] on span "Build preview" at bounding box center [499, 354] width 49 height 10
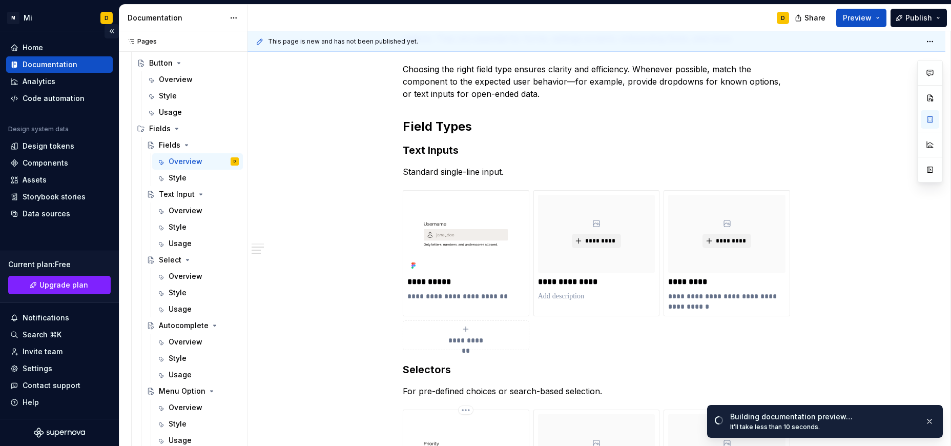
click at [111, 30] on button "Collapse sidebar" at bounding box center [112, 31] width 14 height 14
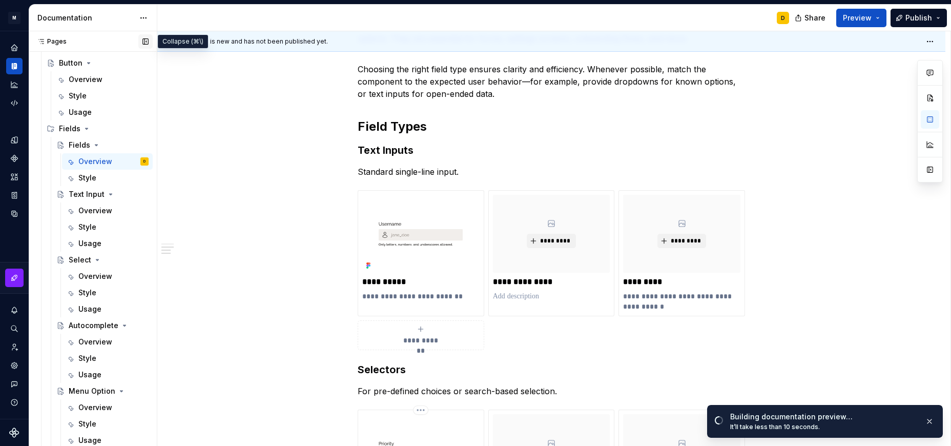
click at [146, 42] on button "button" at bounding box center [145, 41] width 14 height 14
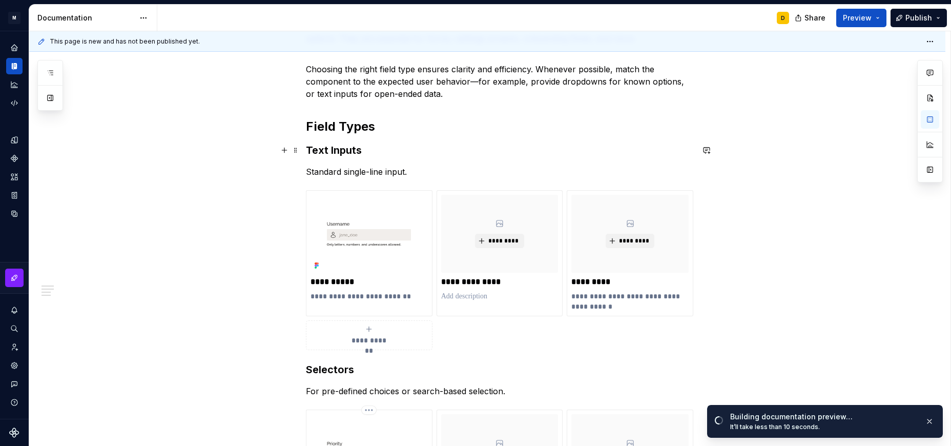
scroll to position [0, 0]
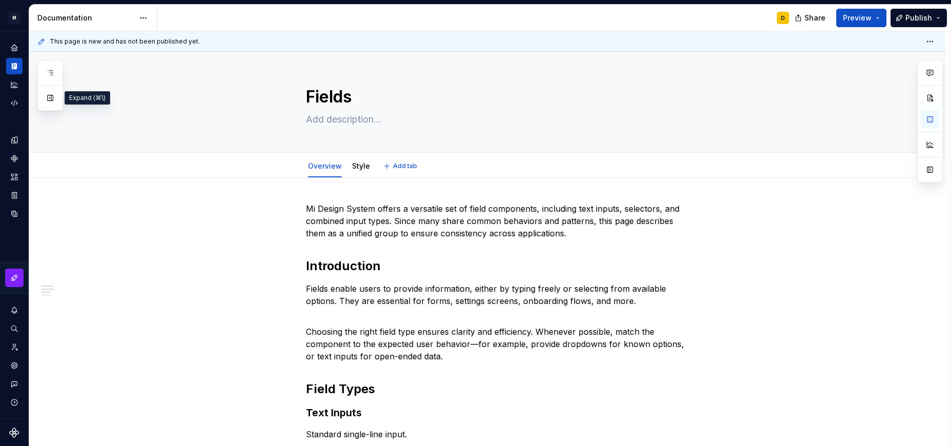
type textarea "*"
